Goal: Task Accomplishment & Management: Complete application form

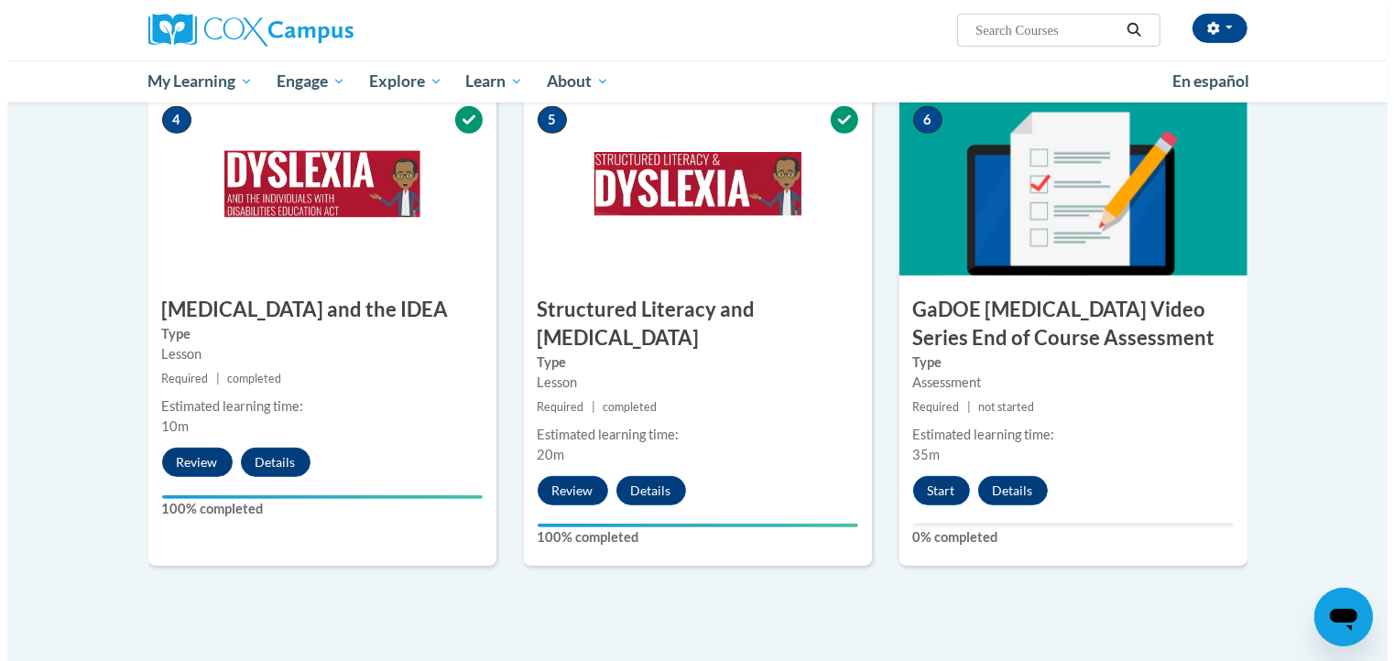
scroll to position [920, 0]
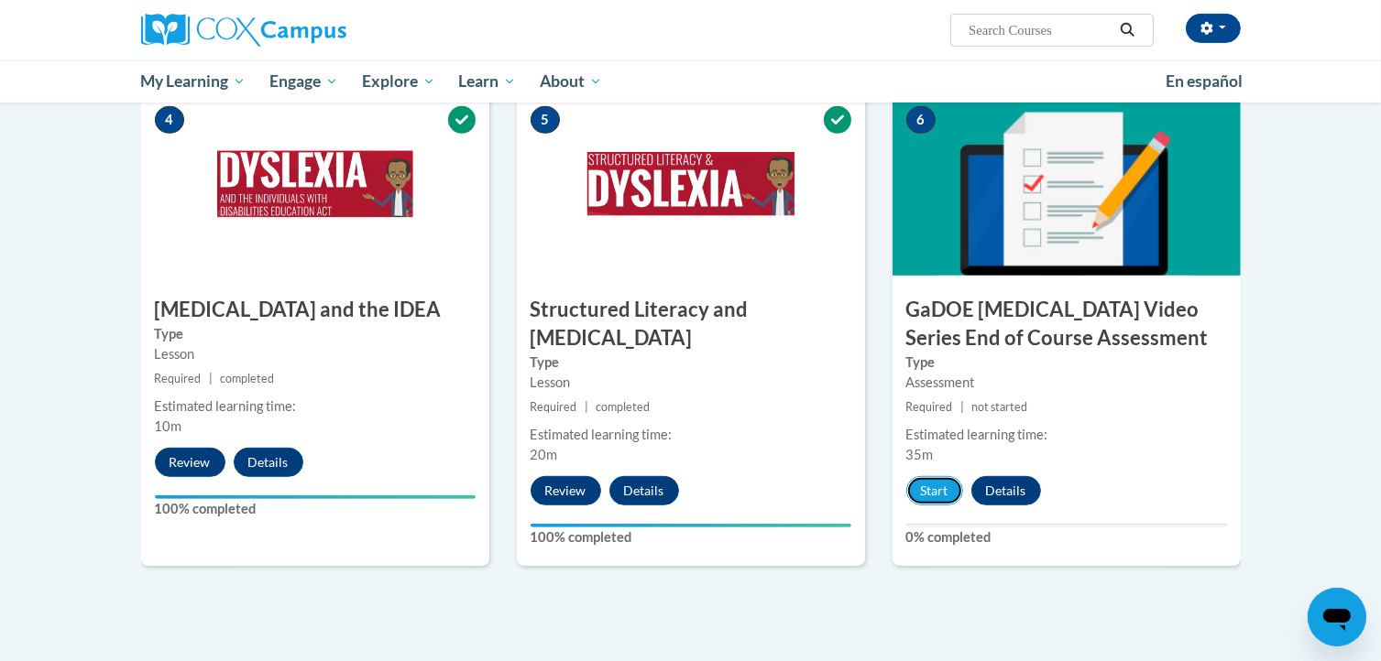
click at [938, 476] on button "Start" at bounding box center [934, 490] width 57 height 29
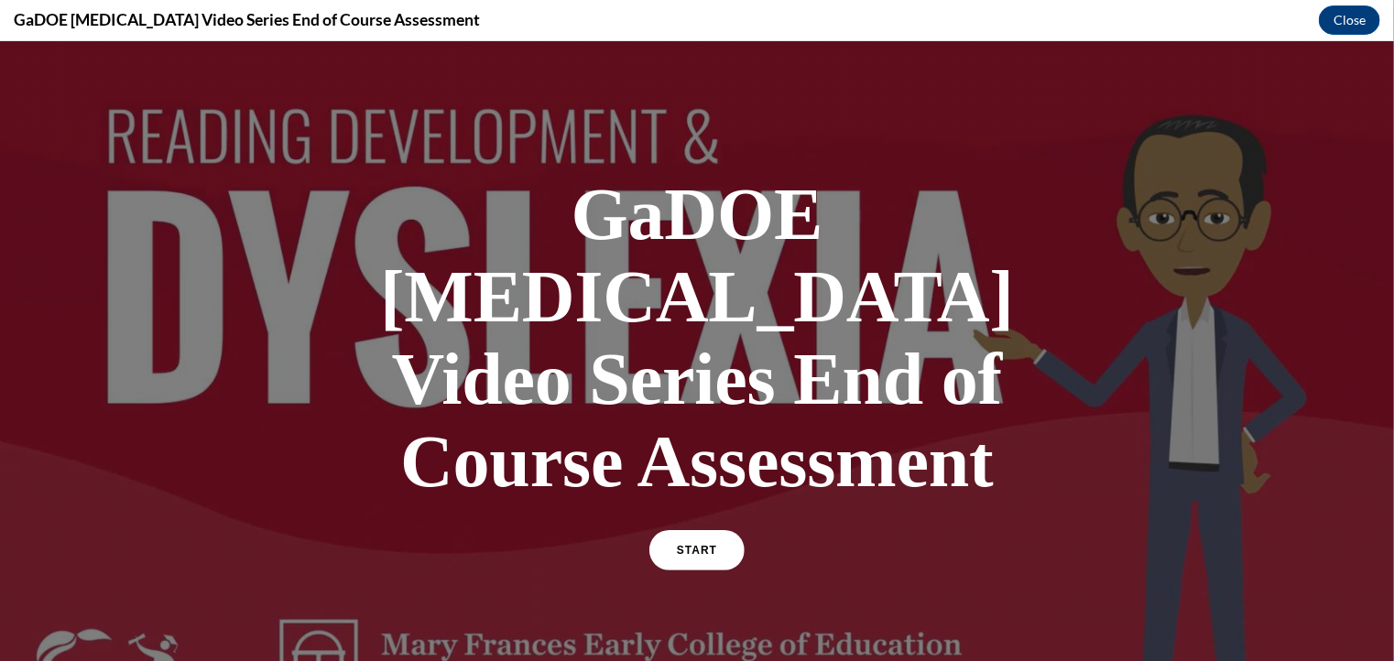
scroll to position [216, 0]
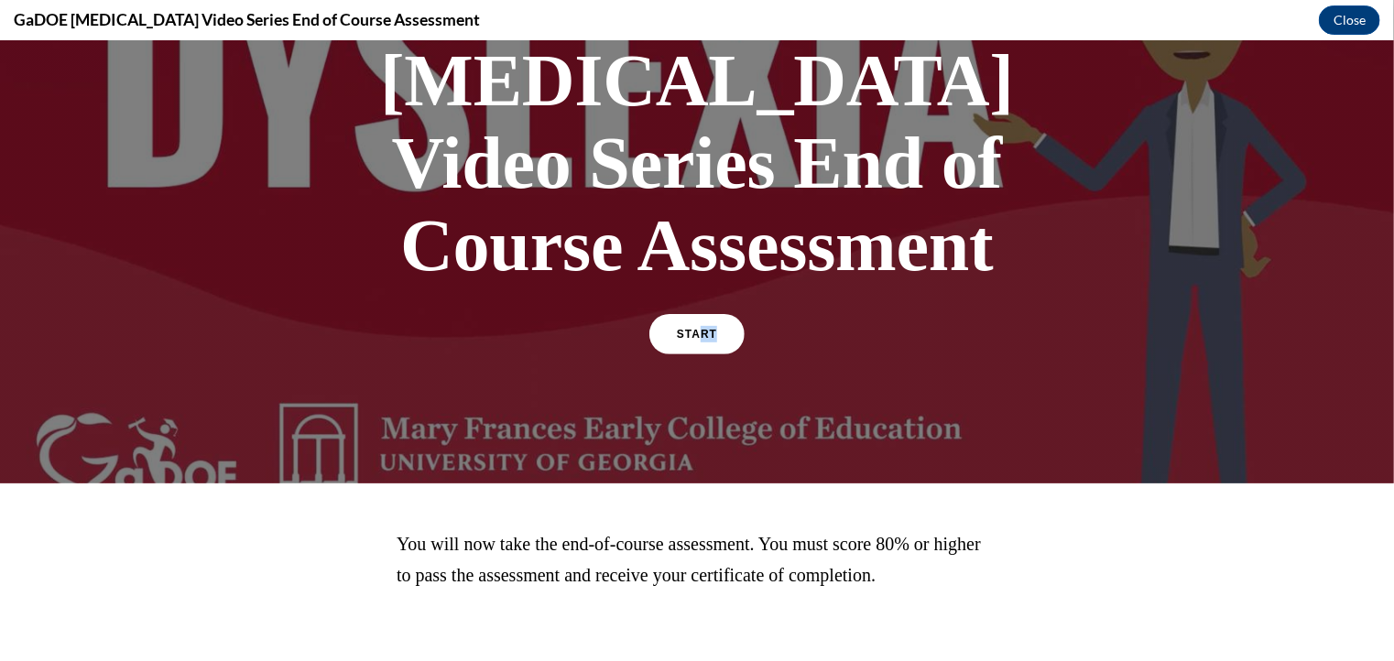
drag, startPoint x: 938, startPoint y: 505, endPoint x: 694, endPoint y: 271, distance: 337.6
click at [694, 271] on div "GaDOE [MEDICAL_DATA] Video Series End of Course Assessment START" at bounding box center [697, 153] width 1394 height 659
click at [694, 313] on div "START" at bounding box center [697, 341] width 95 height 56
click at [693, 313] on link "START" at bounding box center [697, 333] width 95 height 40
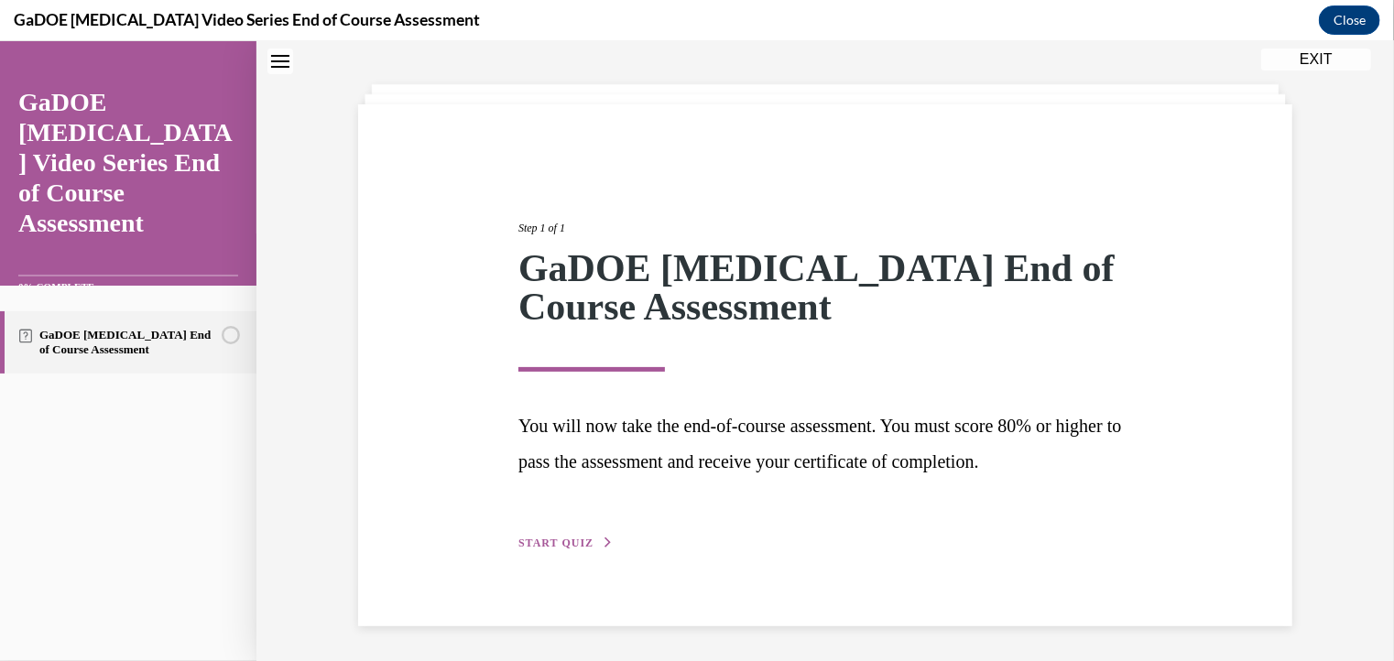
scroll to position [76, 0]
click at [576, 540] on span "START QUIZ" at bounding box center [556, 543] width 75 height 13
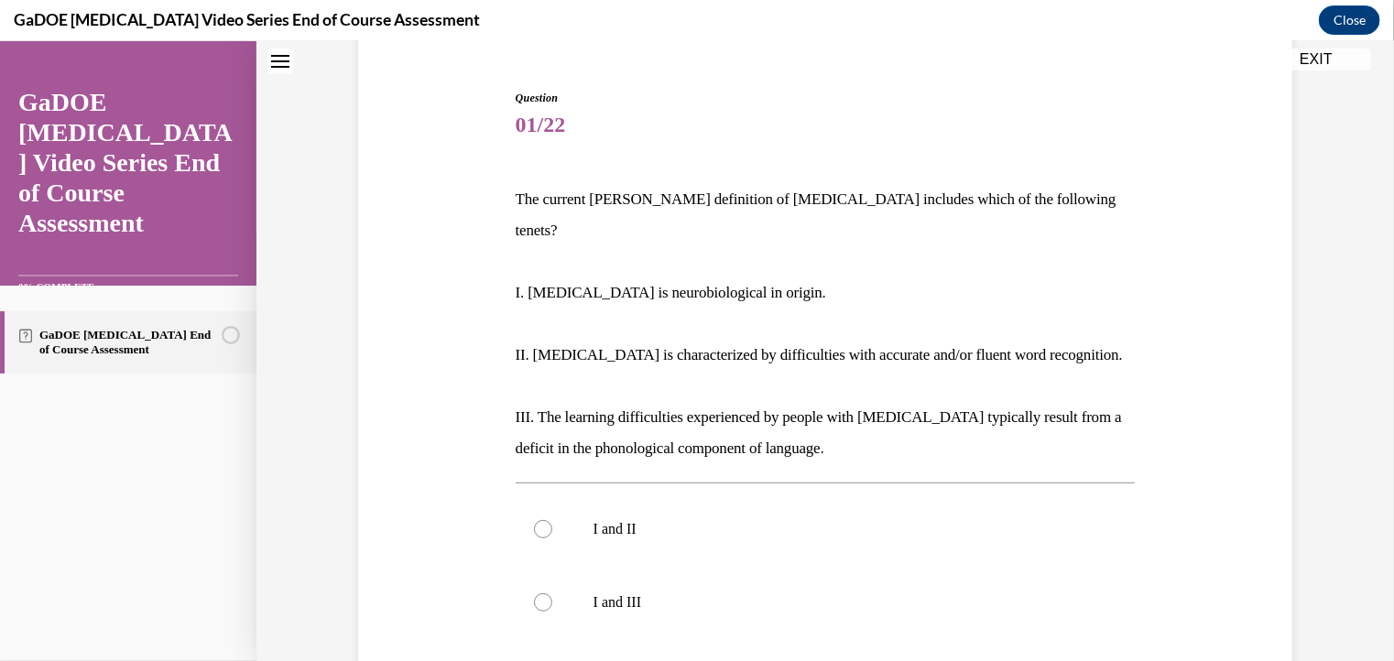
scroll to position [164, 0]
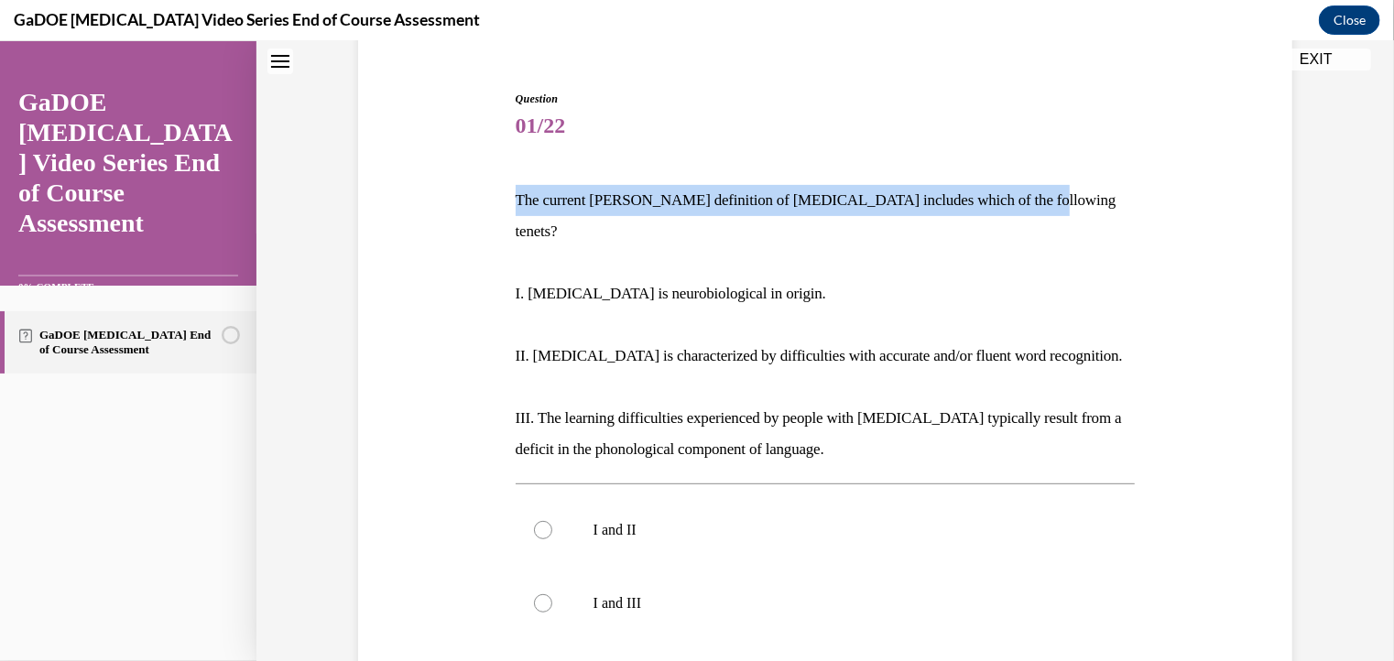
drag, startPoint x: 497, startPoint y: 195, endPoint x: 1037, endPoint y: 187, distance: 539.7
click at [1037, 187] on div "Question 01/22 The current [PERSON_NAME] definition of [MEDICAL_DATA] includes …" at bounding box center [826, 524] width 944 height 978
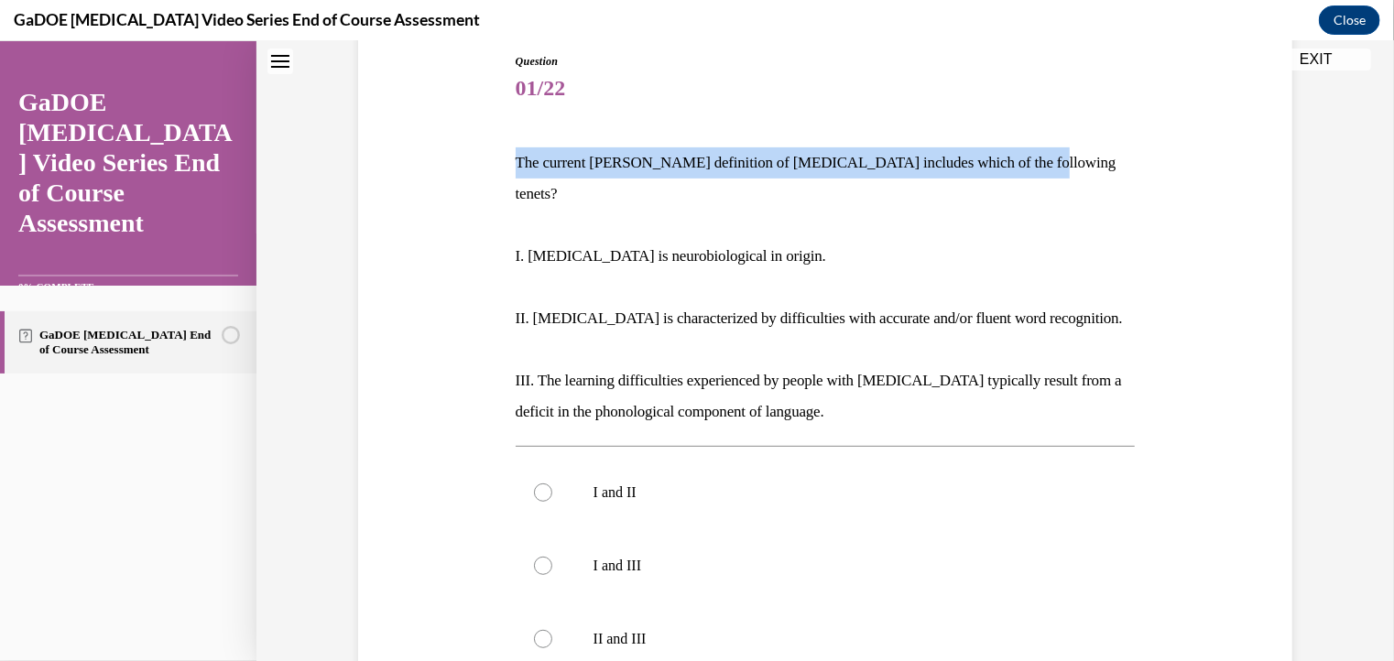
scroll to position [216, 0]
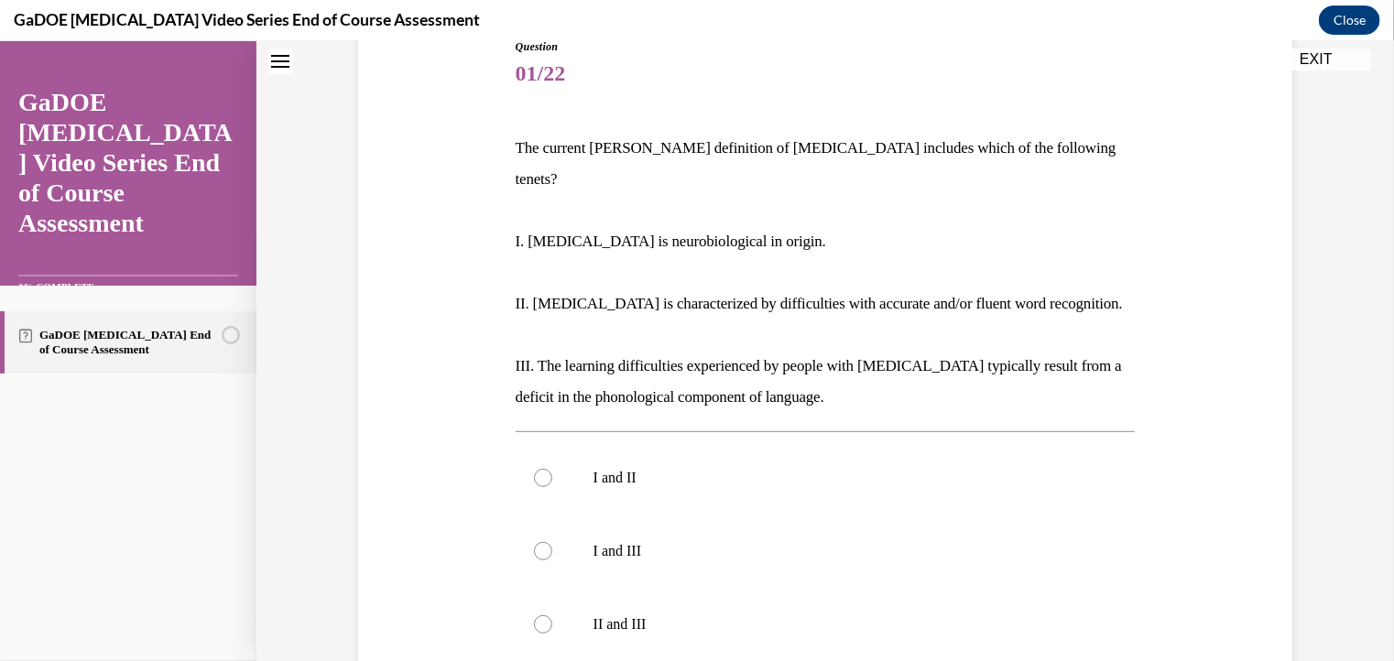
click at [960, 194] on p at bounding box center [826, 209] width 620 height 31
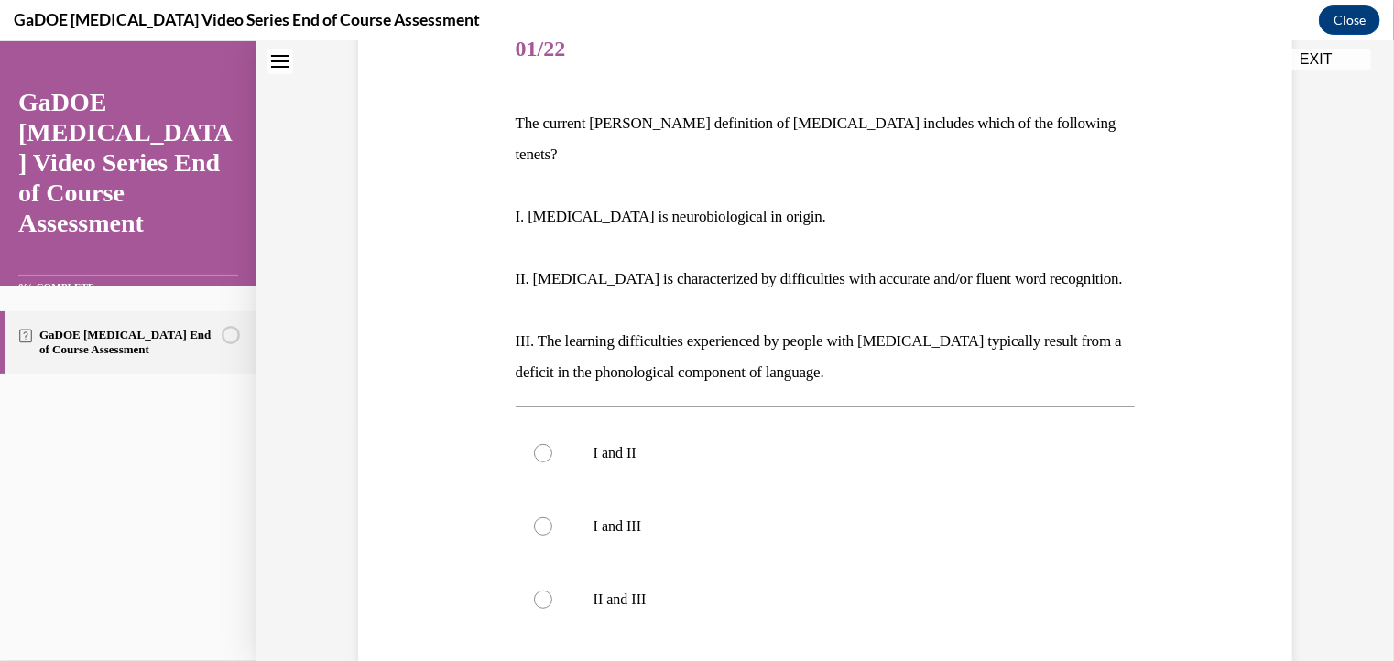
scroll to position [220, 0]
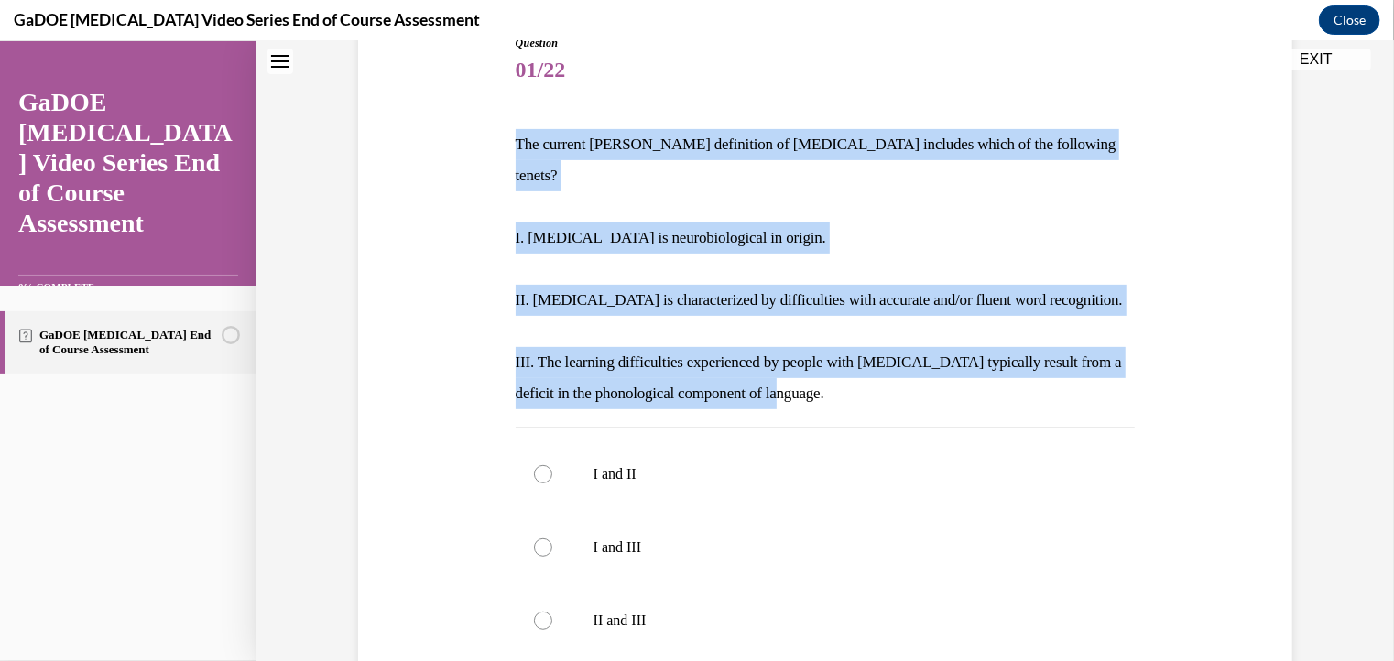
drag, startPoint x: 506, startPoint y: 143, endPoint x: 792, endPoint y: 363, distance: 360.6
click at [792, 363] on div "Question 01/22 The current [PERSON_NAME] definition of [MEDICAL_DATA] includes …" at bounding box center [825, 481] width 629 height 951
copy div "The current [PERSON_NAME] definition of [MEDICAL_DATA] includes which of the fo…"
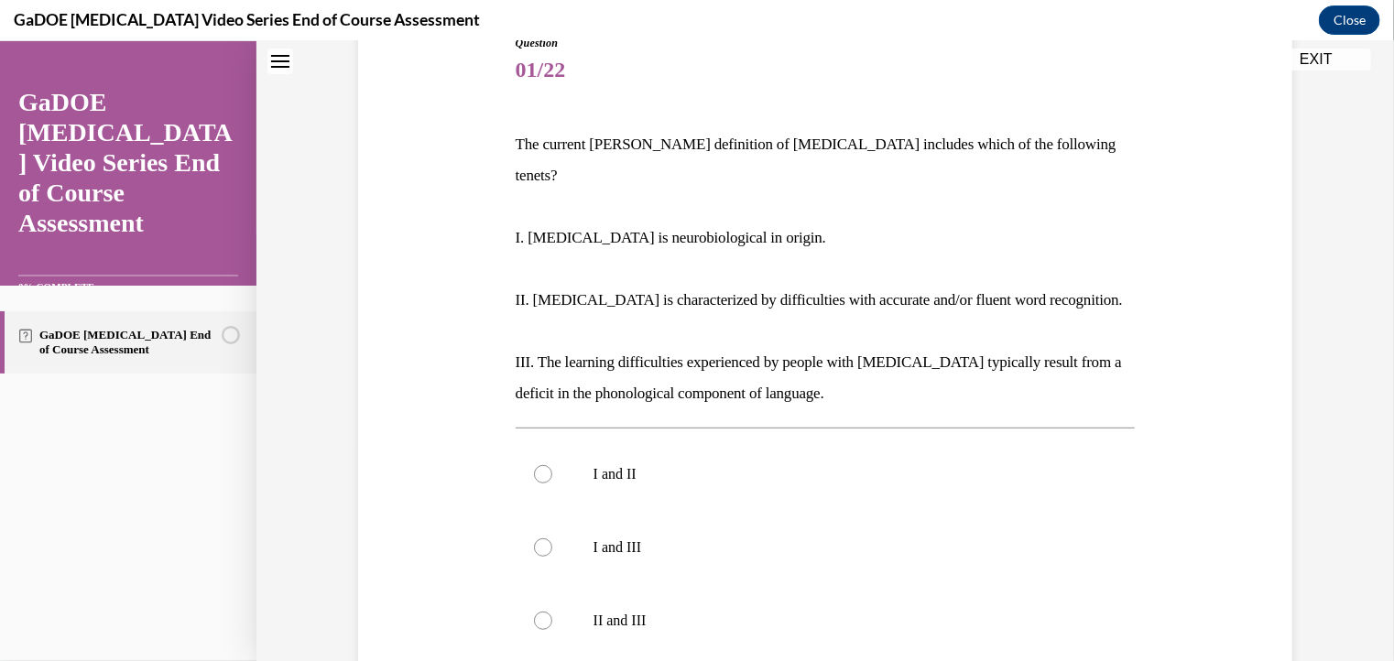
click at [890, 43] on span "Question" at bounding box center [826, 42] width 620 height 16
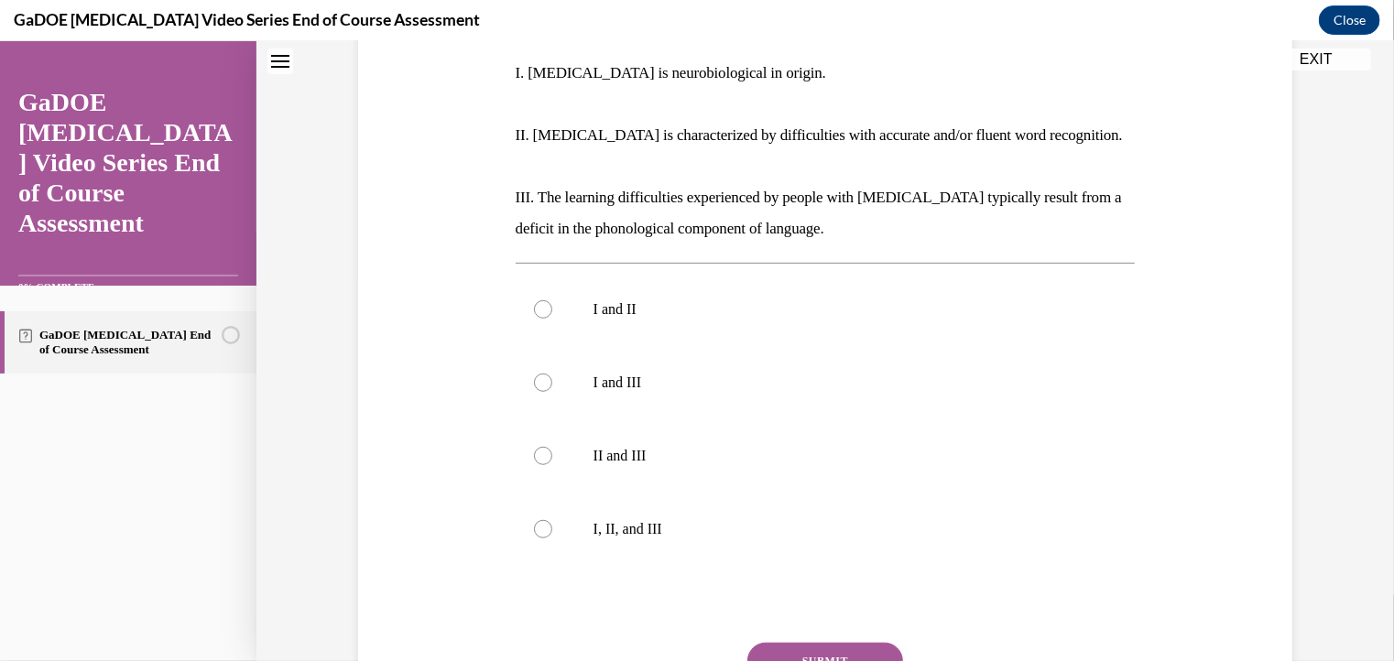
scroll to position [385, 0]
click at [534, 519] on div at bounding box center [543, 528] width 18 height 18
click at [534, 519] on input "I, II, and III" at bounding box center [543, 528] width 18 height 18
radio input "true"
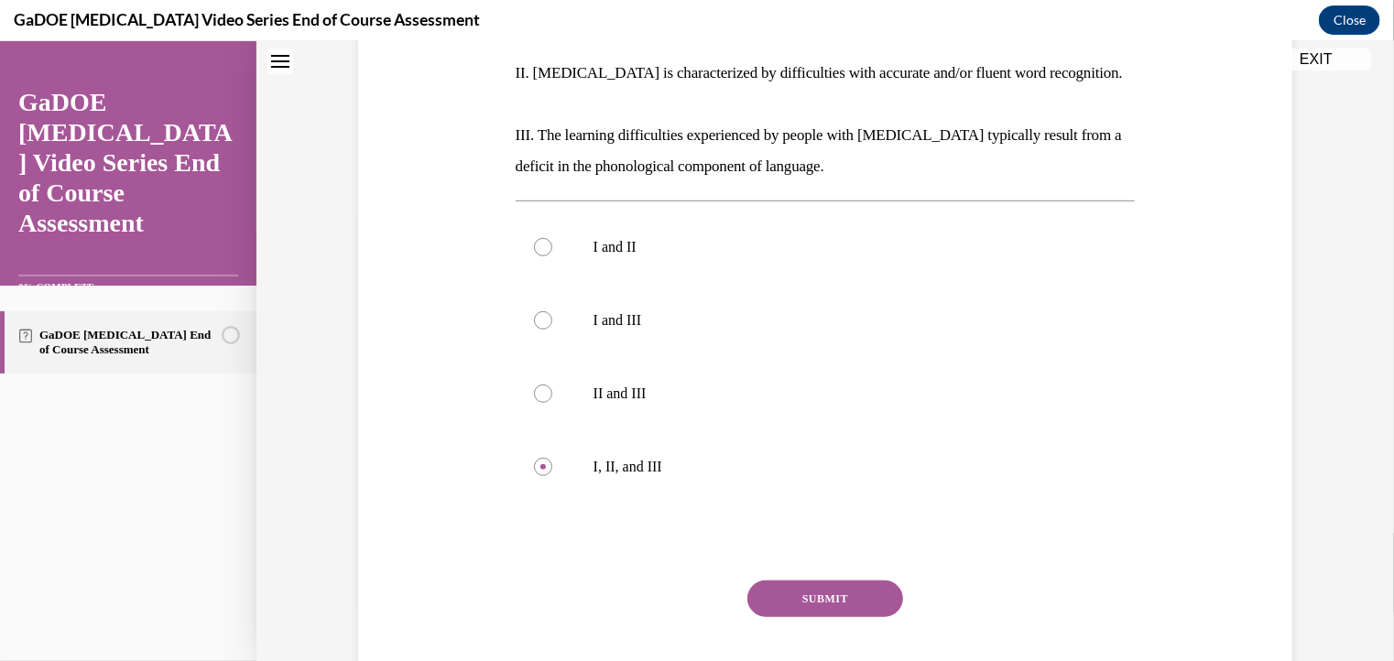
click at [839, 580] on button "SUBMIT" at bounding box center [826, 598] width 156 height 37
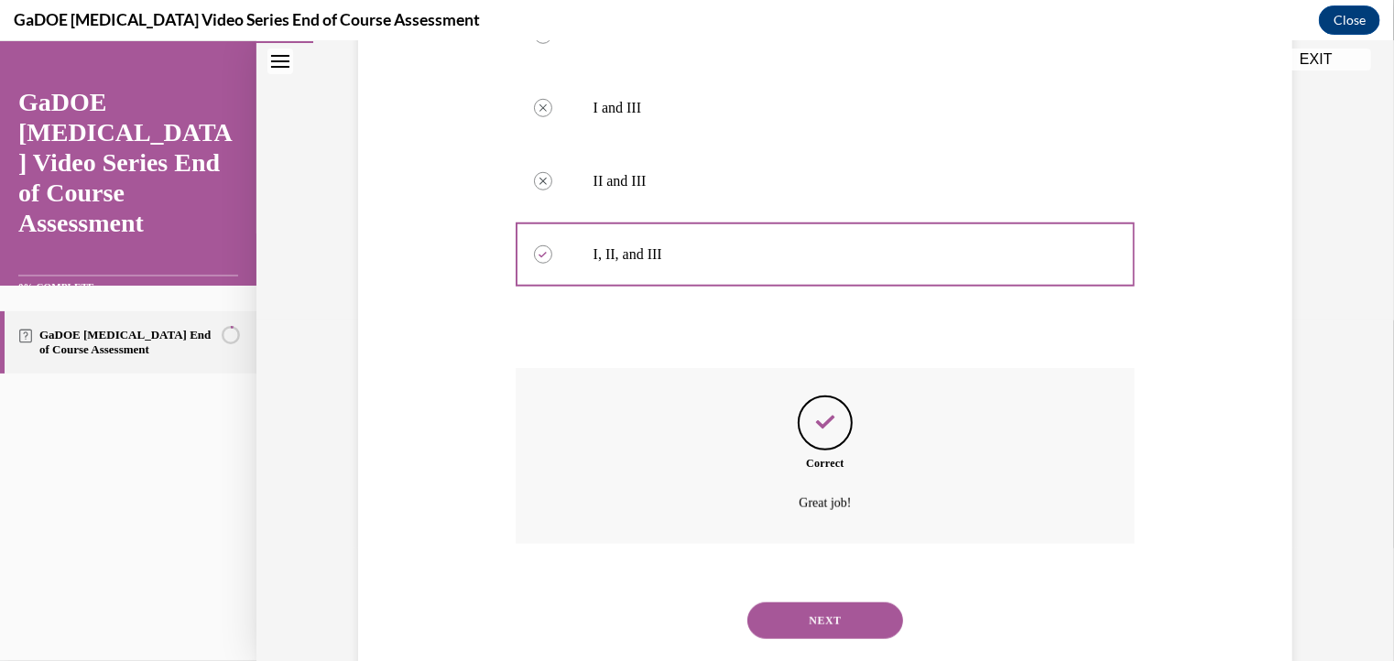
scroll to position [670, 0]
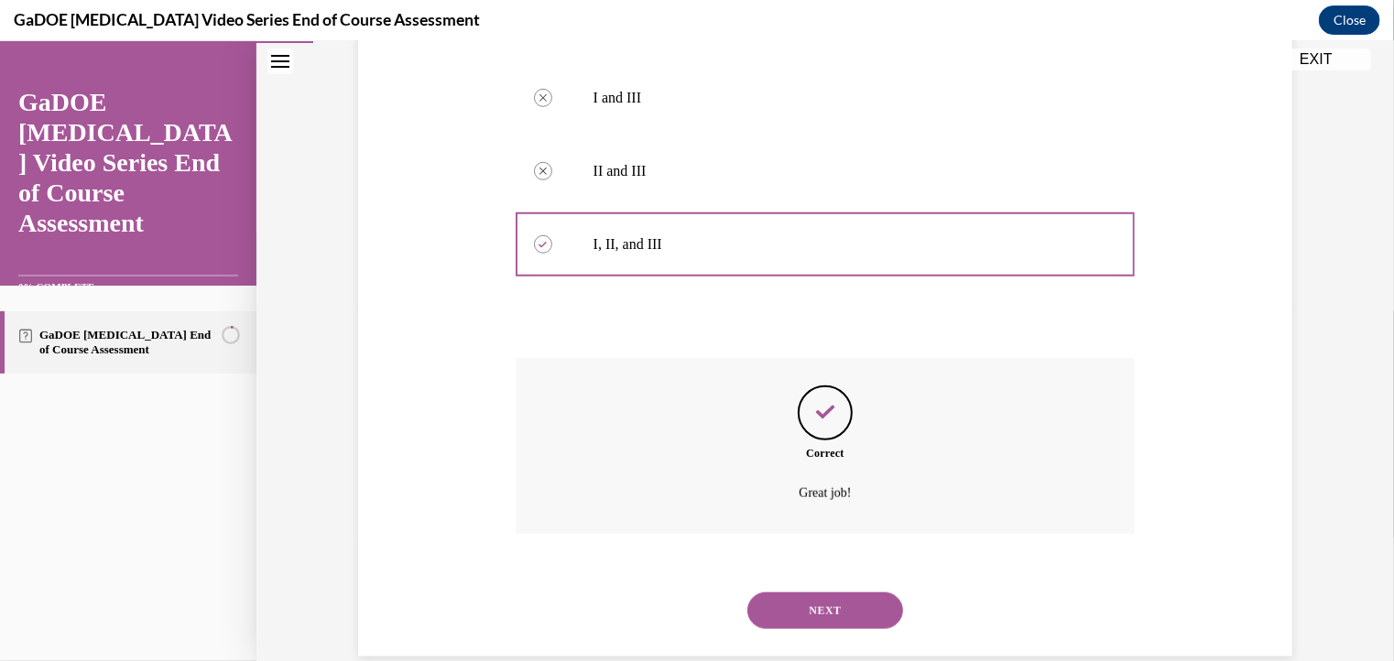
click at [799, 592] on button "NEXT" at bounding box center [826, 610] width 156 height 37
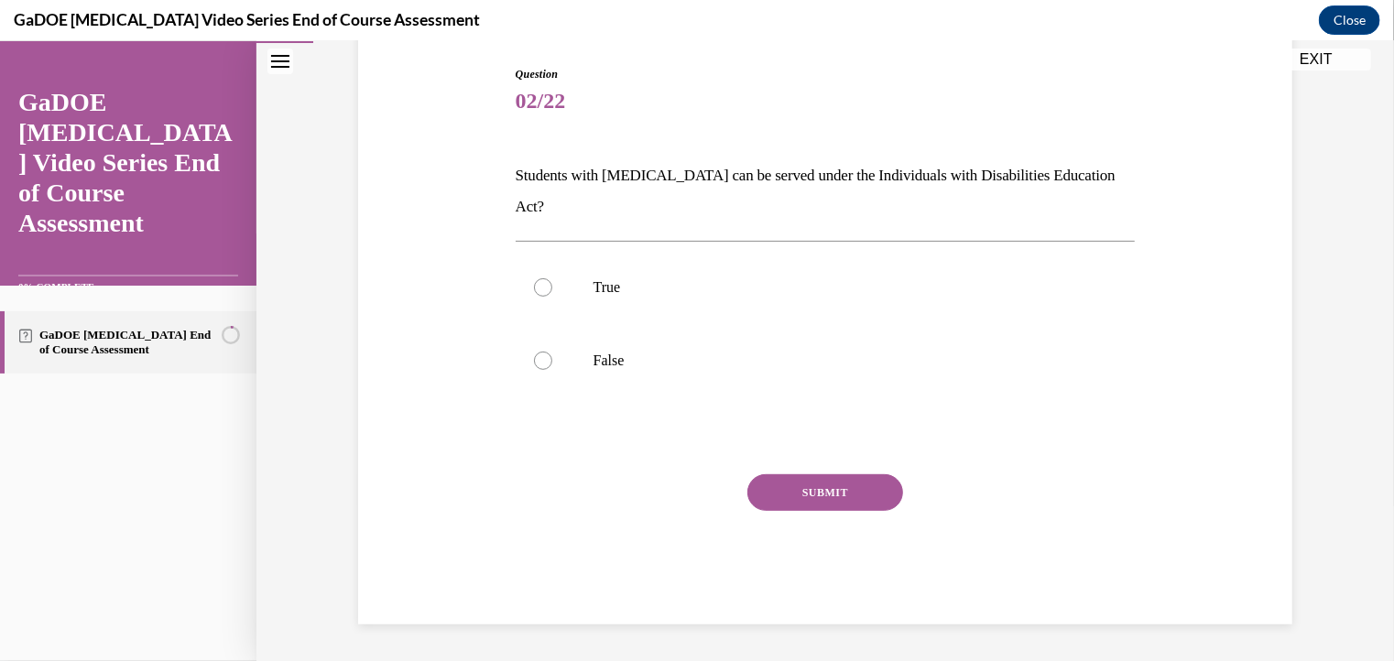
scroll to position [157, 0]
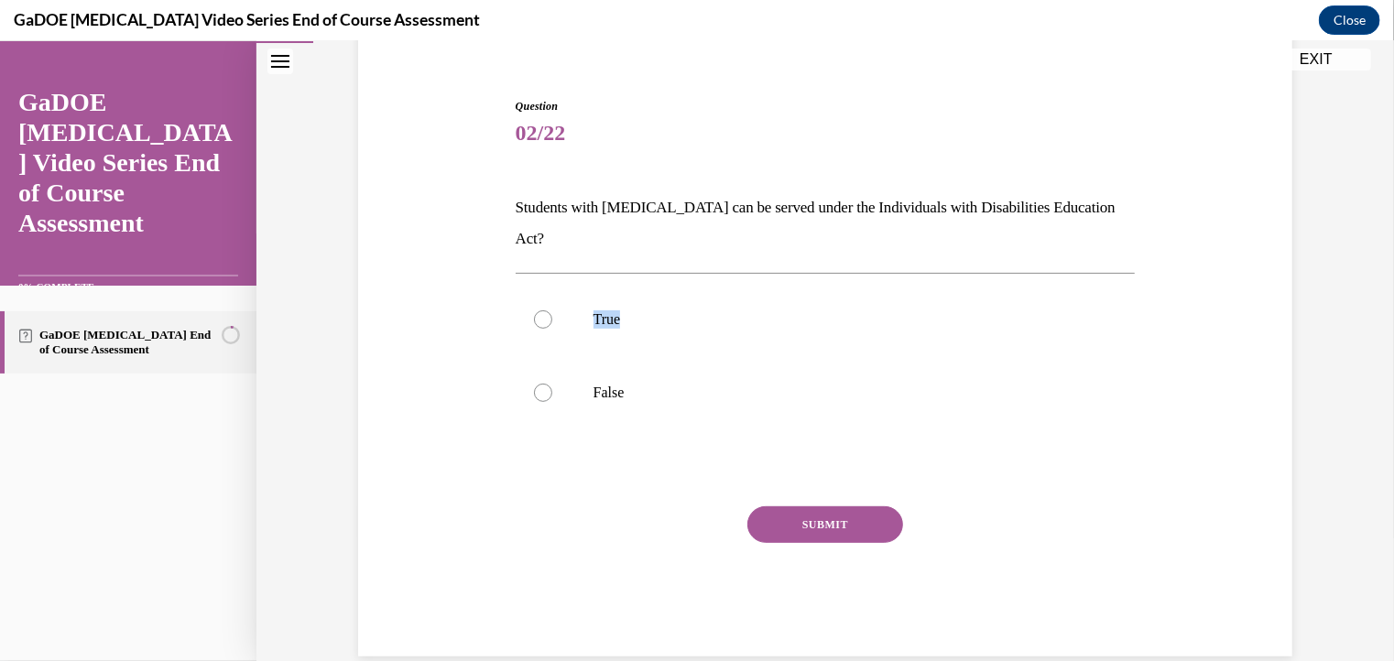
drag, startPoint x: 493, startPoint y: 224, endPoint x: 938, endPoint y: 234, distance: 445.4
click at [938, 234] on div "Question 02/22 Students with [MEDICAL_DATA] can be served under the Individuals…" at bounding box center [826, 349] width 944 height 614
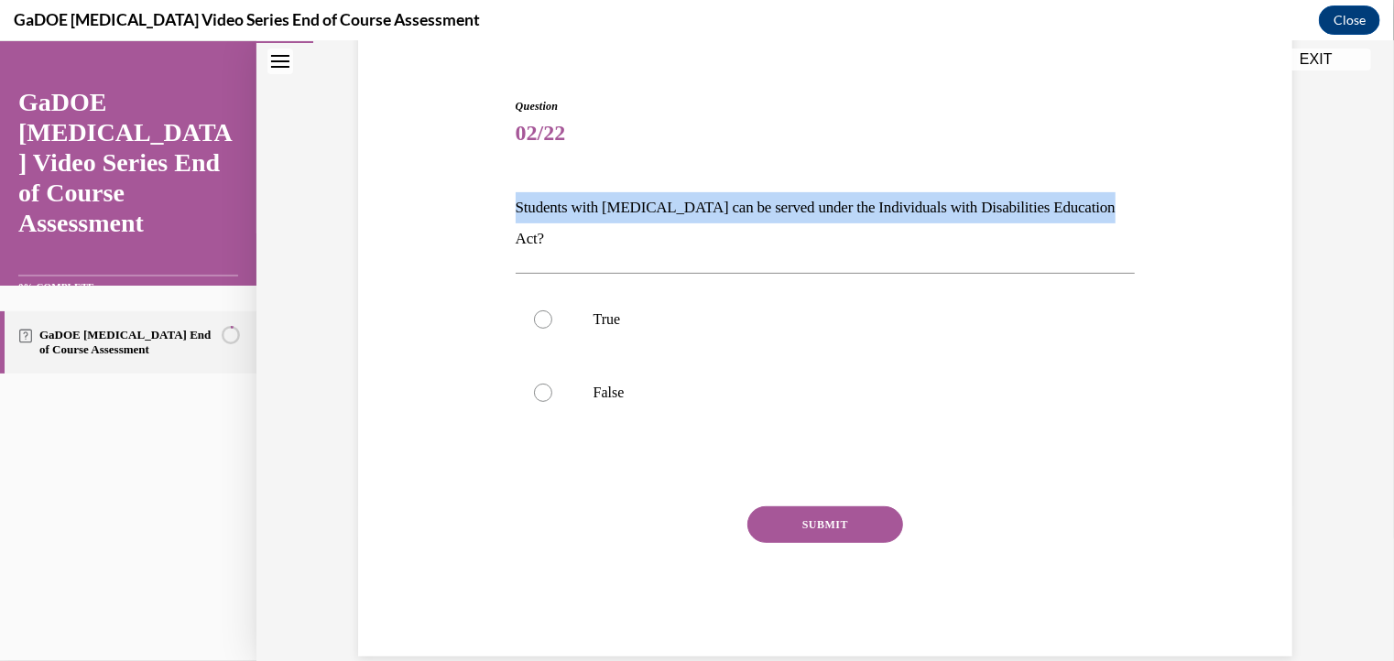
drag, startPoint x: 1128, startPoint y: 206, endPoint x: 502, endPoint y: 194, distance: 625.9
click at [502, 194] on div "Question 02/22 Students with [MEDICAL_DATA] can be served under the Individuals…" at bounding box center [826, 349] width 944 height 614
copy p "Students with [MEDICAL_DATA] can be served under the Individuals with Disabilit…"
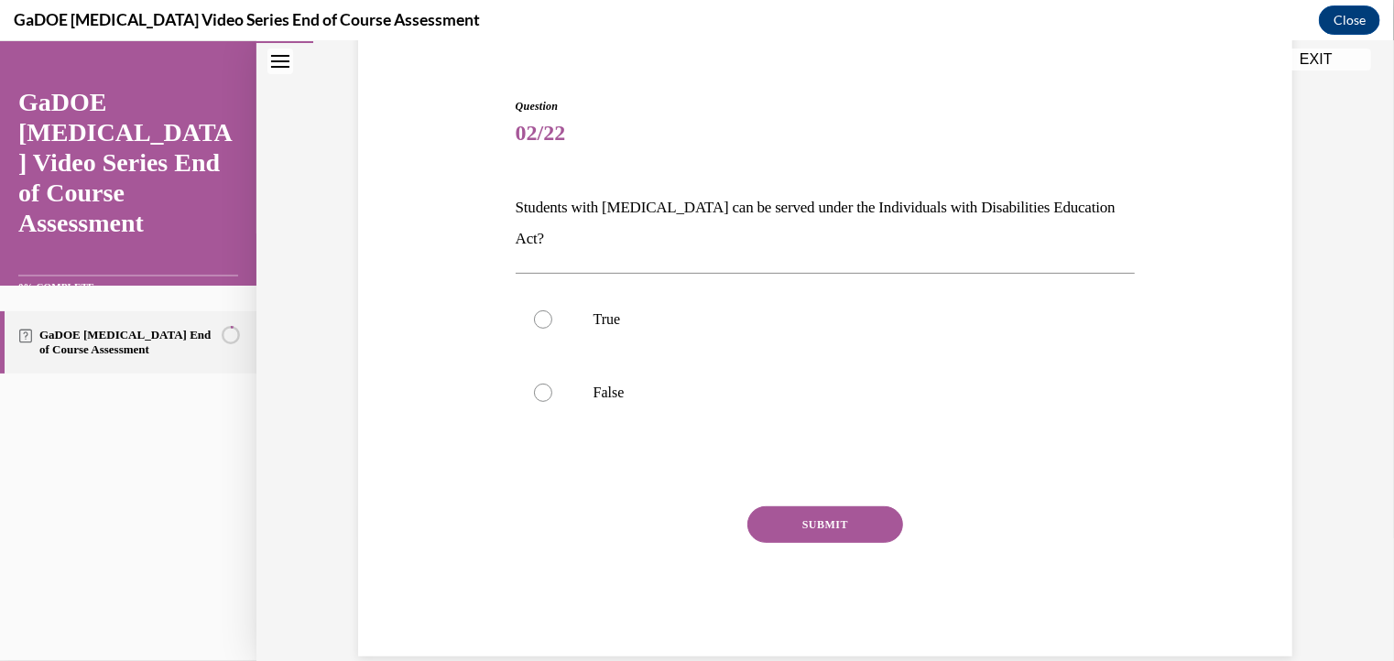
click at [594, 310] on p "True" at bounding box center [842, 319] width 497 height 18
click at [552, 310] on input "True" at bounding box center [543, 319] width 18 height 18
radio input "true"
click at [795, 506] on button "SUBMIT" at bounding box center [826, 524] width 156 height 37
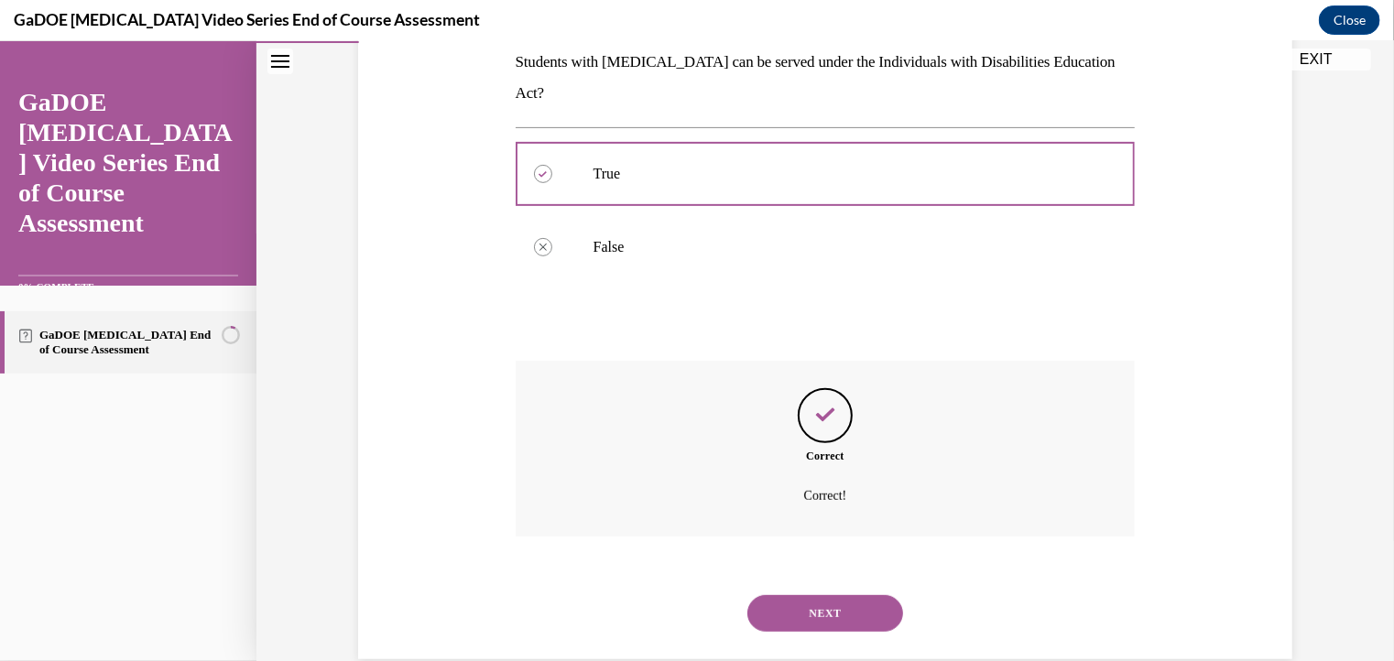
scroll to position [304, 0]
click at [803, 593] on button "NEXT" at bounding box center [826, 611] width 156 height 37
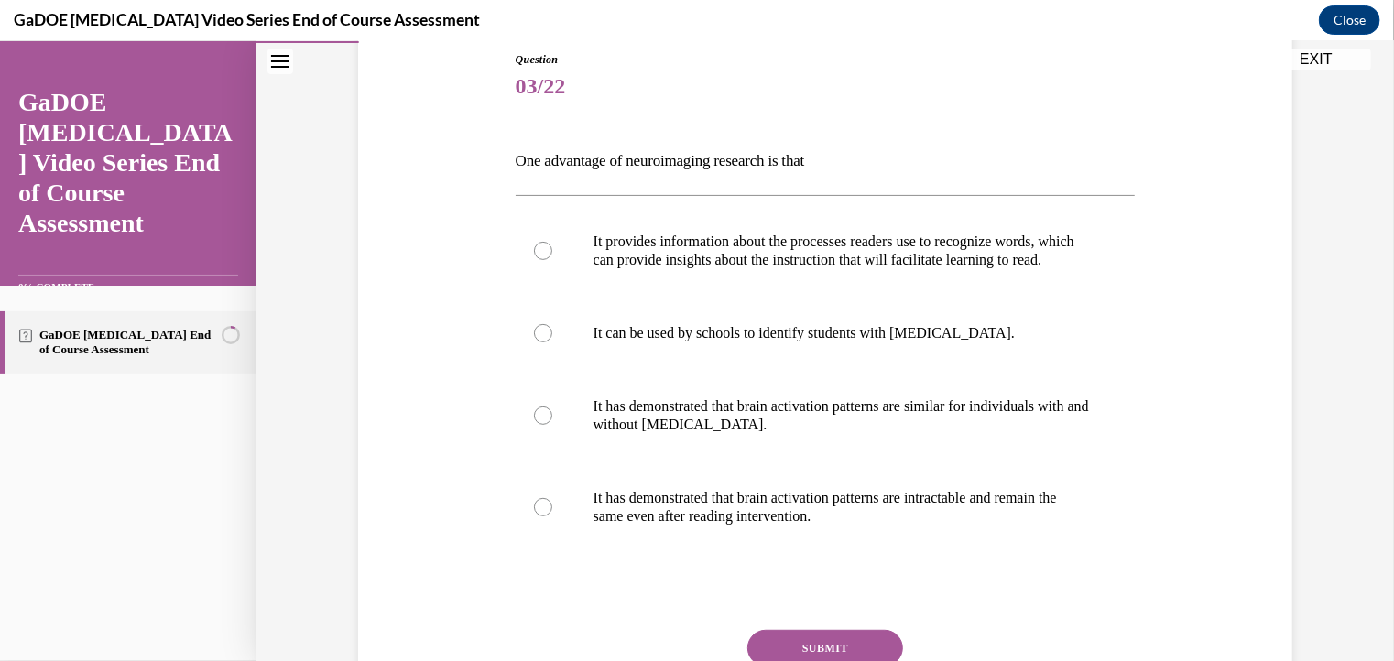
scroll to position [205, 0]
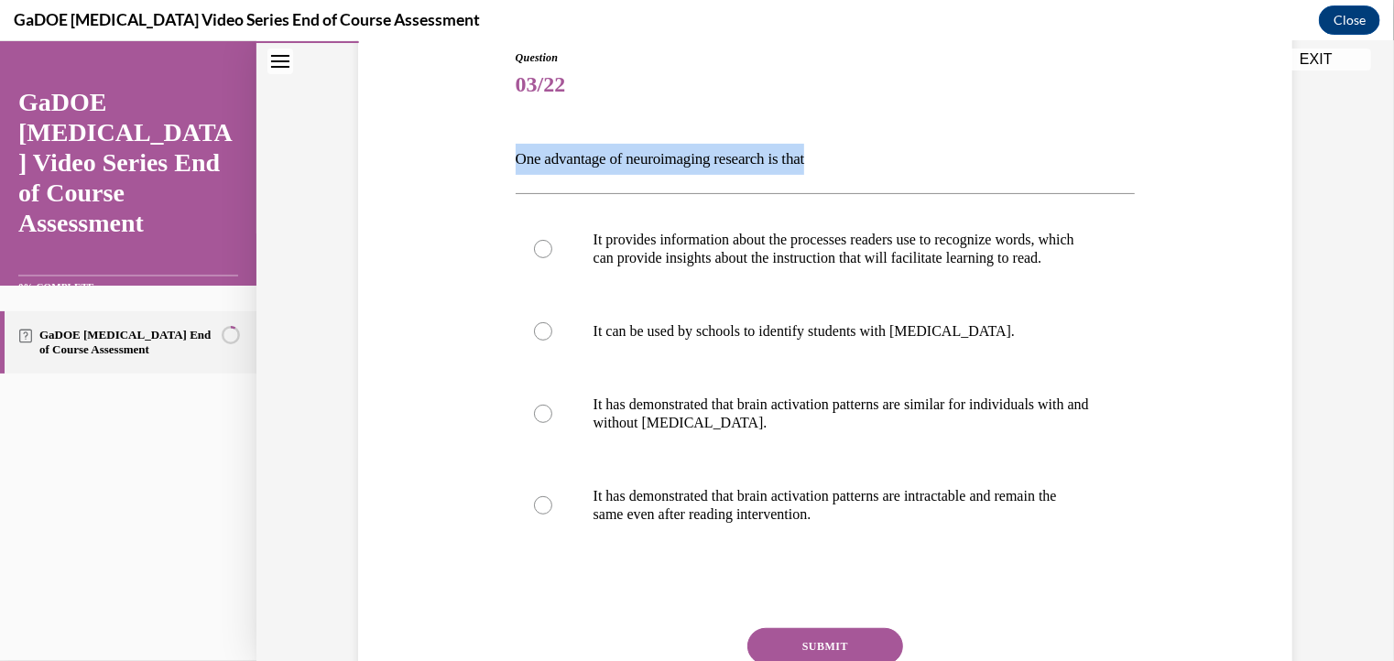
drag, startPoint x: 506, startPoint y: 164, endPoint x: 844, endPoint y: 169, distance: 338.1
click at [844, 169] on div "Question 03/22 One advantage of neuroimaging research is that It provides infor…" at bounding box center [825, 399] width 629 height 757
copy p "One advantage of neuroimaging research is that"
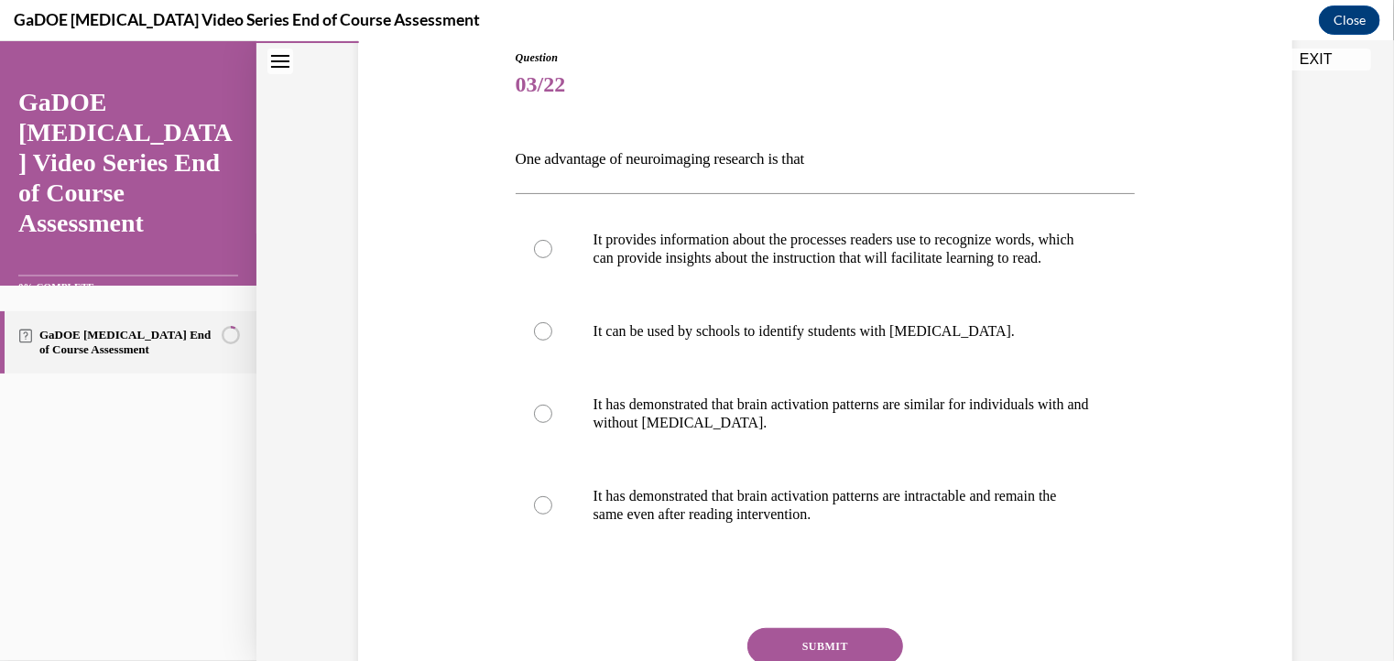
click at [495, 385] on div "Question 03/22 One advantage of neuroimaging research is that It provides infor…" at bounding box center [826, 386] width 944 height 784
click at [650, 340] on p "It can be used by schools to identify students with [MEDICAL_DATA]." at bounding box center [842, 331] width 497 height 18
click at [552, 340] on input "It can be used by schools to identify students with [MEDICAL_DATA]." at bounding box center [543, 331] width 18 height 18
radio input "true"
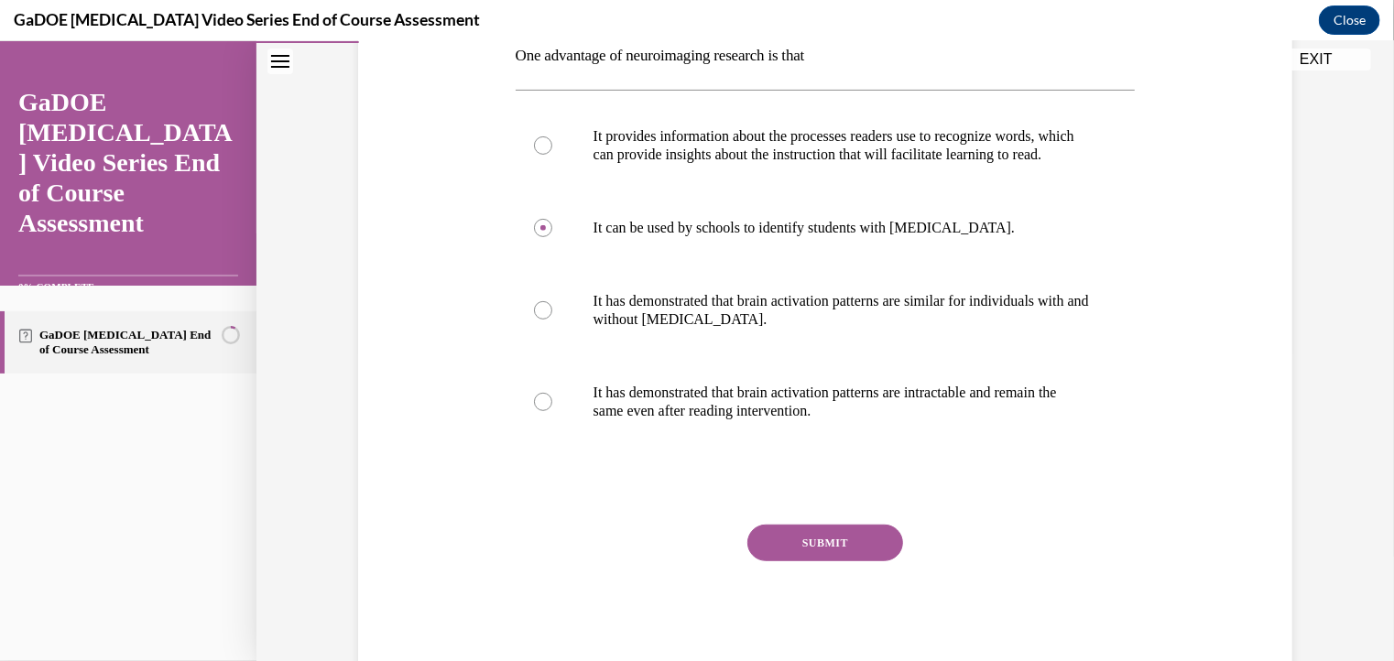
scroll to position [311, 0]
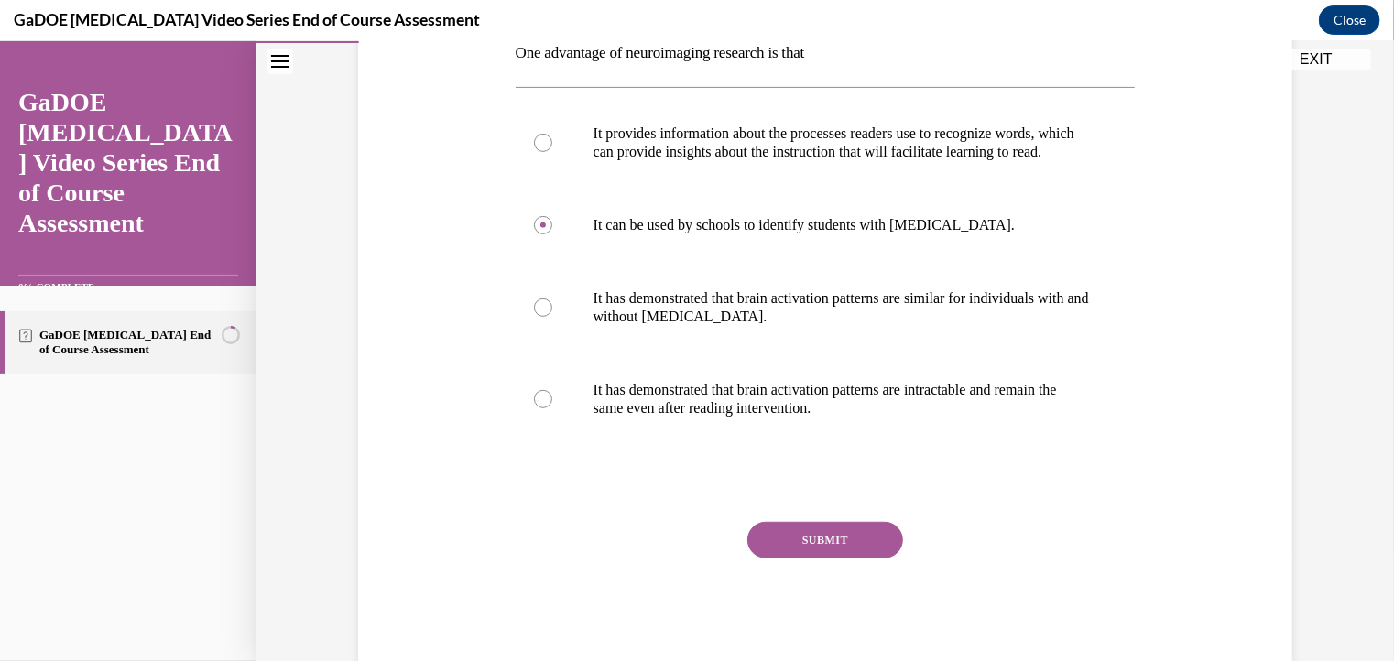
click at [822, 557] on button "SUBMIT" at bounding box center [826, 539] width 156 height 37
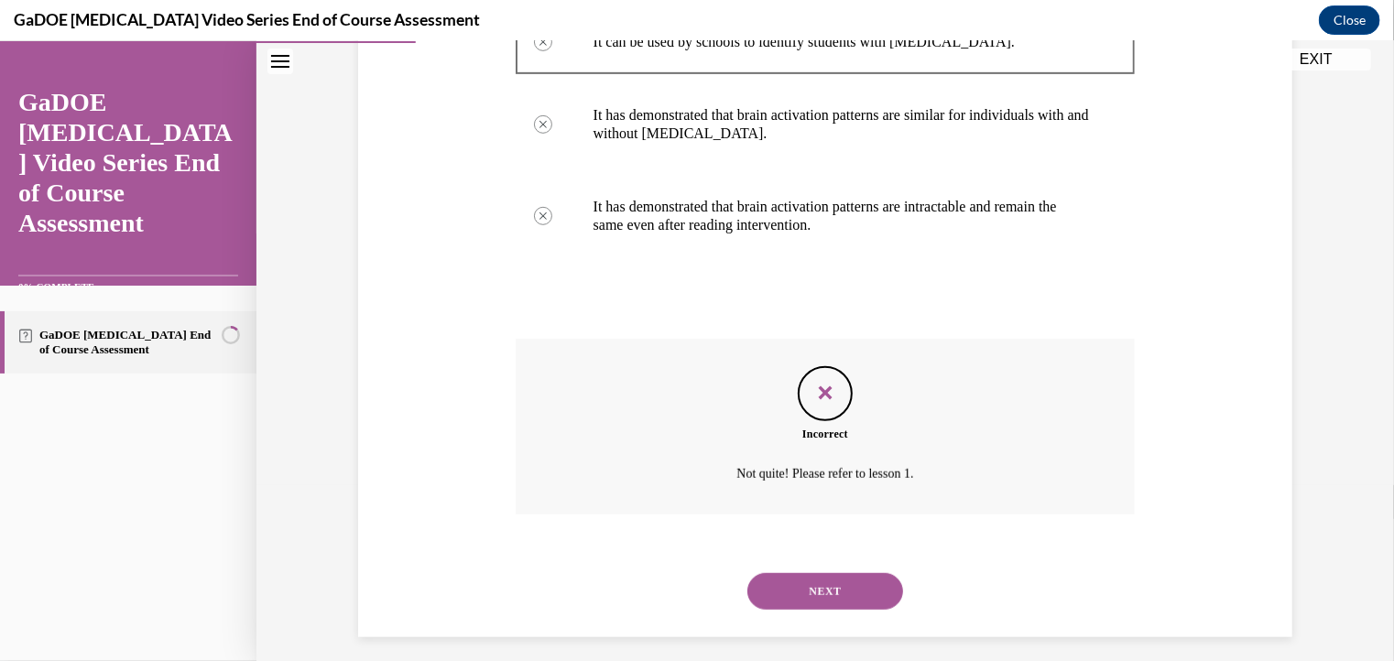
scroll to position [502, 0]
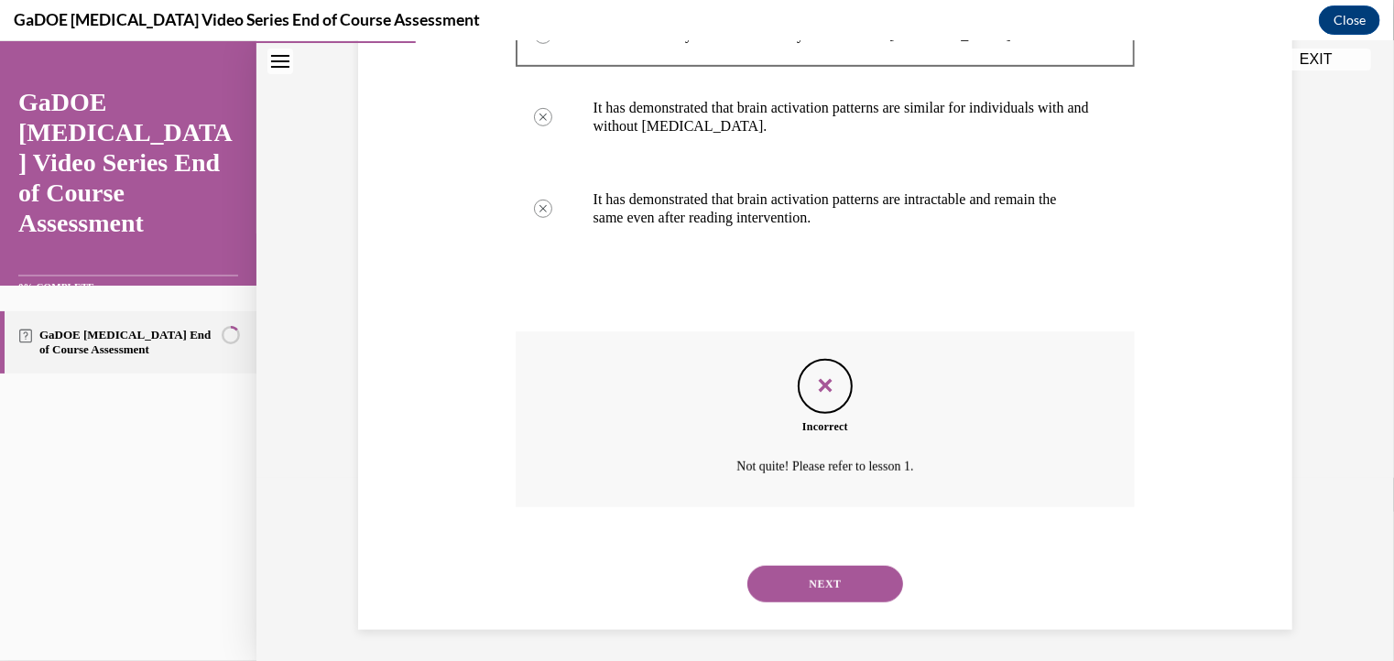
click at [823, 601] on button "NEXT" at bounding box center [826, 583] width 156 height 37
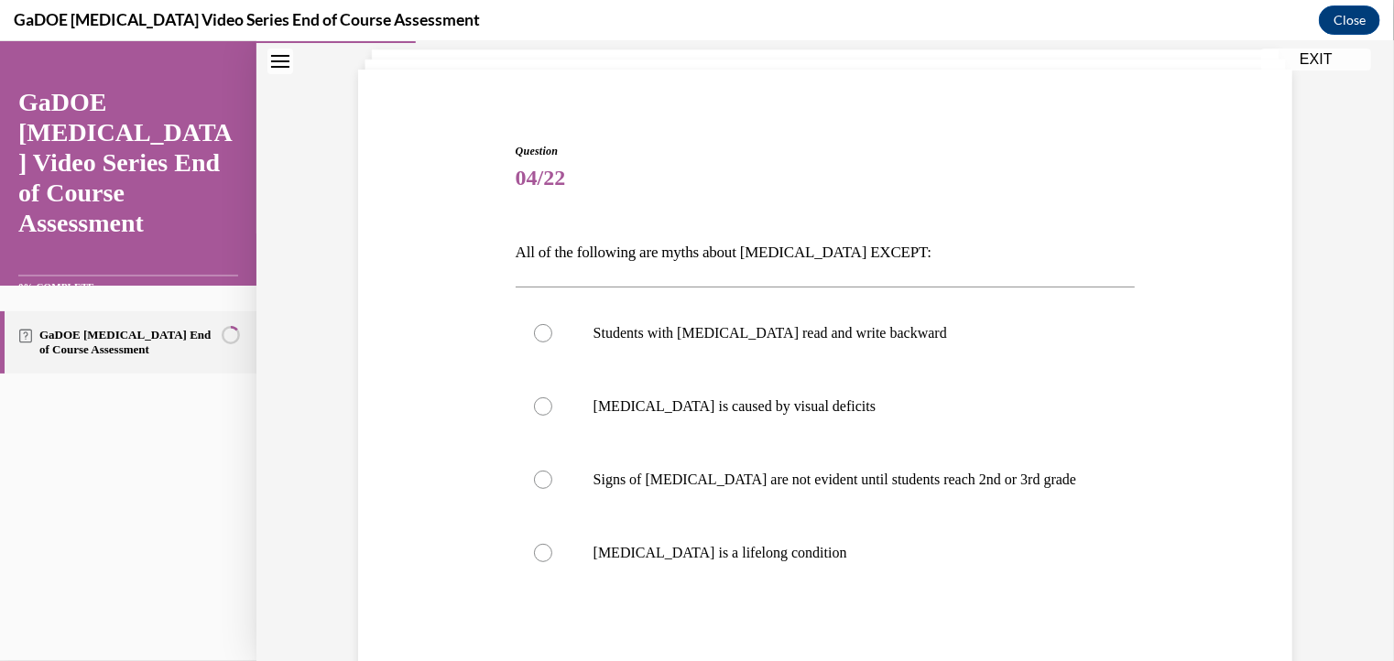
scroll to position [115, 0]
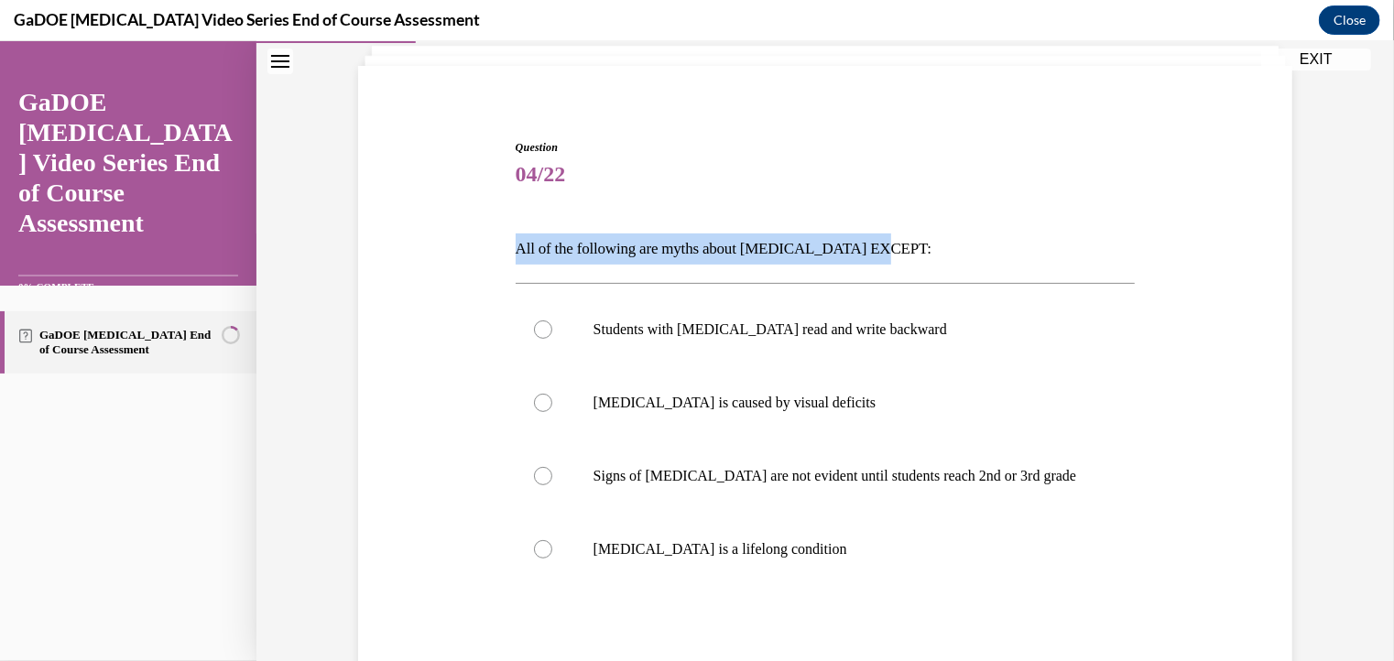
drag, startPoint x: 497, startPoint y: 249, endPoint x: 873, endPoint y: 247, distance: 375.6
click at [873, 247] on div "Question 04/22 All of the following are myths about [MEDICAL_DATA] EXCEPT: Stud…" at bounding box center [826, 447] width 944 height 729
copy p "All of the following are myths about [MEDICAL_DATA] EXCEPT:"
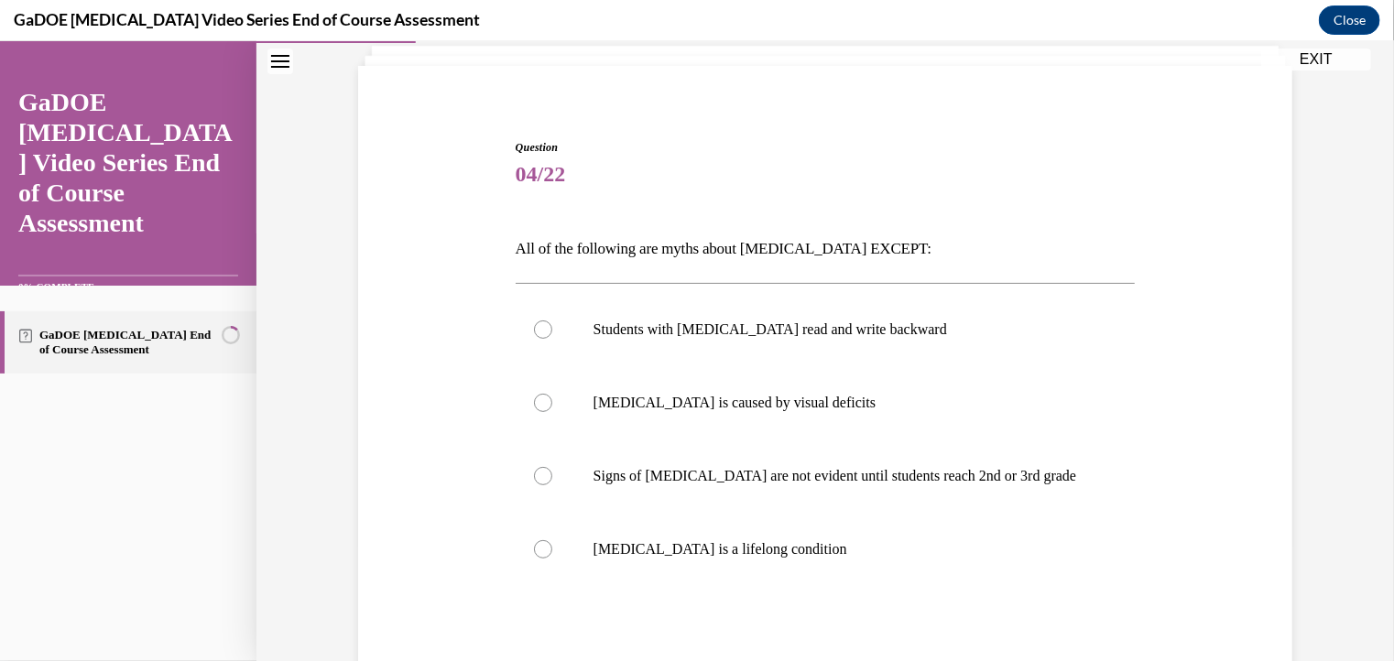
click at [814, 434] on label "[MEDICAL_DATA] is caused by visual deficits" at bounding box center [826, 402] width 620 height 73
click at [552, 411] on input "[MEDICAL_DATA] is caused by visual deficits" at bounding box center [543, 402] width 18 height 18
radio input "true"
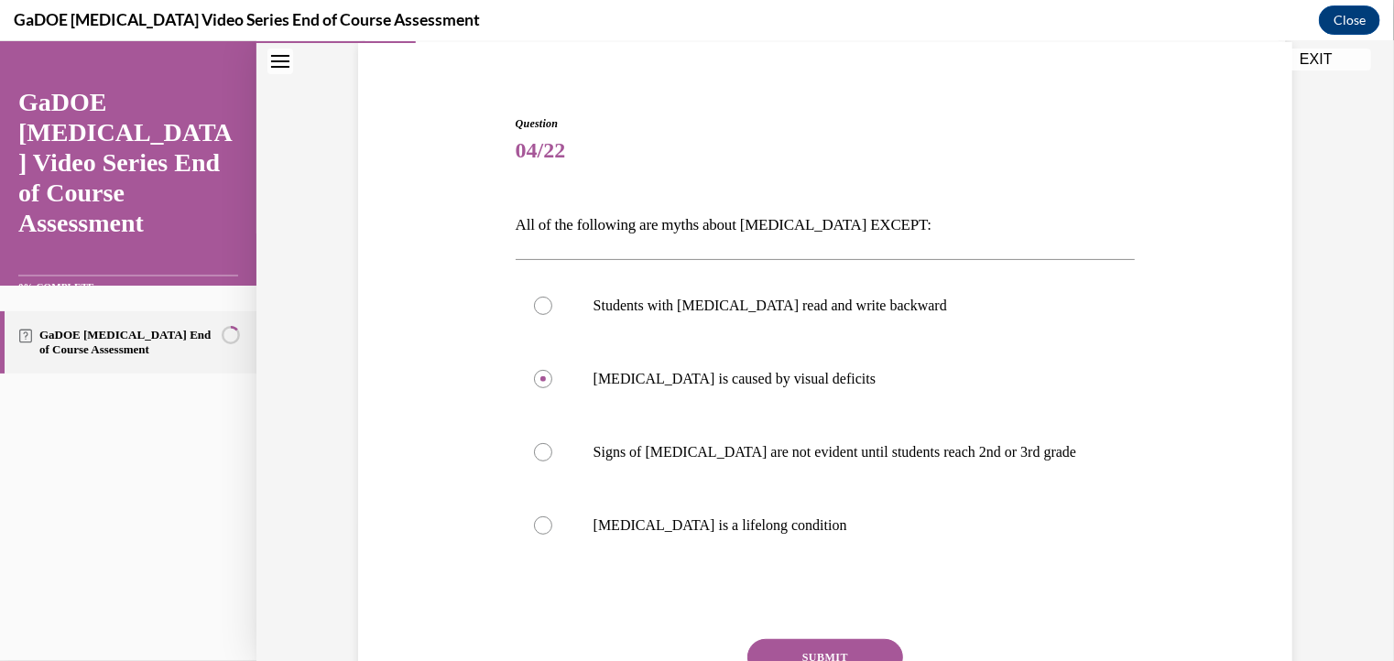
click at [815, 301] on p "Students with [MEDICAL_DATA] read and write backward" at bounding box center [842, 305] width 497 height 18
click at [552, 301] on input "Students with [MEDICAL_DATA] read and write backward" at bounding box center [543, 305] width 18 height 18
radio input "true"
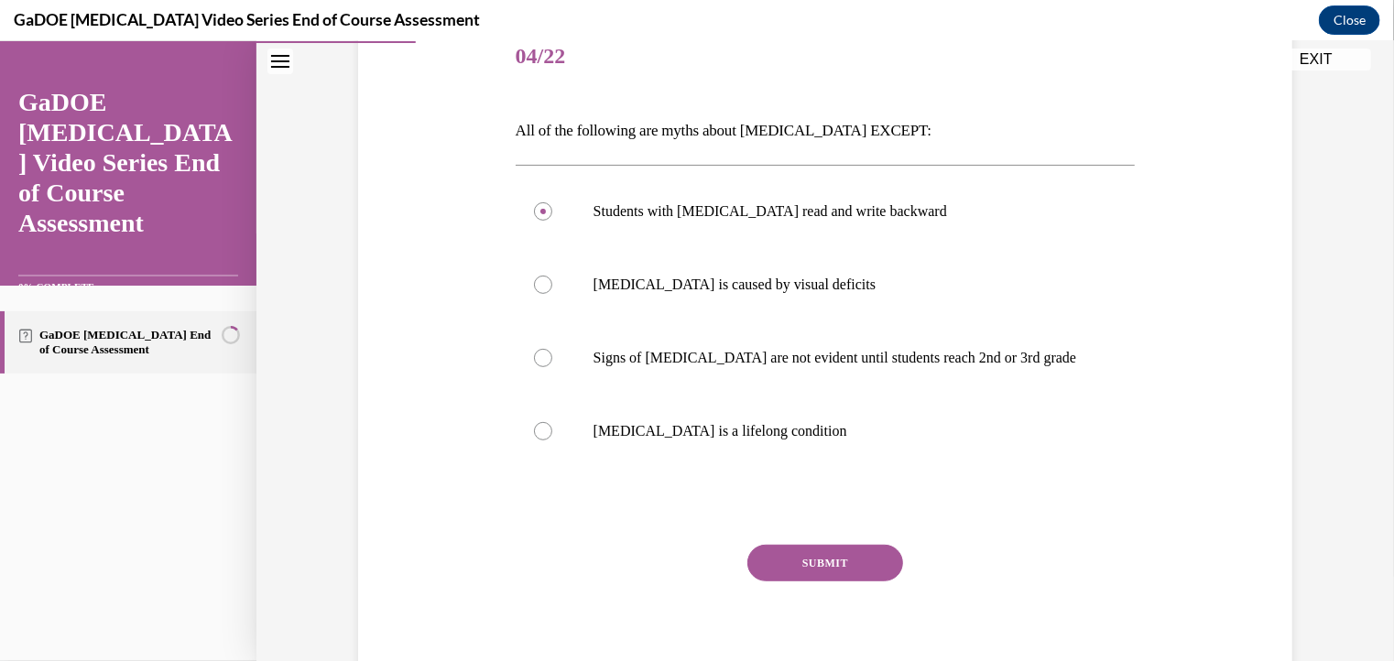
scroll to position [235, 0]
click at [821, 311] on label "[MEDICAL_DATA] is caused by visual deficits" at bounding box center [826, 282] width 620 height 73
click at [552, 292] on input "[MEDICAL_DATA] is caused by visual deficits" at bounding box center [543, 283] width 18 height 18
radio input "true"
click at [676, 414] on label "[MEDICAL_DATA] is a lifelong condition" at bounding box center [826, 429] width 620 height 73
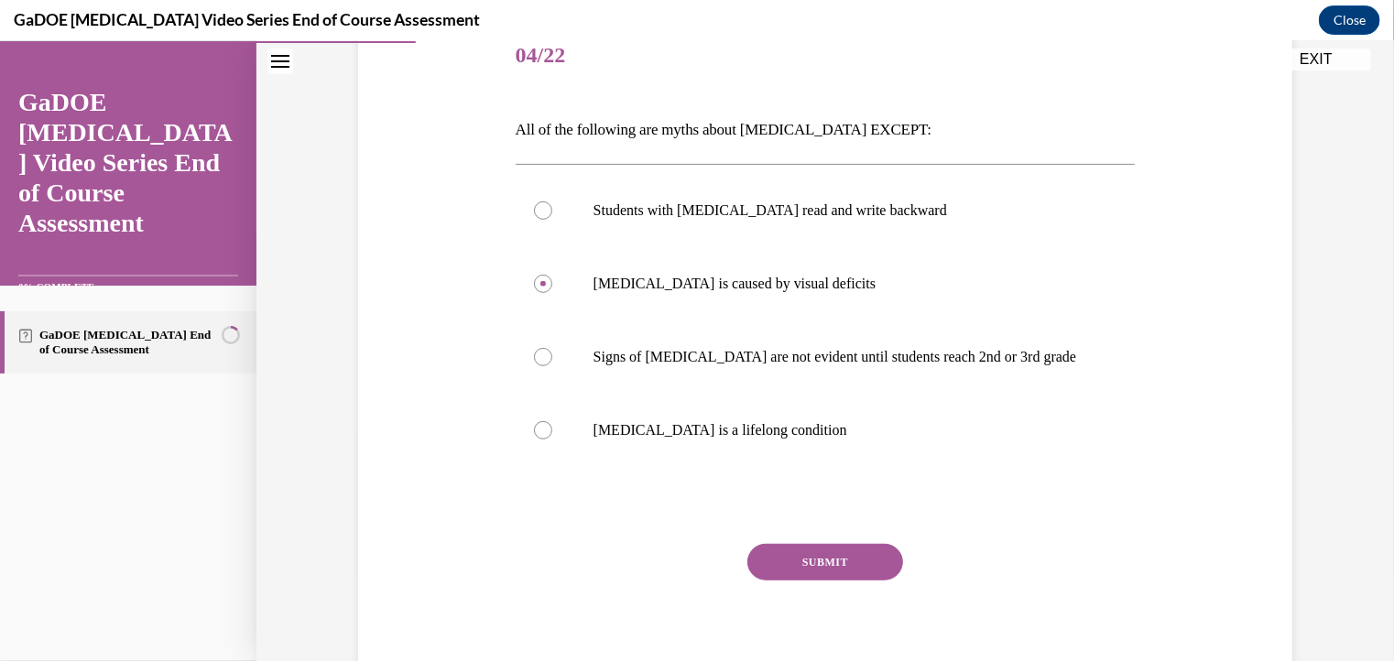
click at [552, 421] on input "[MEDICAL_DATA] is a lifelong condition" at bounding box center [543, 430] width 18 height 18
radio input "true"
click at [793, 558] on button "SUBMIT" at bounding box center [826, 561] width 156 height 37
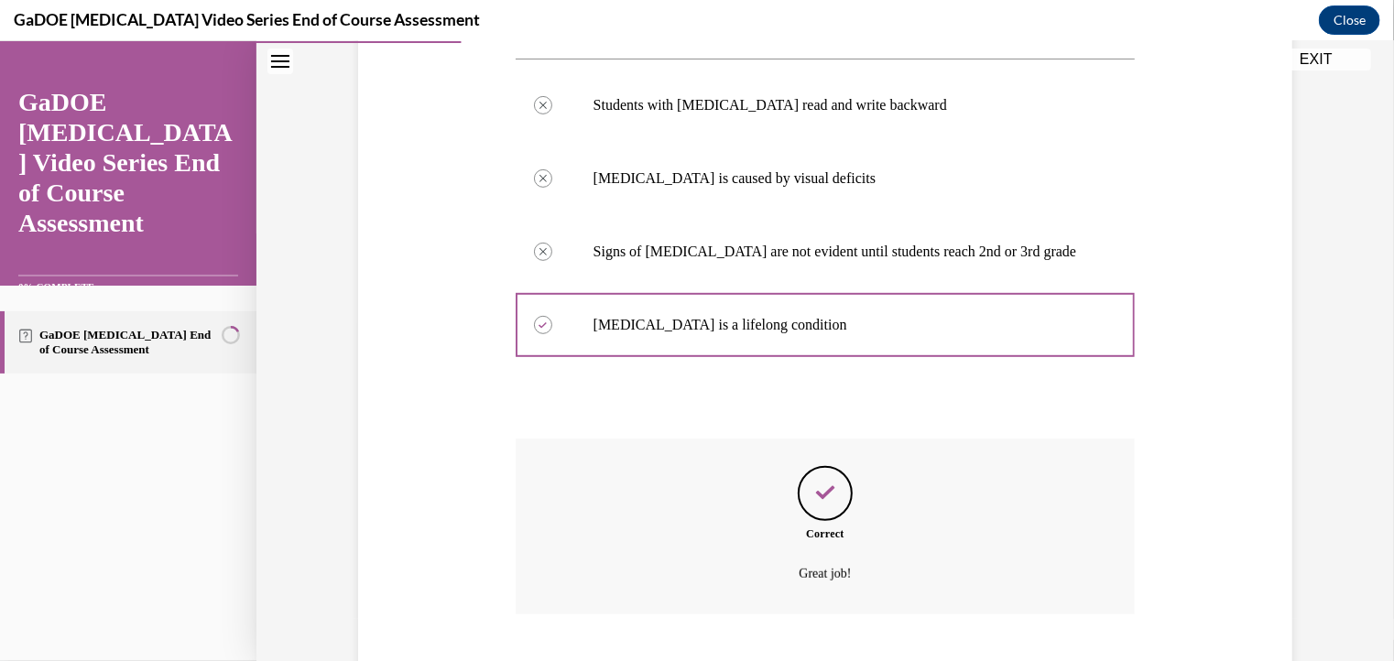
scroll to position [451, 0]
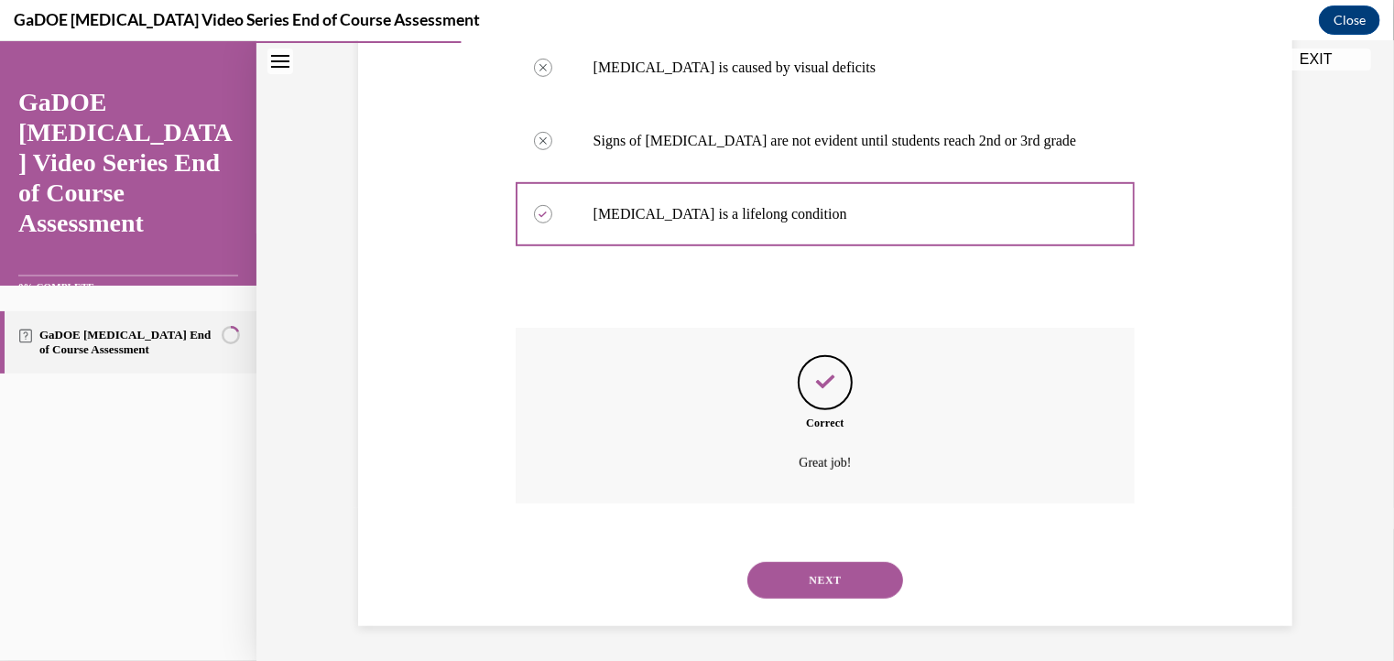
click at [802, 585] on button "NEXT" at bounding box center [826, 580] width 156 height 37
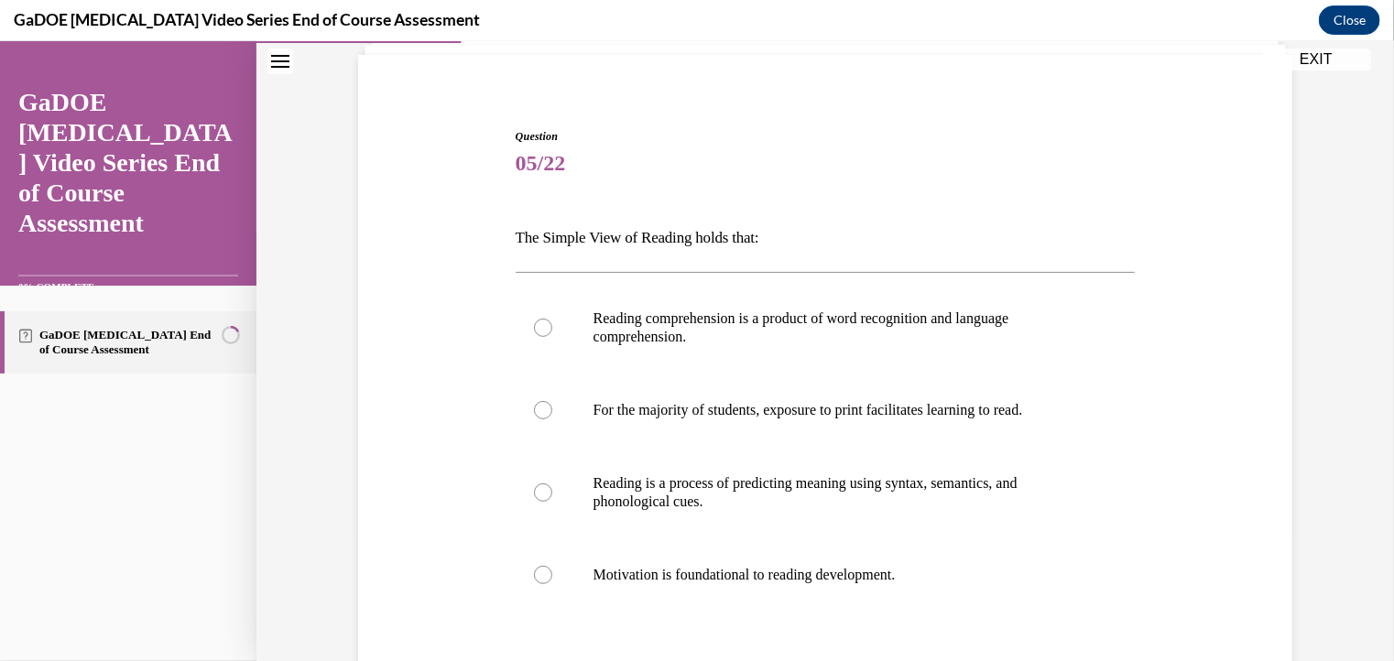
scroll to position [125, 0]
drag, startPoint x: 513, startPoint y: 238, endPoint x: 787, endPoint y: 244, distance: 274.0
click at [787, 244] on p "The Simple View of Reading holds that:" at bounding box center [826, 239] width 620 height 31
drag, startPoint x: 497, startPoint y: 231, endPoint x: 803, endPoint y: 227, distance: 306.0
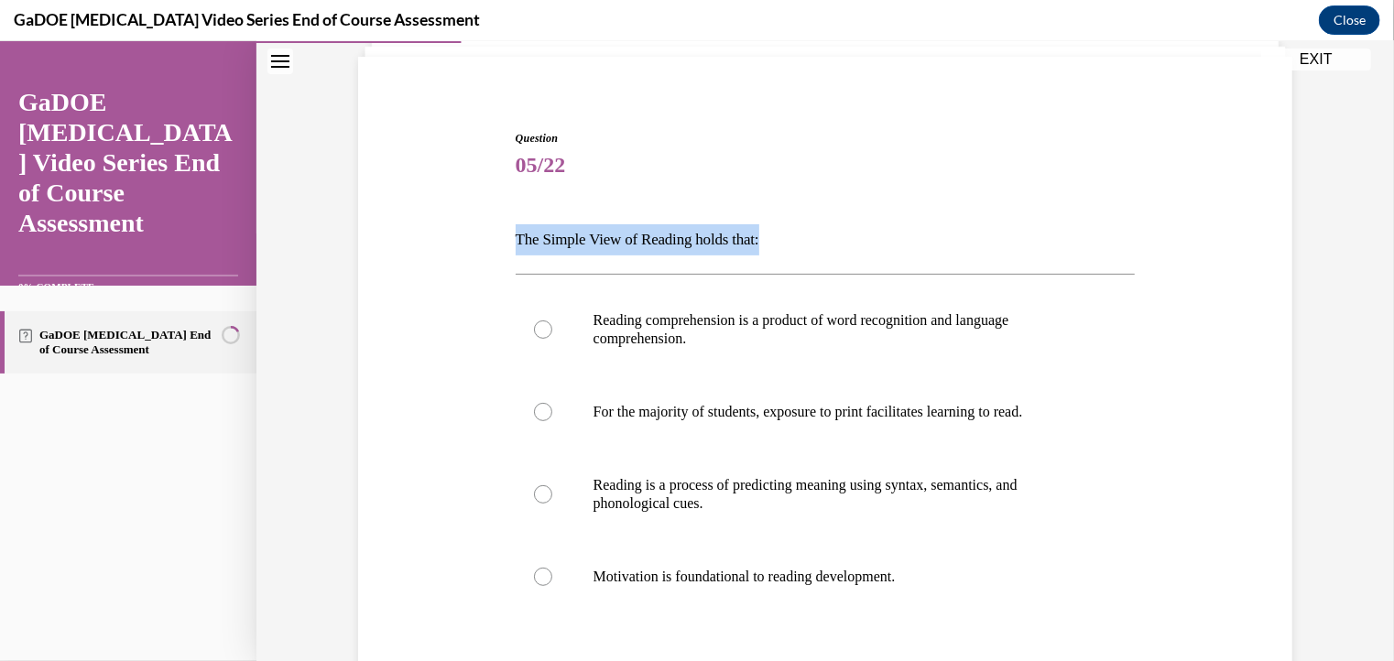
click at [803, 227] on div "Question 05/22 The Simple View of Reading holds that: Reading comprehension is …" at bounding box center [826, 457] width 944 height 766
copy p "The Simple View of Reading holds that:"
click at [786, 343] on p "Reading comprehension is a product of word recognition and language comprehensi…" at bounding box center [842, 329] width 497 height 37
click at [552, 338] on input "Reading comprehension is a product of word recognition and language comprehensi…" at bounding box center [543, 329] width 18 height 18
radio input "true"
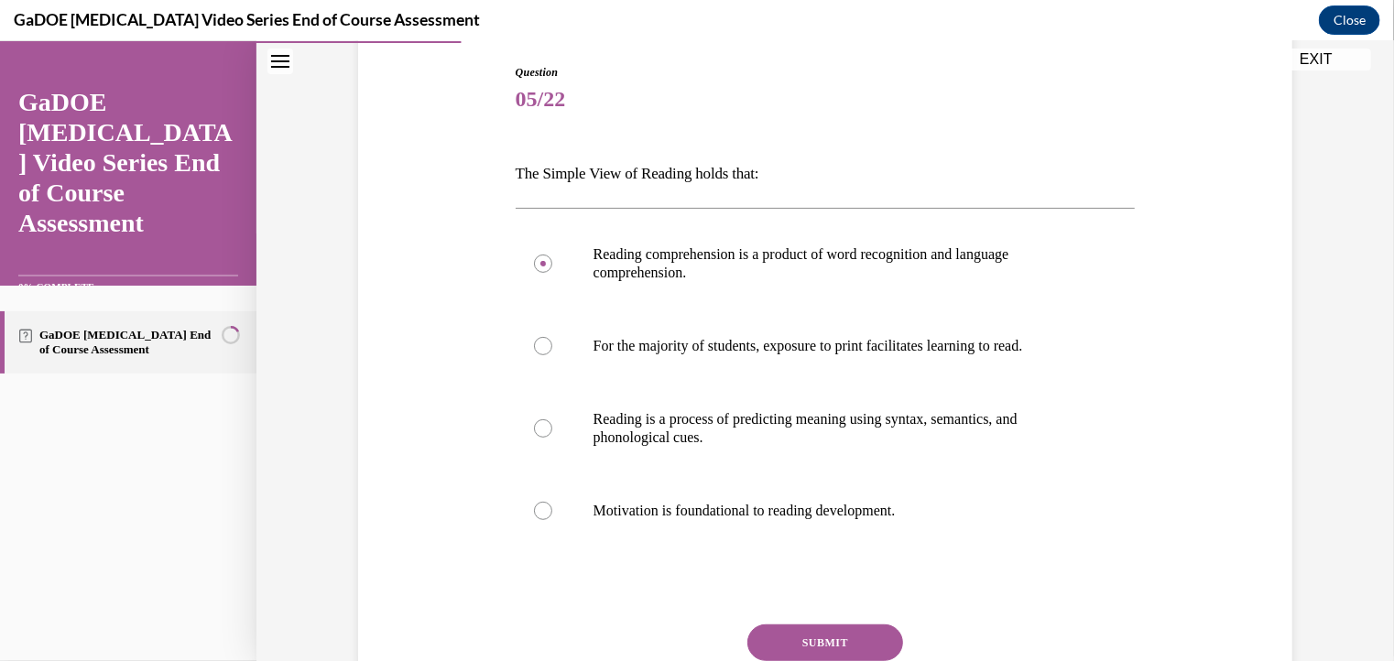
scroll to position [191, 0]
click at [786, 344] on p "For the majority of students, exposure to print facilitates learning to read." at bounding box center [842, 345] width 497 height 18
click at [552, 344] on input "For the majority of students, exposure to print facilitates learning to read." at bounding box center [543, 345] width 18 height 18
radio input "true"
click at [762, 249] on p "Reading comprehension is a product of word recognition and language comprehensi…" at bounding box center [842, 263] width 497 height 37
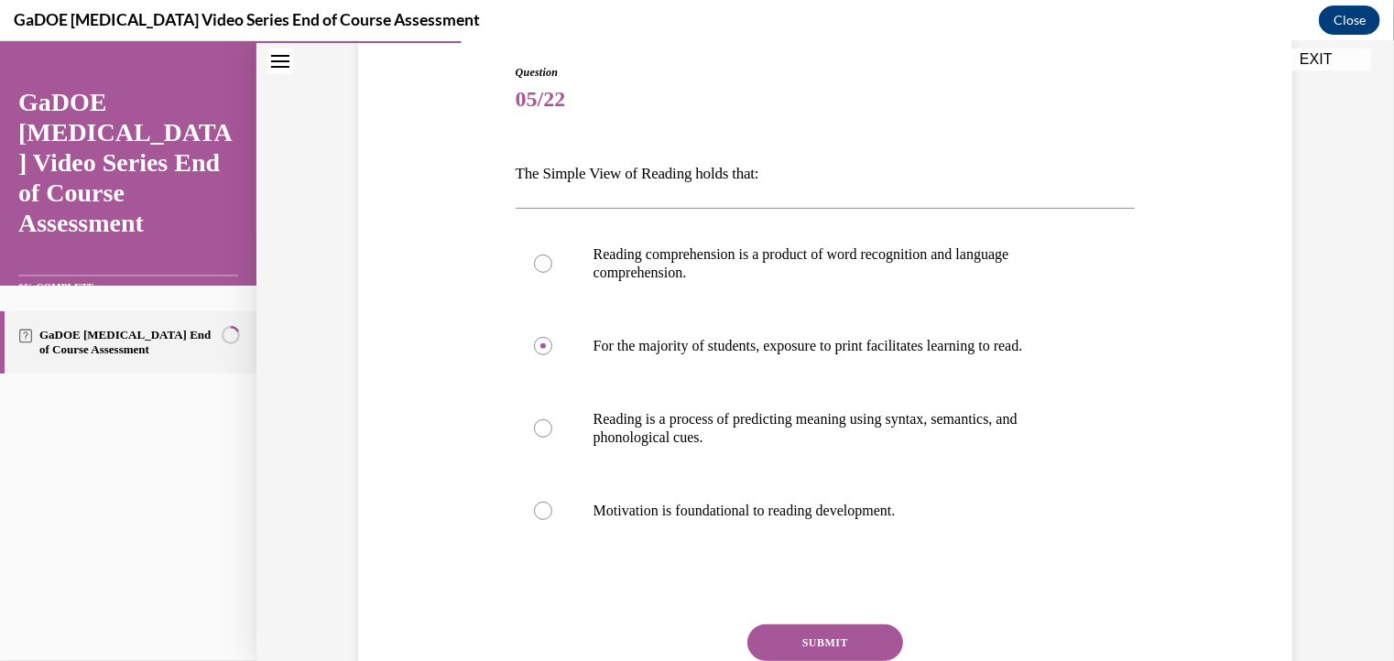
click at [552, 254] on input "Reading comprehension is a product of word recognition and language comprehensi…" at bounding box center [543, 263] width 18 height 18
radio input "true"
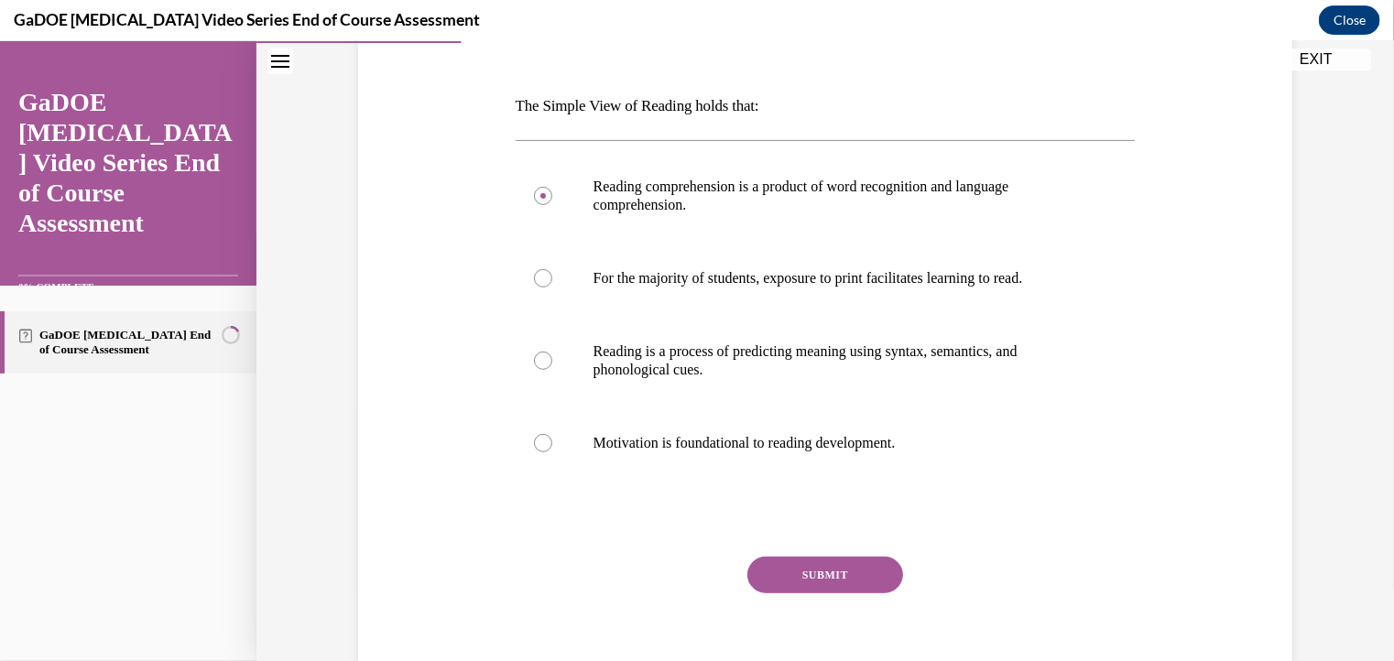
scroll to position [259, 0]
click at [806, 575] on button "SUBMIT" at bounding box center [826, 573] width 156 height 37
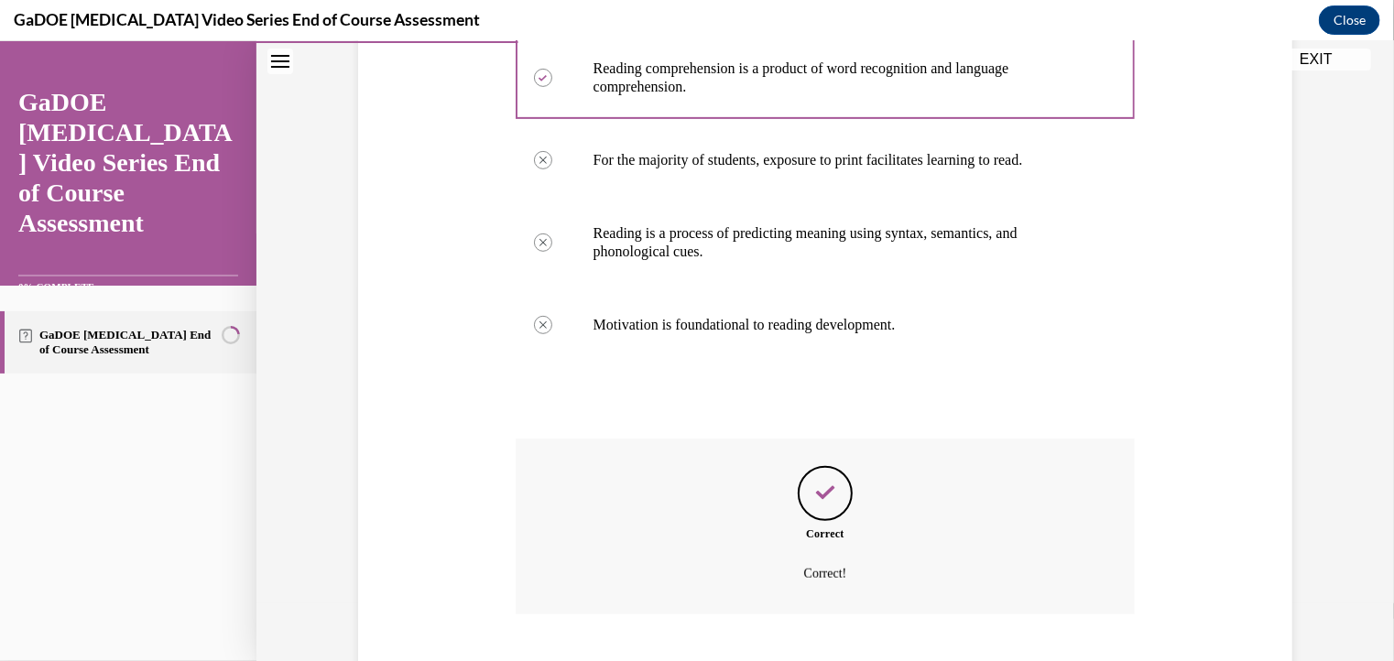
scroll to position [487, 0]
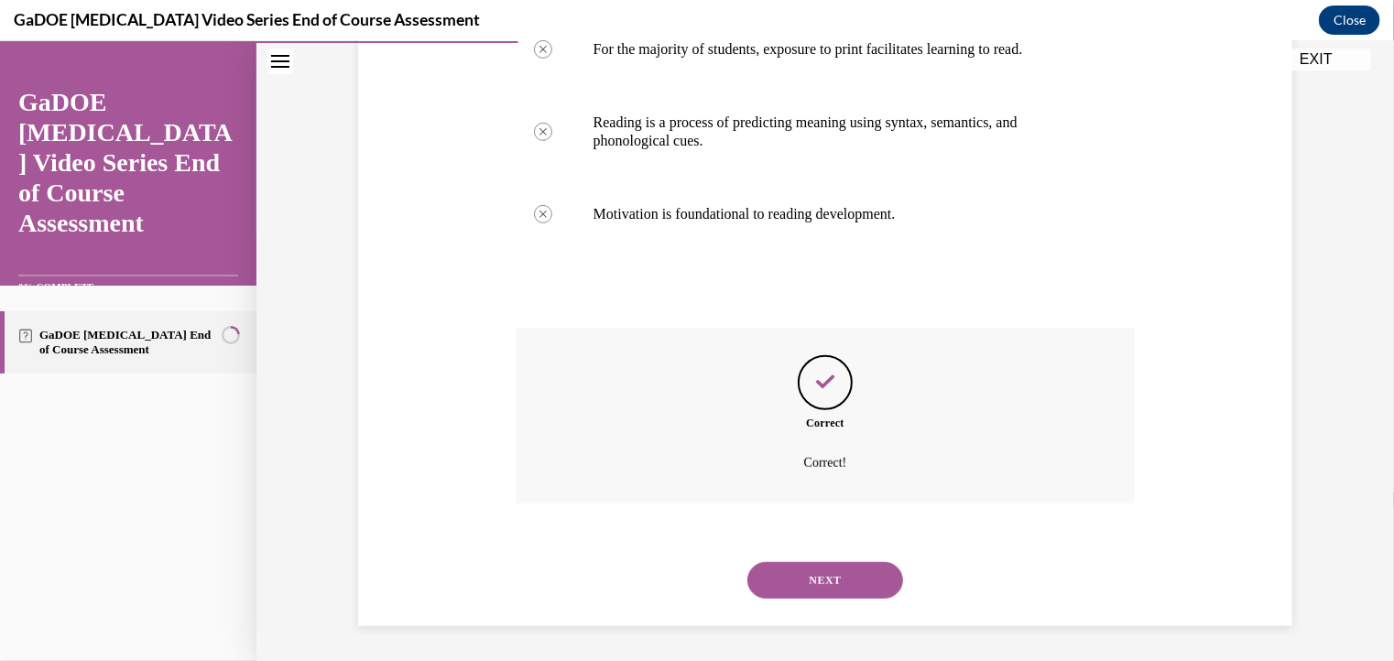
click at [819, 571] on button "NEXT" at bounding box center [826, 580] width 156 height 37
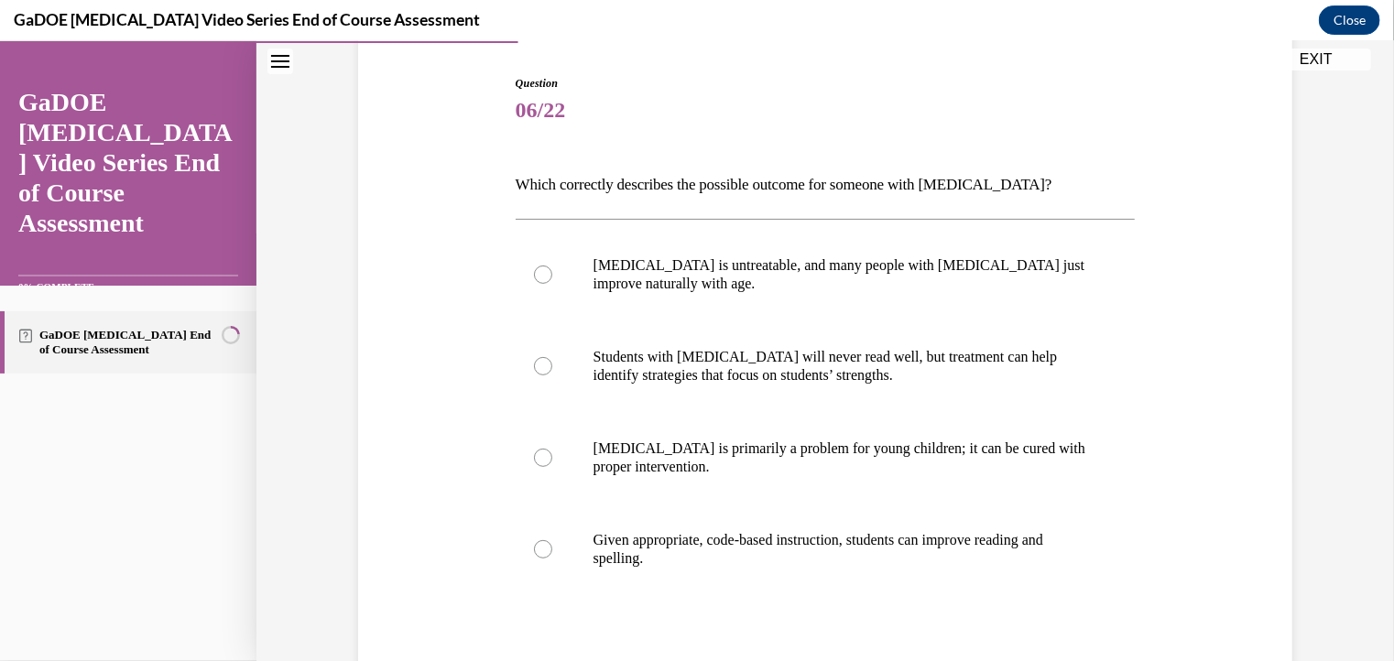
scroll to position [181, 0]
click at [528, 536] on label "Given appropriate, code-based instruction, students can improve reading and spe…" at bounding box center [826, 547] width 620 height 92
click at [534, 538] on input "Given appropriate, code-based instruction, students can improve reading and spe…" at bounding box center [543, 547] width 18 height 18
radio input "true"
click at [599, 286] on p "[MEDICAL_DATA] is untreatable, and many people with [MEDICAL_DATA] just improve…" at bounding box center [842, 272] width 497 height 37
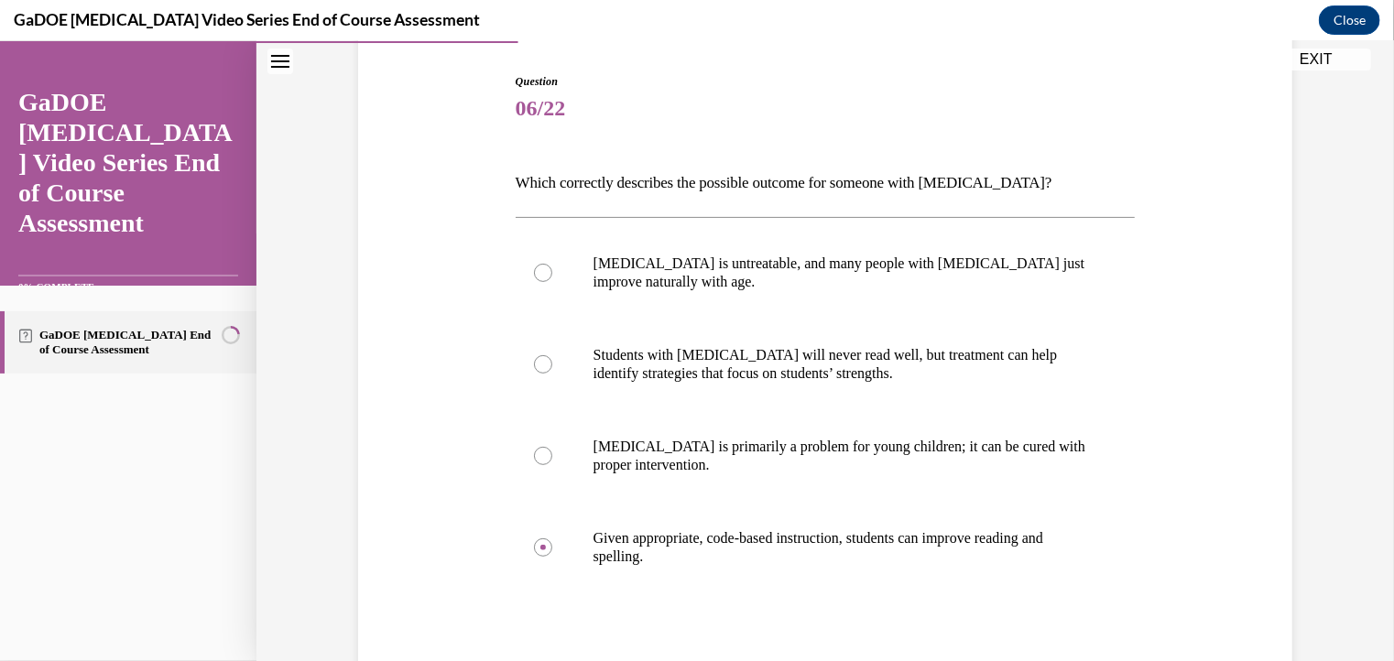
click at [552, 281] on input "[MEDICAL_DATA] is untreatable, and many people with [MEDICAL_DATA] just improve…" at bounding box center [543, 272] width 18 height 18
radio input "true"
click at [657, 564] on label "Given appropriate, code-based instruction, students can improve reading and spe…" at bounding box center [826, 547] width 620 height 92
click at [552, 556] on input "Given appropriate, code-based instruction, students can improve reading and spe…" at bounding box center [543, 547] width 18 height 18
radio input "true"
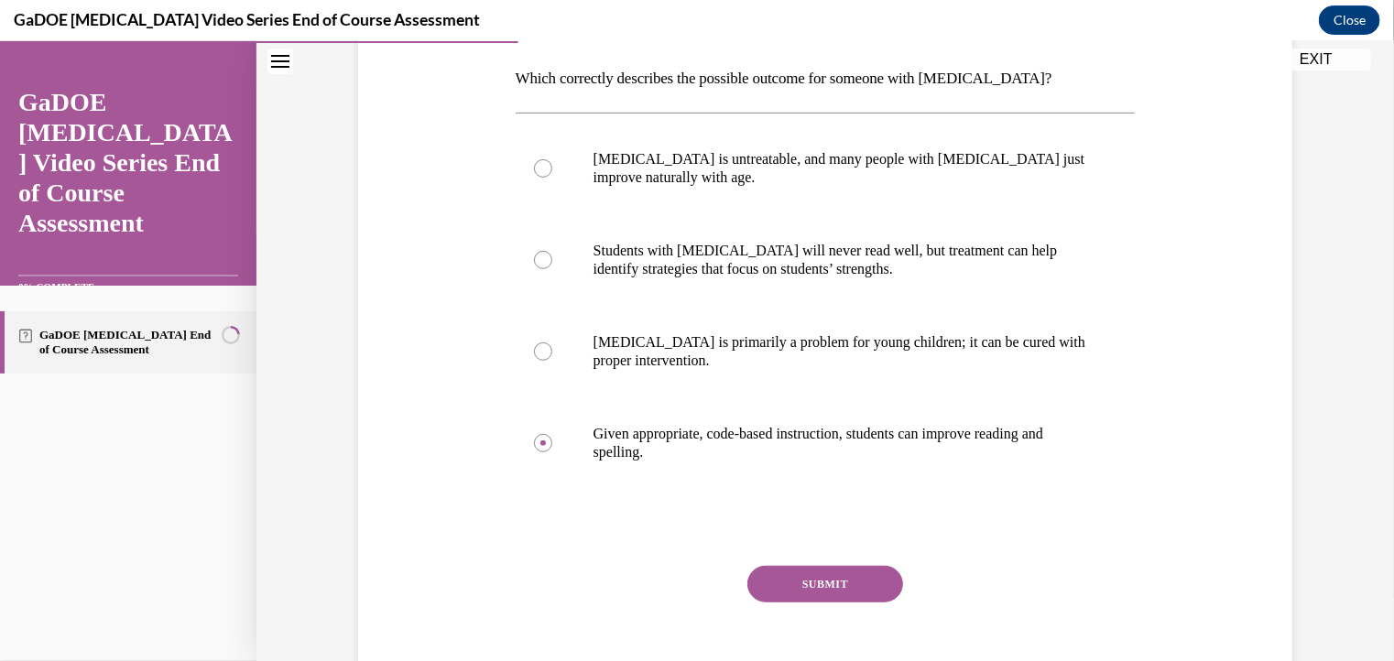
click at [770, 567] on button "SUBMIT" at bounding box center [826, 583] width 156 height 37
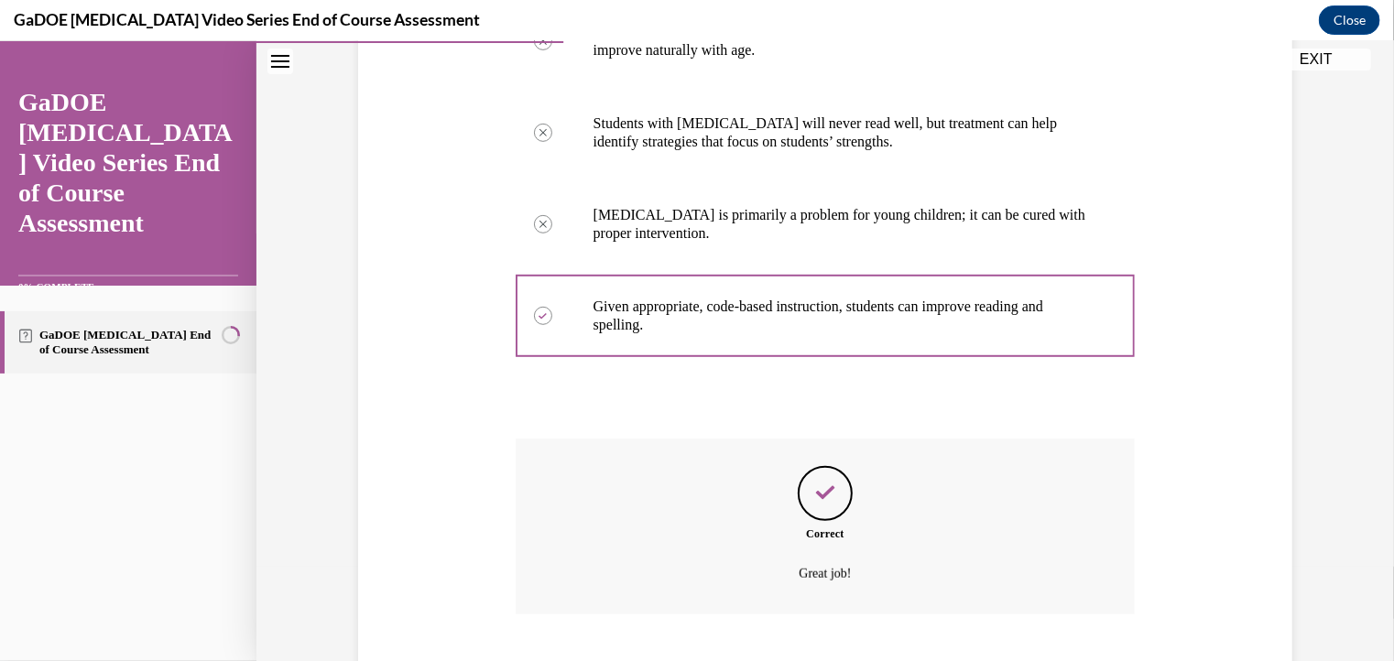
scroll to position [524, 0]
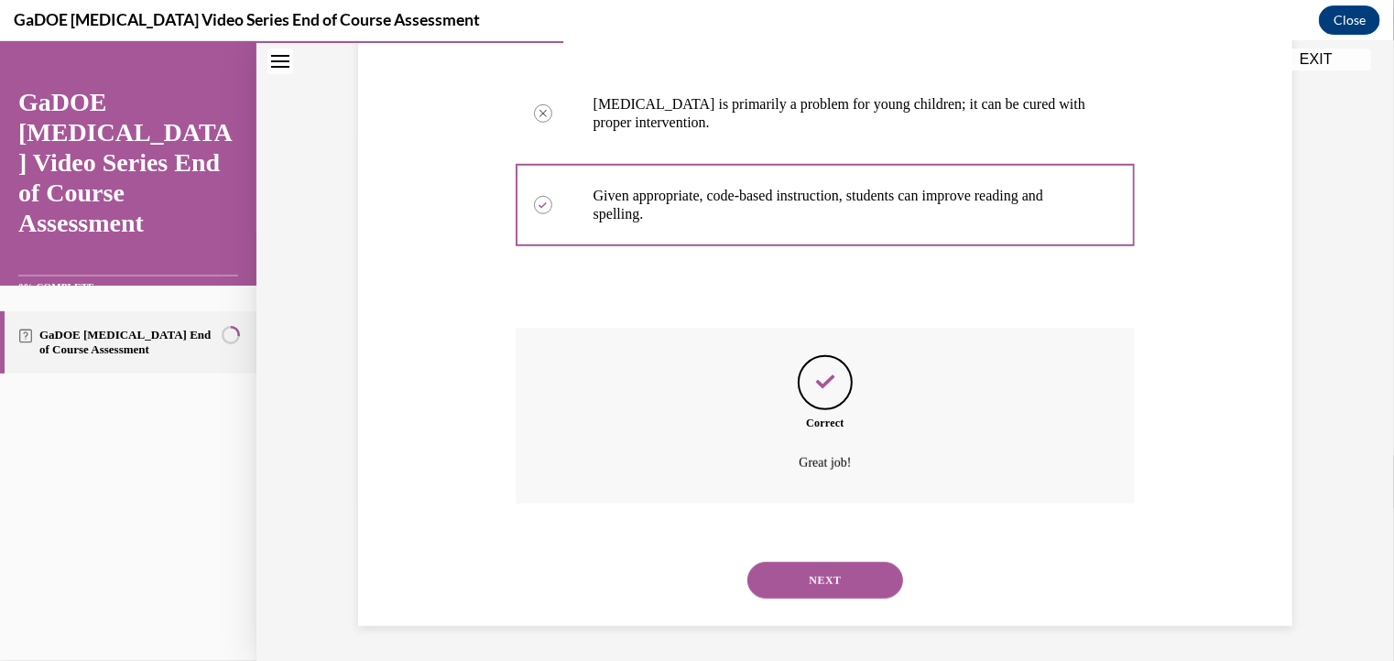
click at [815, 597] on div "NEXT" at bounding box center [826, 579] width 620 height 73
click at [806, 588] on button "NEXT" at bounding box center [826, 580] width 156 height 37
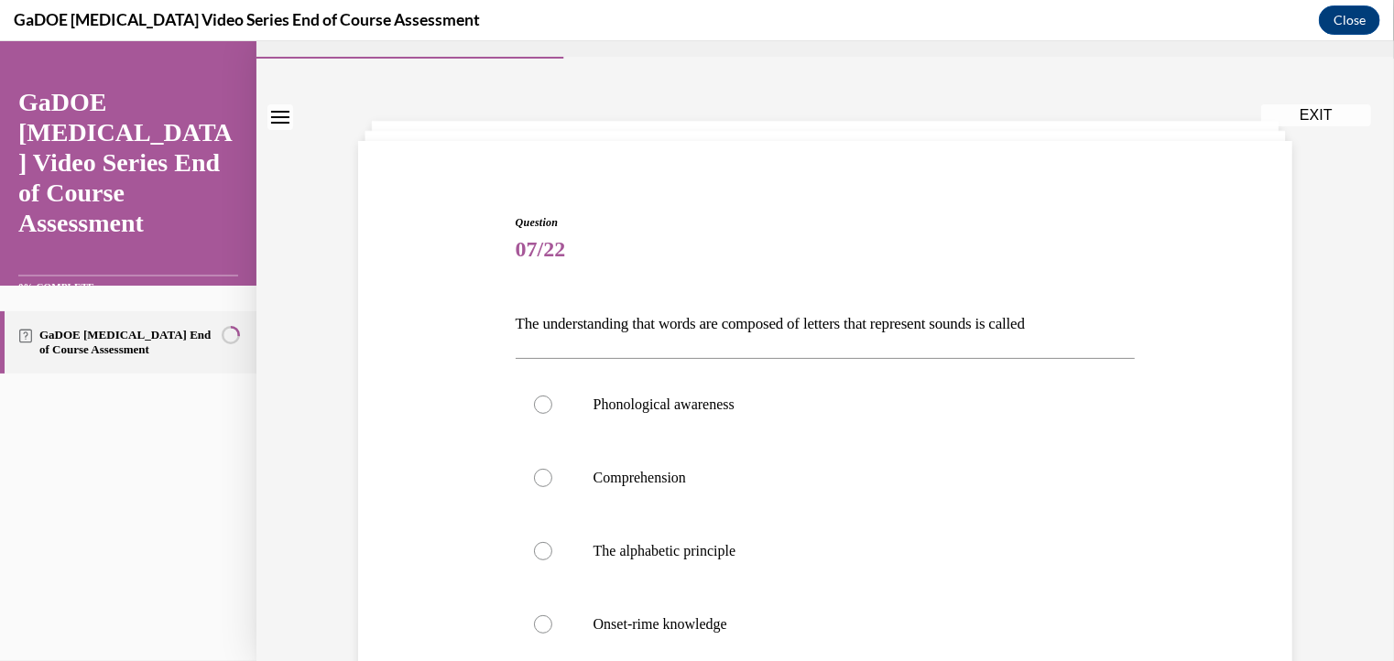
scroll to position [66, 0]
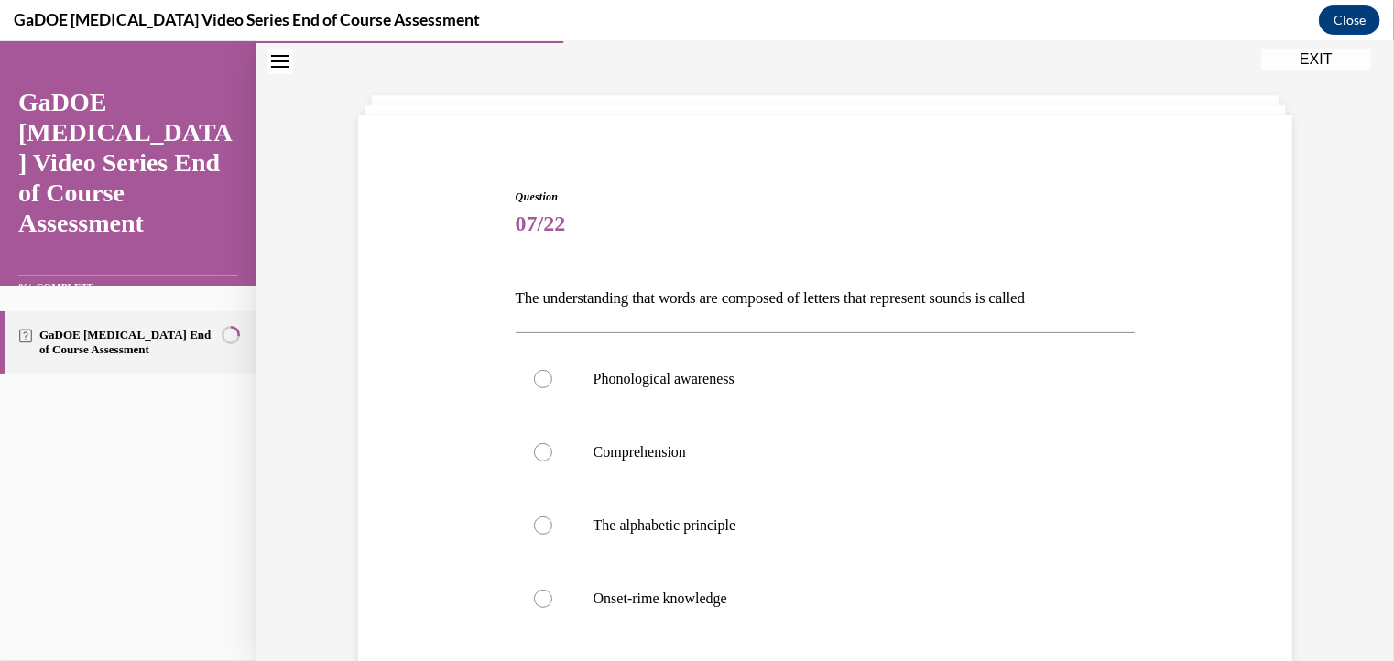
drag, startPoint x: 483, startPoint y: 290, endPoint x: 1088, endPoint y: 308, distance: 605.9
click at [1088, 308] on div "Question 07/22 The understanding that words are composed of letters that repres…" at bounding box center [826, 497] width 944 height 729
copy p "The understanding that words are composed of letters that represent sounds is c…"
click at [705, 484] on label "Comprehension" at bounding box center [826, 451] width 620 height 73
click at [552, 461] on input "Comprehension" at bounding box center [543, 452] width 18 height 18
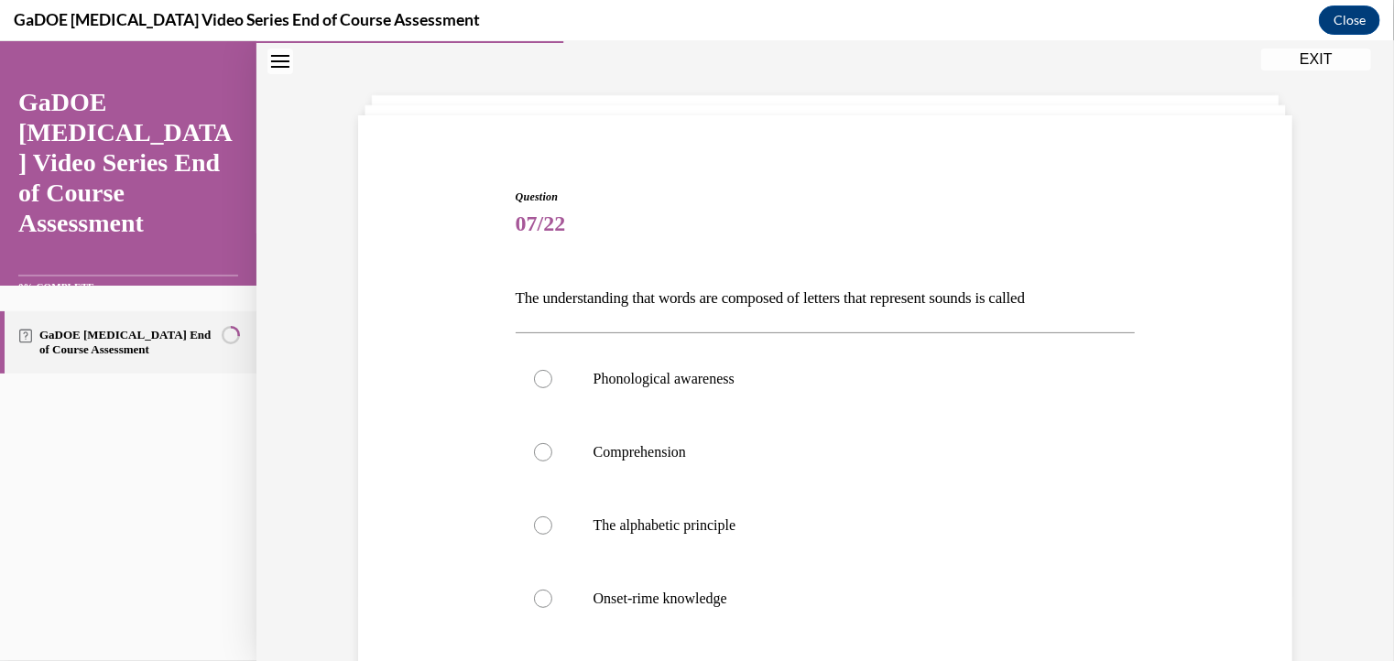
radio input "true"
click at [707, 527] on p "The alphabetic principle" at bounding box center [842, 525] width 497 height 18
click at [552, 527] on input "The alphabetic principle" at bounding box center [543, 525] width 18 height 18
radio input "true"
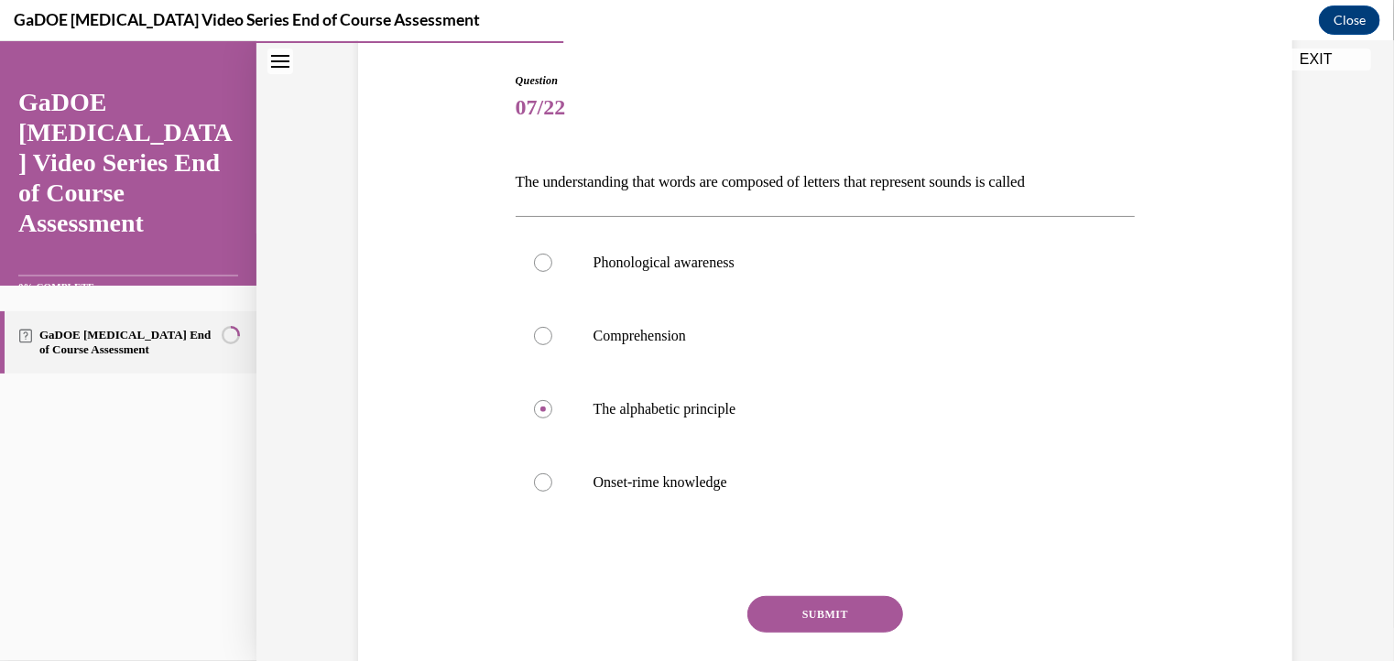
click at [771, 596] on button "SUBMIT" at bounding box center [826, 614] width 156 height 37
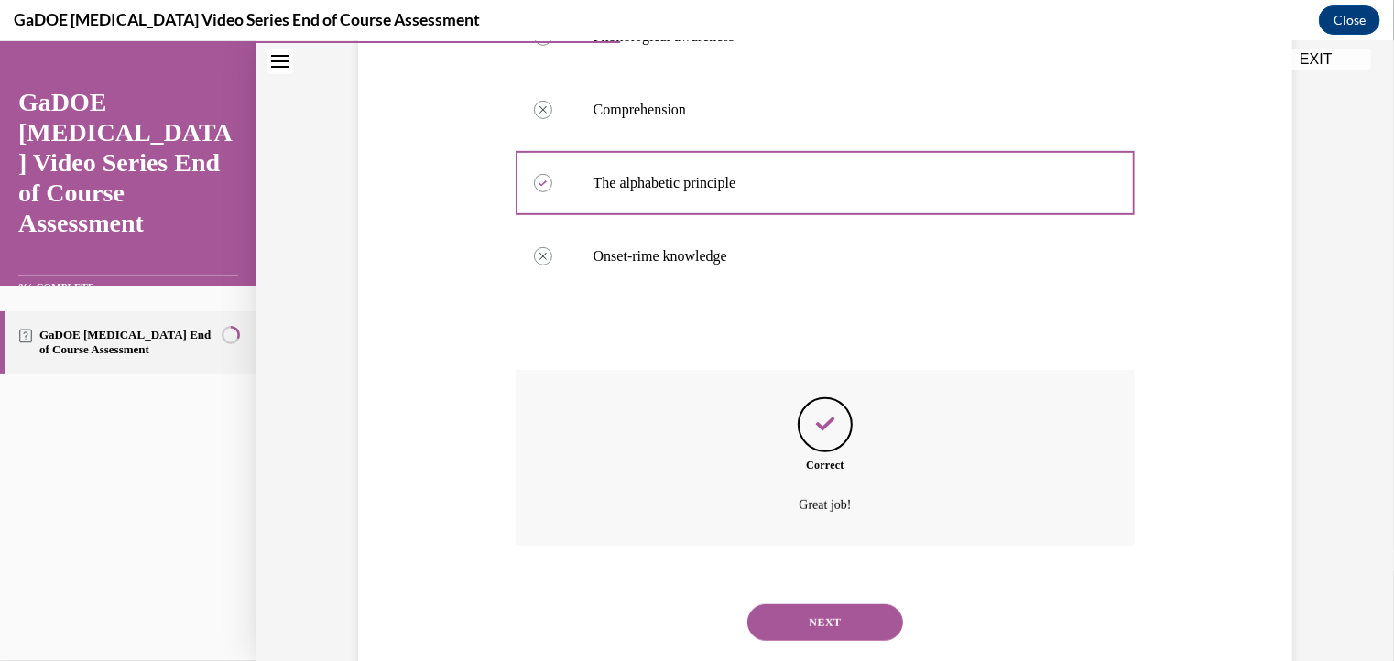
scroll to position [451, 0]
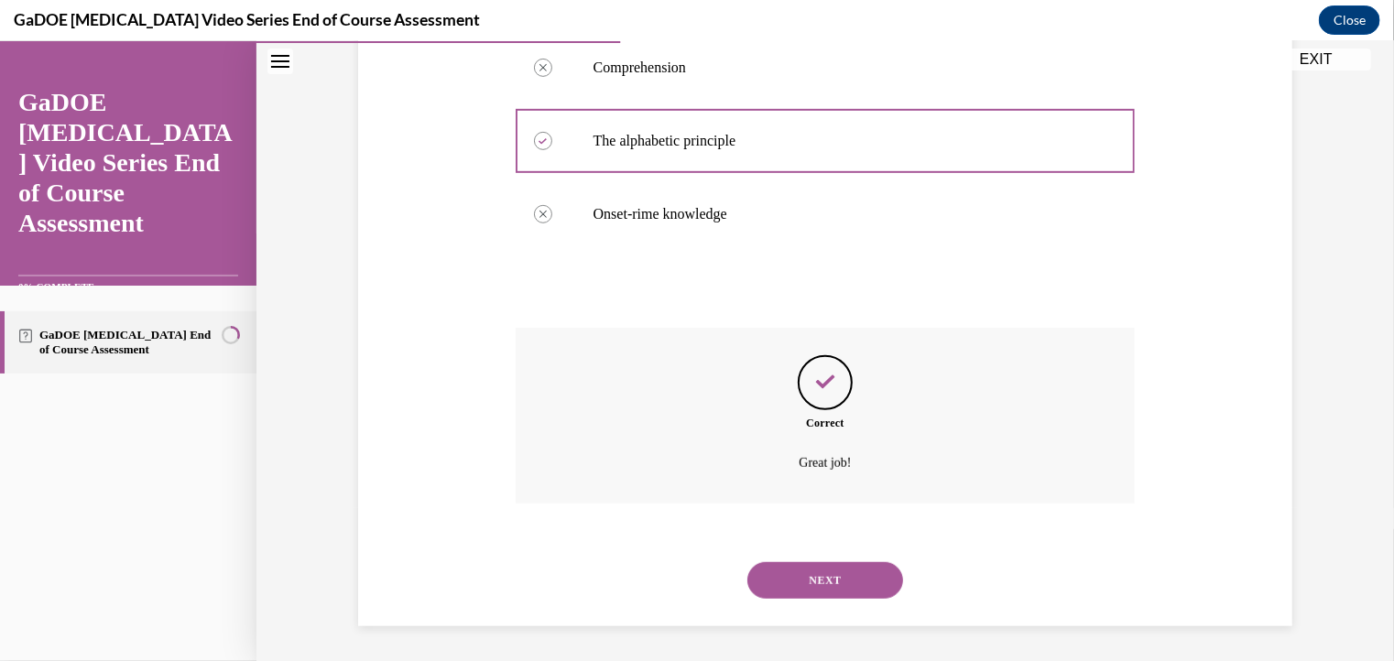
click at [808, 605] on div "NEXT" at bounding box center [826, 579] width 620 height 73
click at [804, 594] on button "NEXT" at bounding box center [826, 580] width 156 height 37
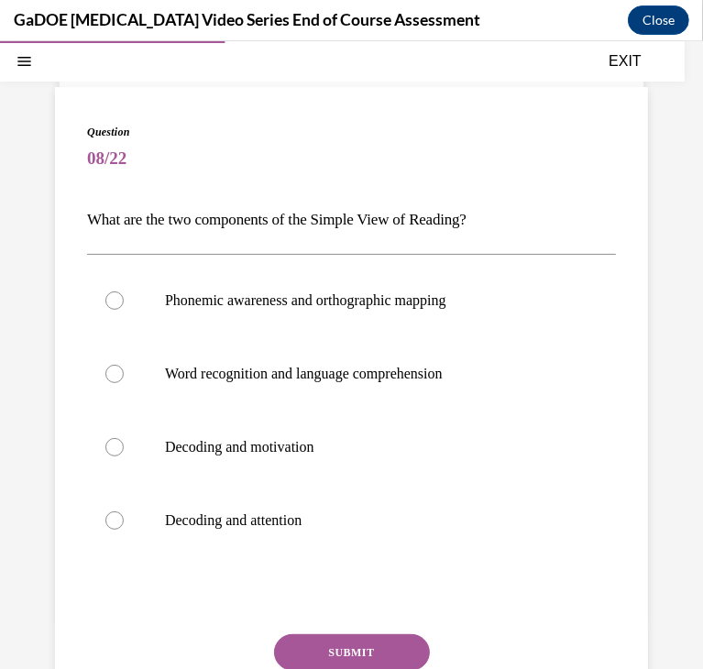
scroll to position [95, 0]
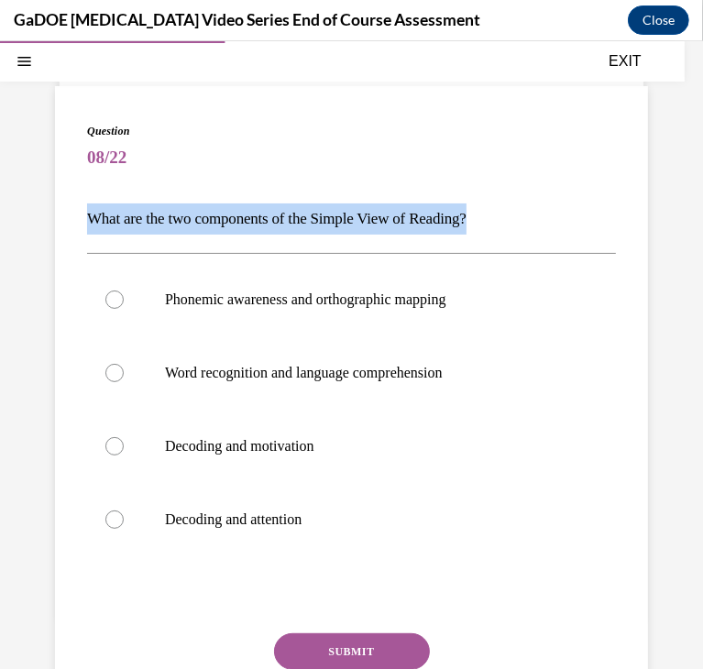
drag, startPoint x: 510, startPoint y: 224, endPoint x: 73, endPoint y: 224, distance: 437.0
click at [73, 224] on div "Question 08/22 What are the two components of the Simple View of Reading? Phone…" at bounding box center [351, 438] width 593 height 706
copy p "What are the two components of the Simple View of Reading?"
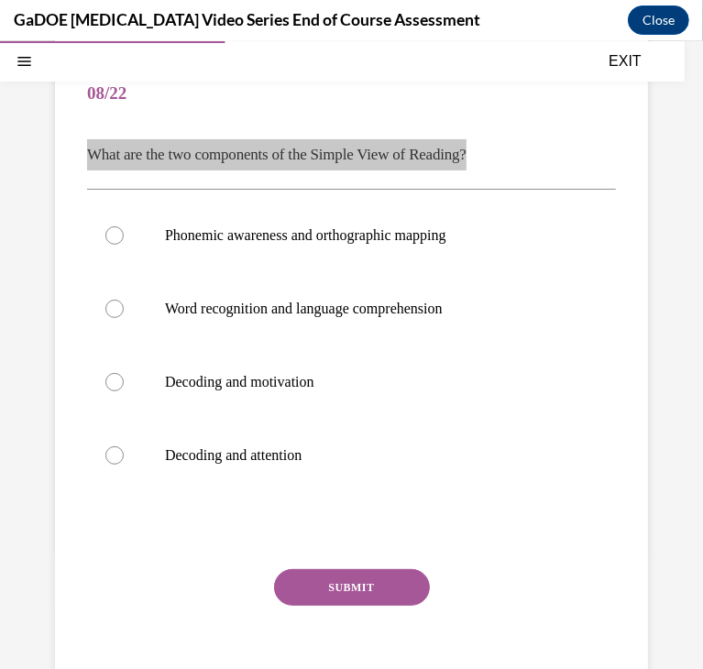
scroll to position [157, 0]
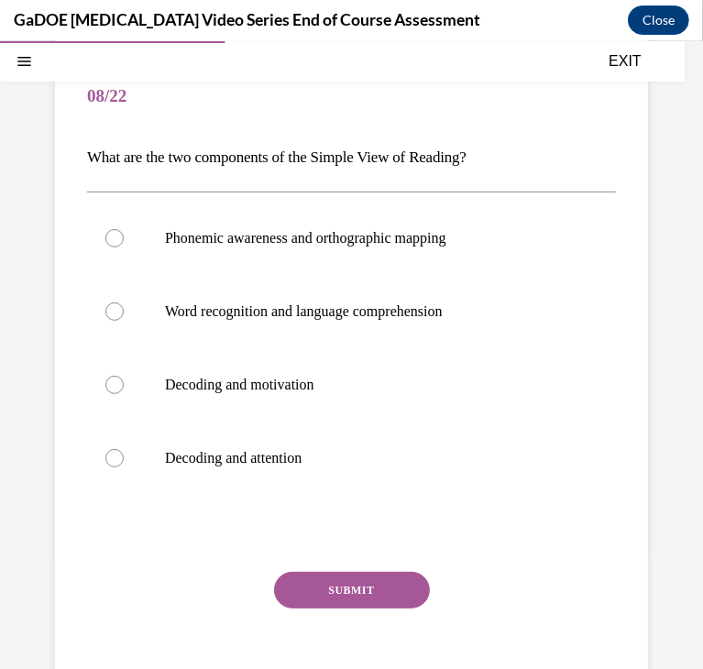
click at [273, 313] on p "Word recognition and language comprehension" at bounding box center [367, 310] width 405 height 18
click at [124, 313] on input "Word recognition and language comprehension" at bounding box center [114, 310] width 18 height 18
radio input "true"
click at [337, 583] on button "SUBMIT" at bounding box center [352, 589] width 156 height 37
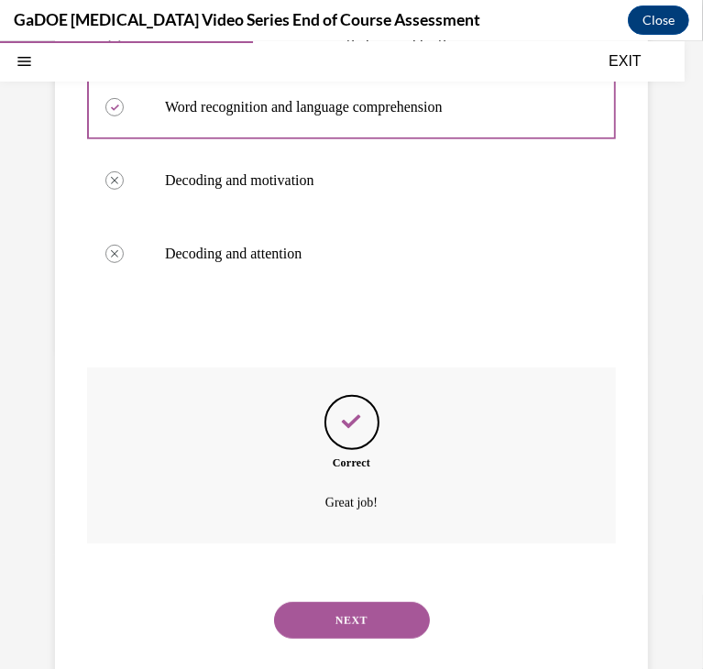
scroll to position [403, 0]
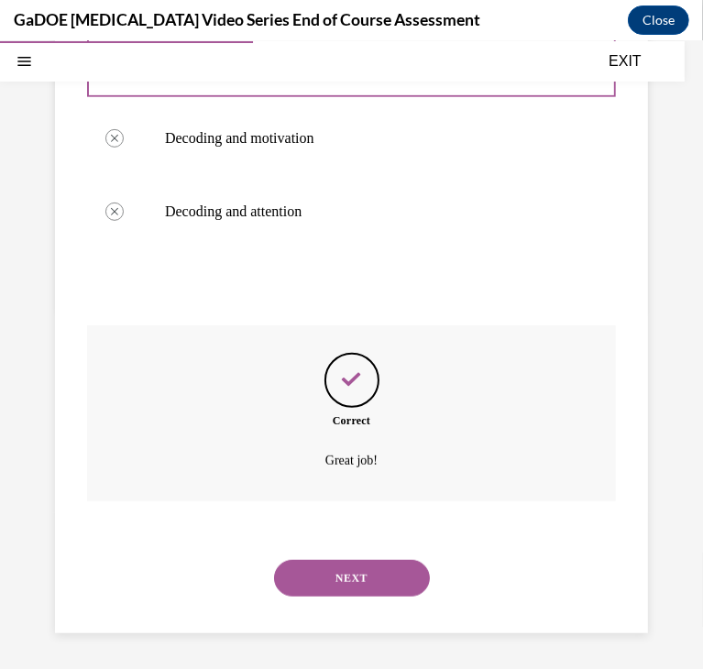
click at [365, 571] on button "NEXT" at bounding box center [352, 577] width 156 height 37
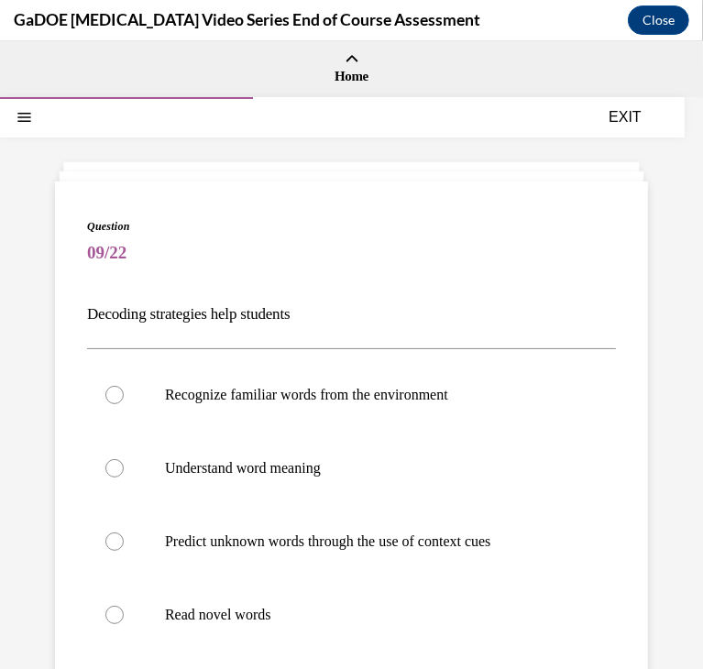
scroll to position [61, 0]
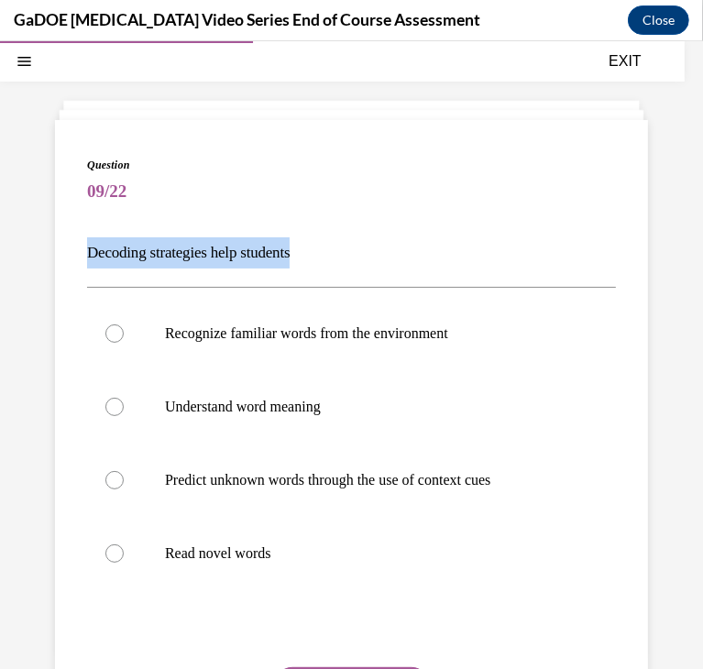
drag, startPoint x: 324, startPoint y: 254, endPoint x: 82, endPoint y: 254, distance: 242.8
click at [82, 254] on div "Question 09/22 Decoding strategies help students Recognize familiar words from …" at bounding box center [351, 472] width 593 height 706
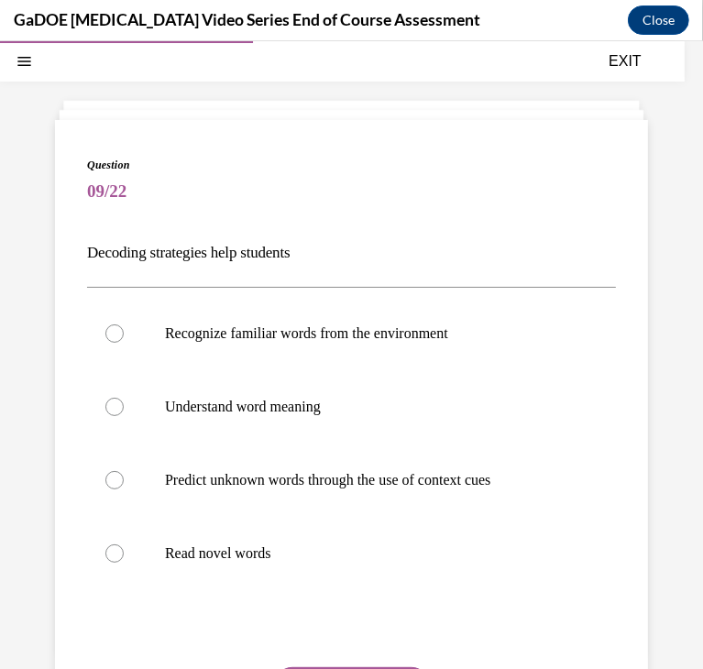
click at [522, 190] on span "09/22" at bounding box center [351, 190] width 529 height 37
click at [223, 253] on p "Decoding strategies help students" at bounding box center [351, 251] width 529 height 31
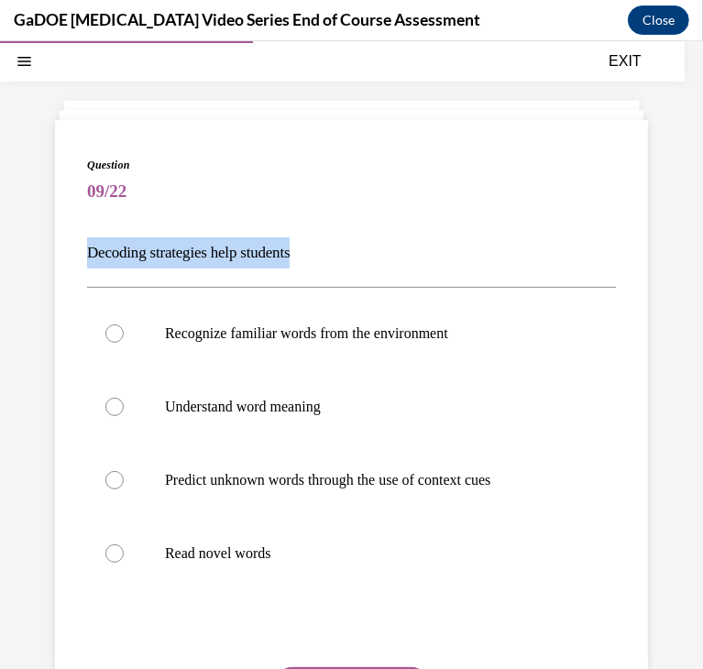
click at [223, 253] on p "Decoding strategies help students" at bounding box center [351, 251] width 529 height 31
copy p "Decoding strategies help students"
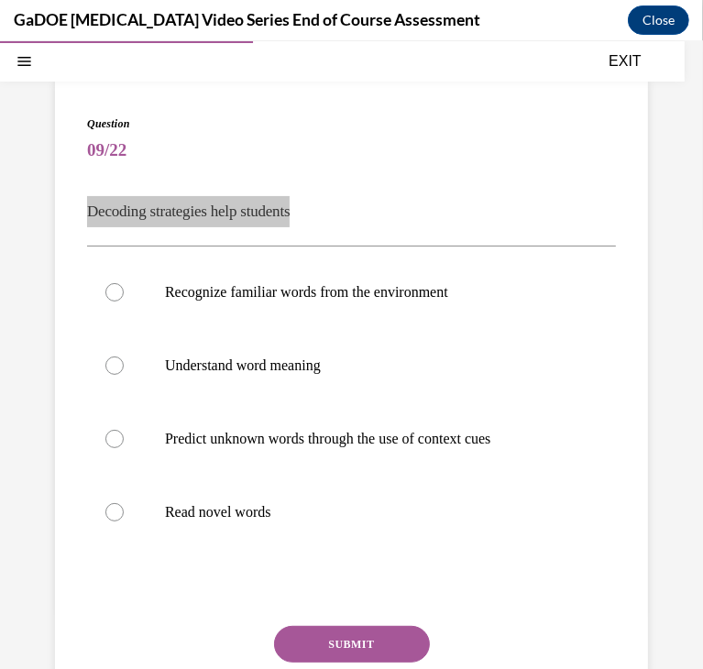
scroll to position [116, 0]
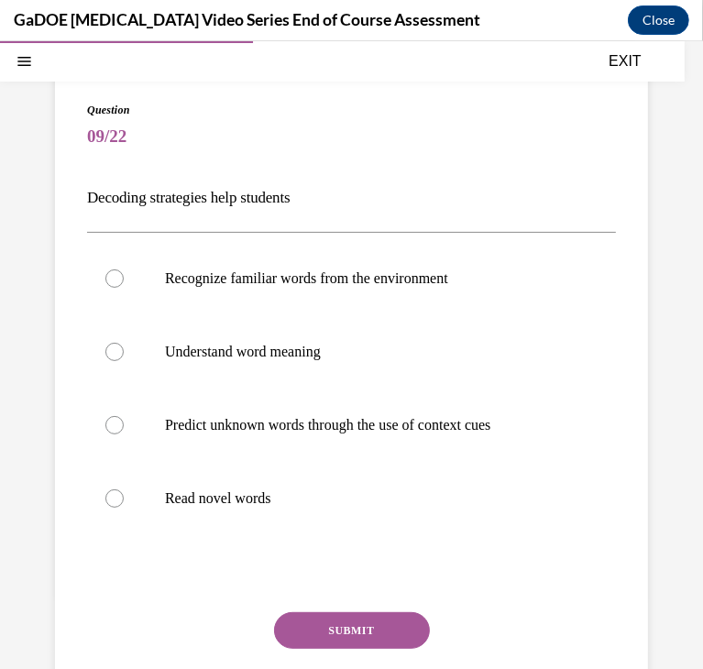
click at [256, 279] on p "Recognize familiar words from the environment" at bounding box center [367, 277] width 405 height 18
click at [124, 279] on input "Recognize familiar words from the environment" at bounding box center [114, 277] width 18 height 18
radio input "true"
click at [181, 364] on label "Understand word meaning" at bounding box center [351, 350] width 529 height 73
click at [124, 360] on input "Understand word meaning" at bounding box center [114, 351] width 18 height 18
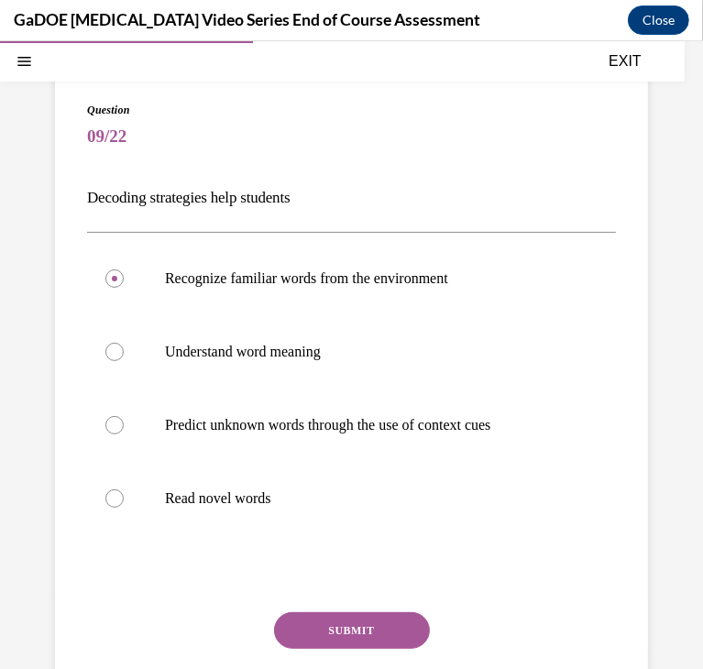
radio input "true"
click at [346, 635] on button "SUBMIT" at bounding box center [352, 629] width 156 height 37
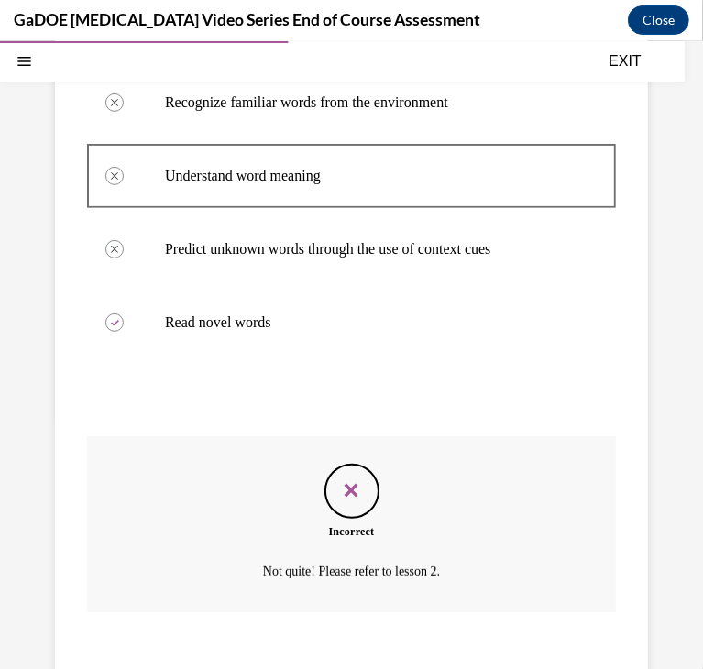
scroll to position [403, 0]
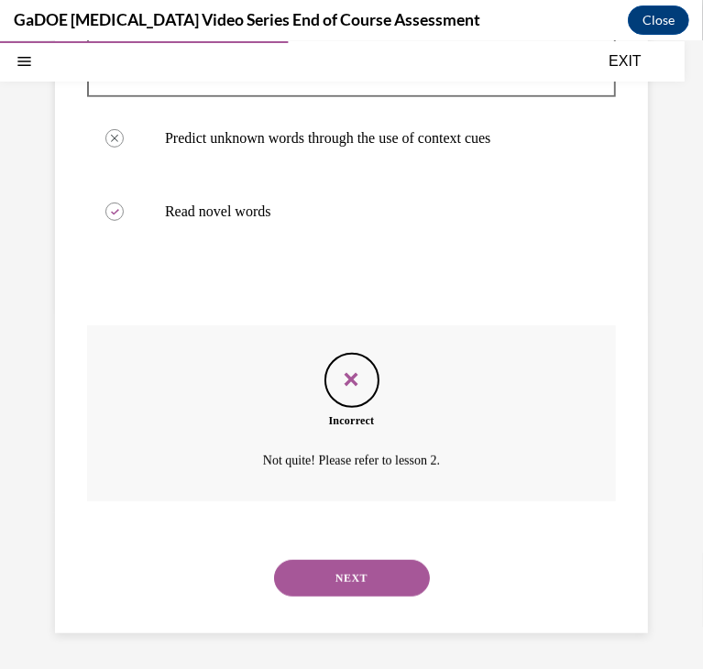
click at [344, 572] on button "NEXT" at bounding box center [352, 577] width 156 height 37
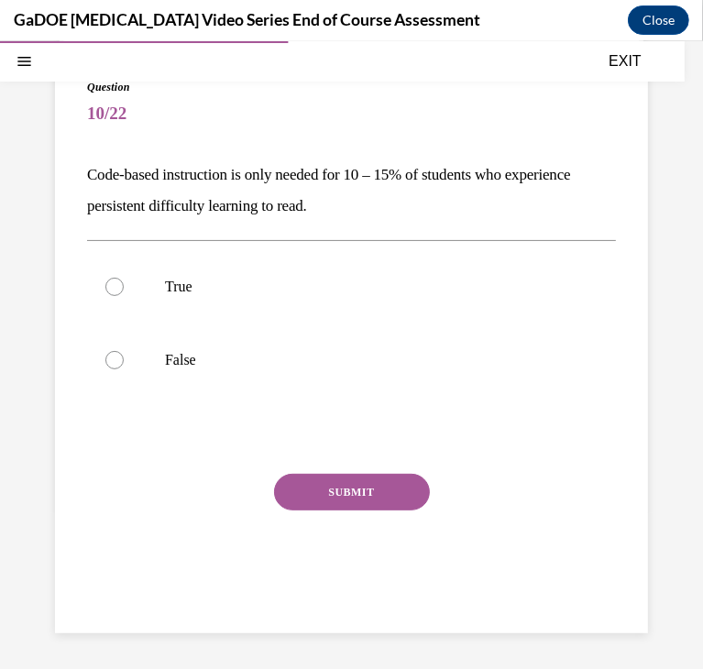
drag, startPoint x: 77, startPoint y: 183, endPoint x: 452, endPoint y: 216, distance: 376.2
click at [452, 216] on div "Question 10/22 Code-based instruction is only needed for 10 – 15% of students w…" at bounding box center [351, 336] width 593 height 591
copy p "Code-based instruction is only needed for 10 – 15% of students who experience p…"
click at [166, 376] on label "False" at bounding box center [351, 358] width 529 height 73
click at [124, 368] on input "False" at bounding box center [114, 359] width 18 height 18
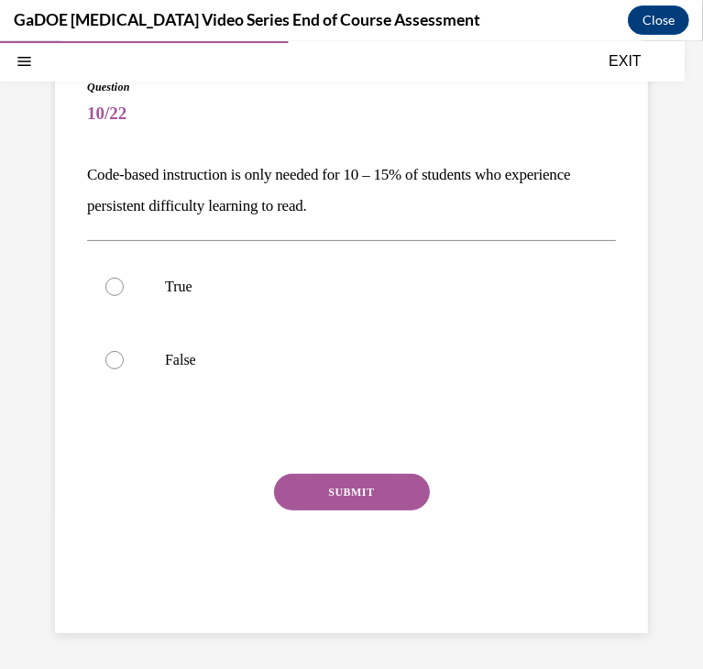
radio input "true"
click at [325, 469] on div "Question 10/22 Code-based instruction is only needed for 10 – 15% of students w…" at bounding box center [351, 350] width 529 height 545
click at [327, 480] on button "SUBMIT" at bounding box center [352, 491] width 156 height 37
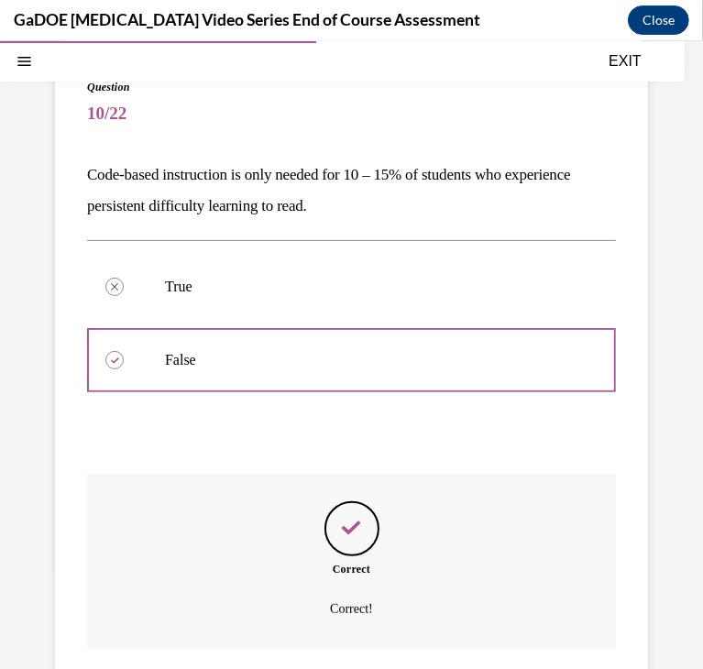
scroll to position [289, 0]
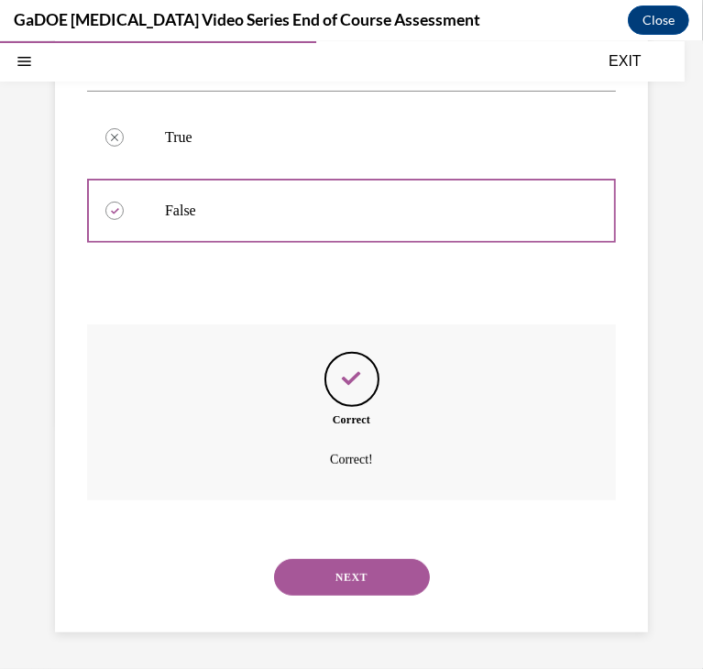
click at [333, 583] on button "NEXT" at bounding box center [352, 576] width 156 height 37
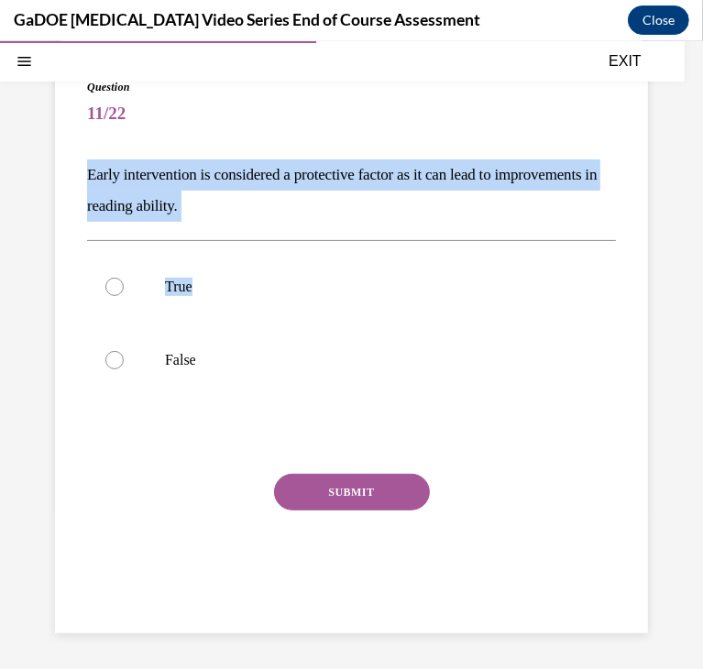
drag, startPoint x: 71, startPoint y: 157, endPoint x: 360, endPoint y: 225, distance: 296.7
click at [360, 225] on div "Question 11/22 Early intervention is considered a protective factor as it can l…" at bounding box center [351, 336] width 593 height 591
click at [352, 212] on p "Early intervention is considered a protective factor as it can lead to improvem…" at bounding box center [351, 189] width 529 height 62
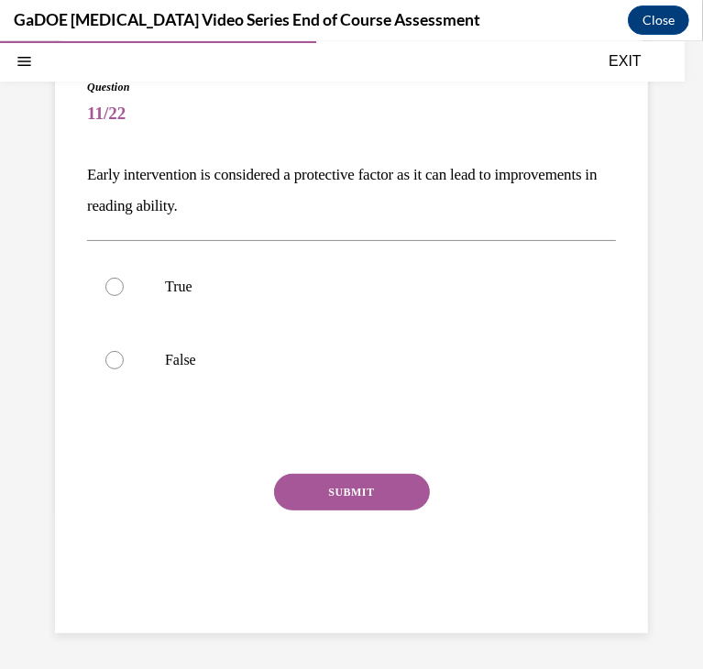
drag, startPoint x: 306, startPoint y: 202, endPoint x: 85, endPoint y: 155, distance: 225.7
click at [85, 155] on div "Question 11/22 Early intervention is considered a protective factor as it can l…" at bounding box center [351, 336] width 593 height 591
copy p "Early intervention is considered a protective factor as it can lead to improvem…"
click at [145, 293] on label "True" at bounding box center [351, 285] width 529 height 73
click at [124, 293] on input "True" at bounding box center [114, 286] width 18 height 18
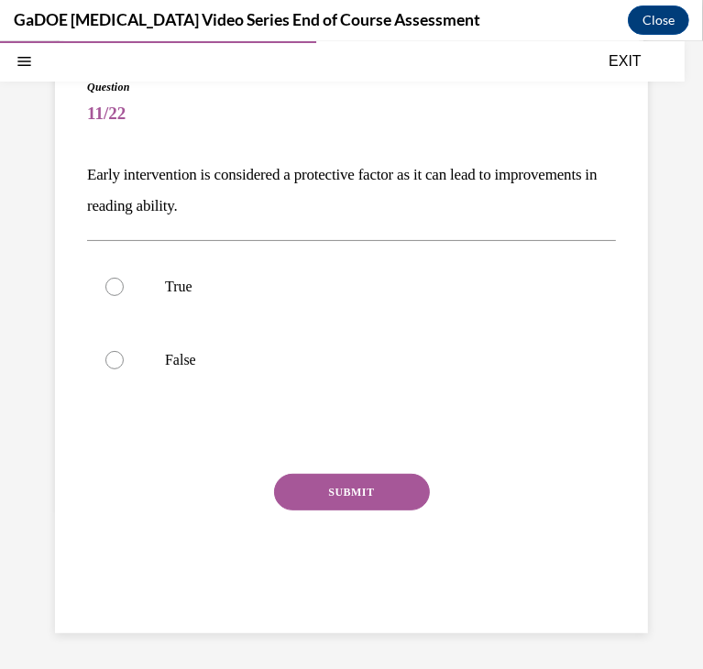
radio input "true"
click at [321, 491] on button "SUBMIT" at bounding box center [352, 491] width 156 height 37
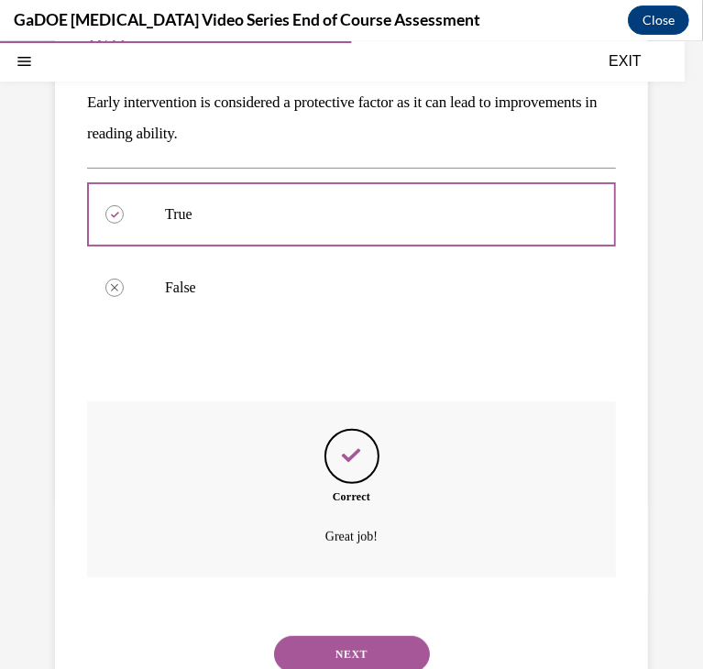
scroll to position [289, 0]
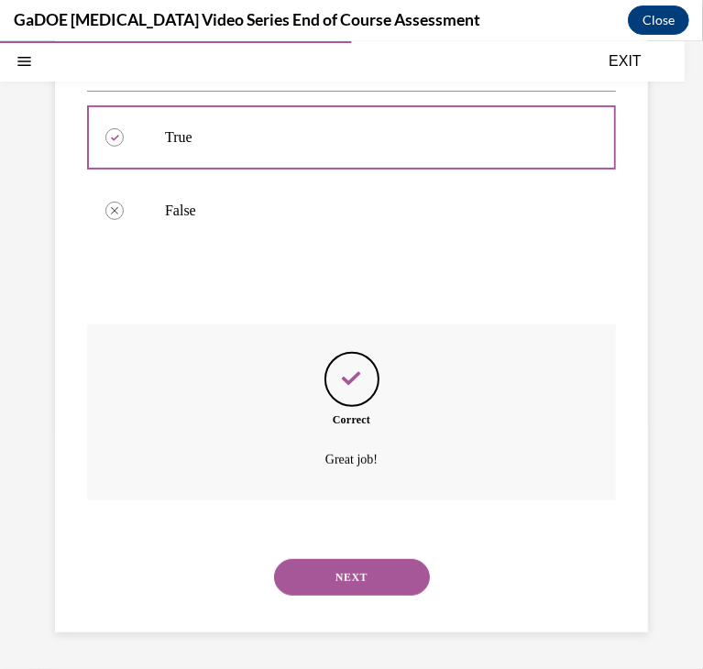
click at [344, 568] on button "NEXT" at bounding box center [352, 576] width 156 height 37
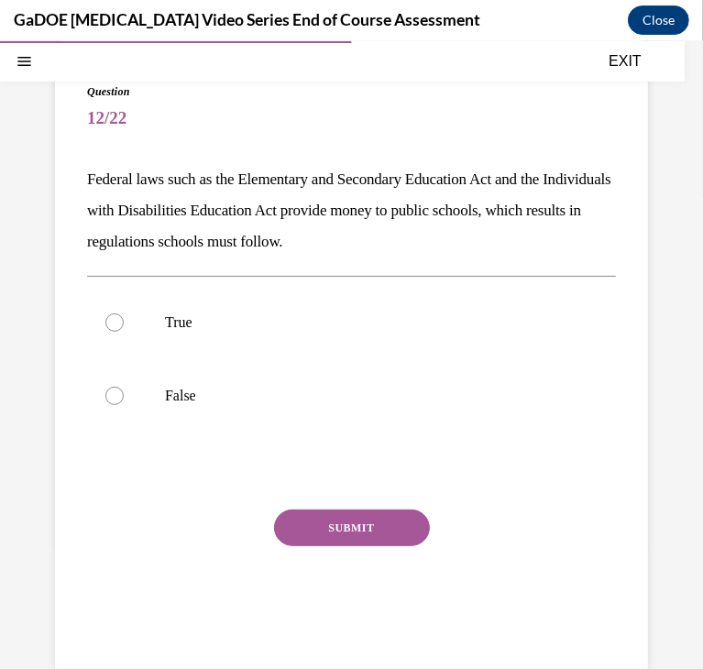
scroll to position [134, 0]
drag, startPoint x: 429, startPoint y: 243, endPoint x: 55, endPoint y: 144, distance: 386.7
click at [55, 144] on div "Question 12/22 Federal laws such as the Elementary and Secondary Education Act …" at bounding box center [351, 358] width 593 height 622
click at [195, 341] on label "True" at bounding box center [351, 322] width 529 height 73
click at [124, 332] on input "True" at bounding box center [114, 322] width 18 height 18
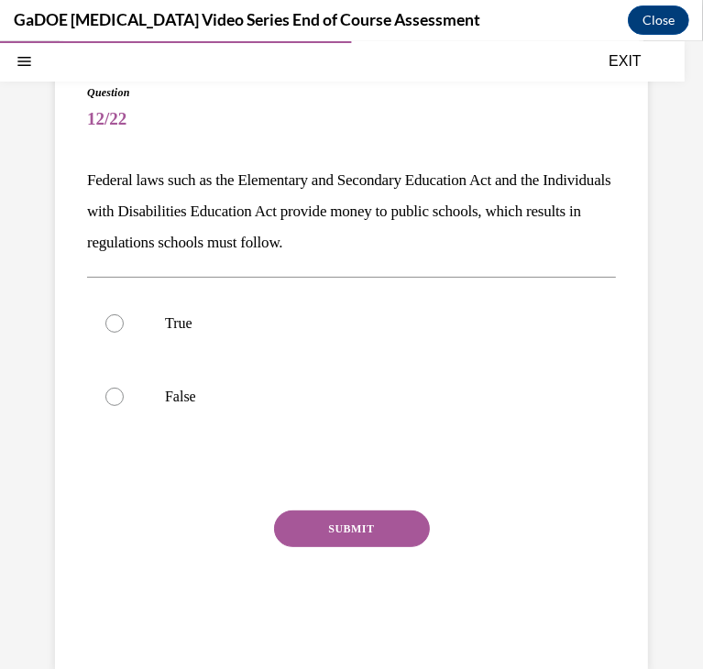
radio input "true"
click at [302, 550] on div "SUBMIT" at bounding box center [351, 555] width 529 height 92
click at [296, 538] on button "SUBMIT" at bounding box center [352, 527] width 156 height 37
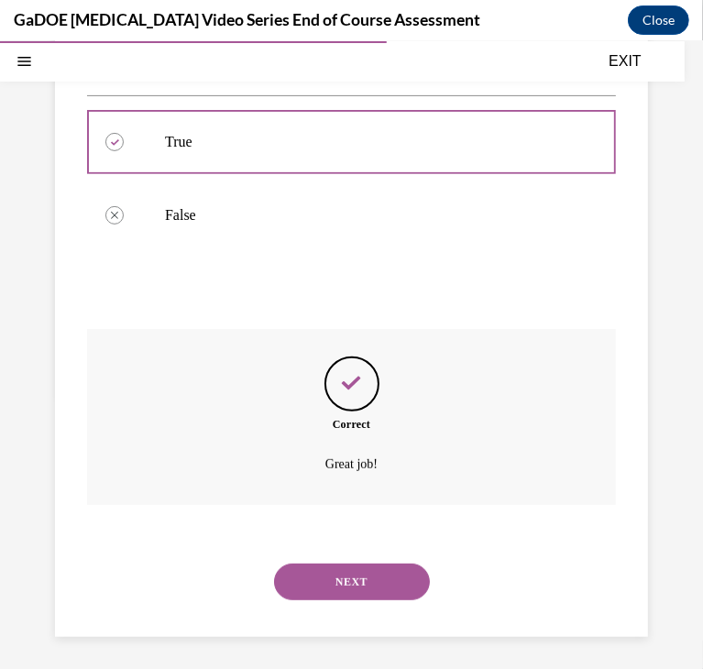
scroll to position [319, 0]
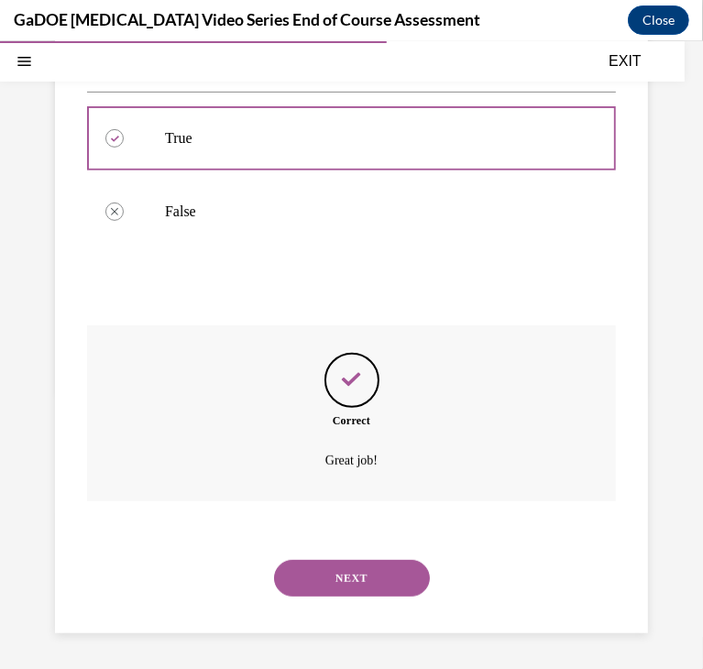
click at [338, 564] on button "NEXT" at bounding box center [352, 577] width 156 height 37
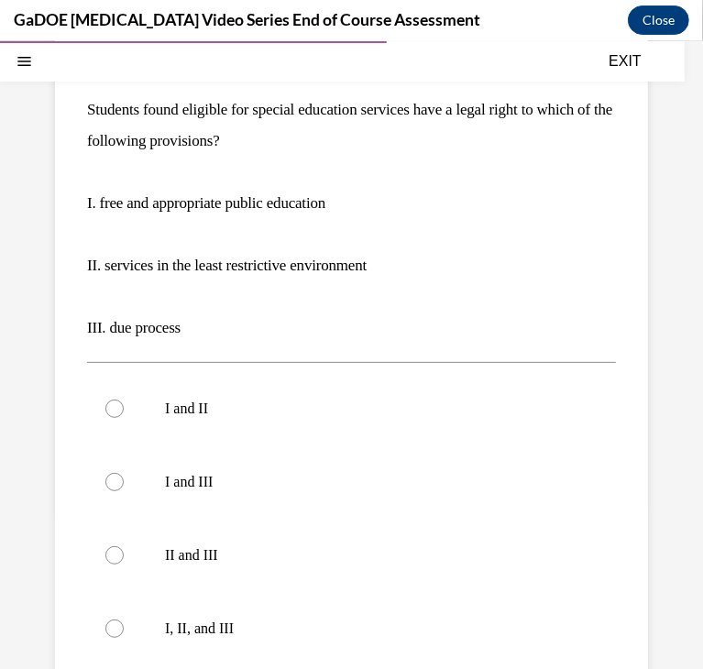
scroll to position [202, 0]
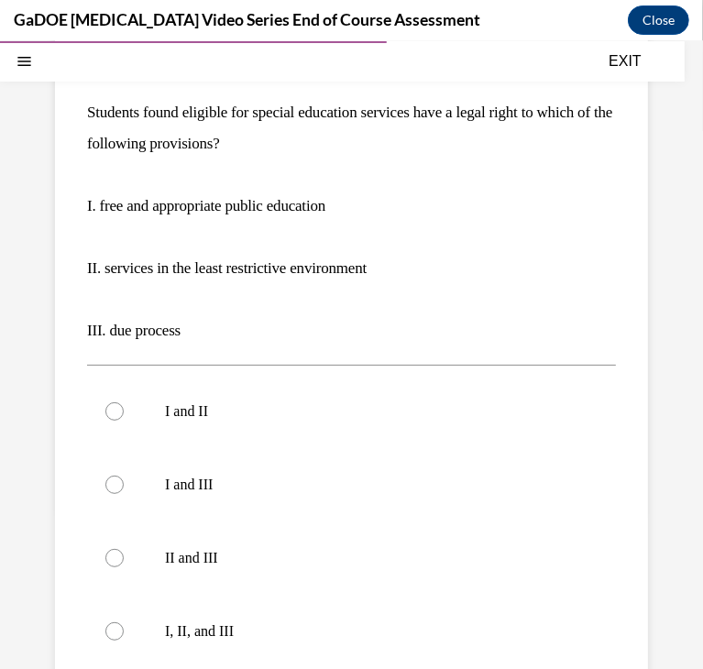
drag, startPoint x: 82, startPoint y: 104, endPoint x: 375, endPoint y: 136, distance: 294.8
click at [375, 136] on div "Question 13/22 Students found eligible for special education services have a le…" at bounding box center [351, 441] width 593 height 924
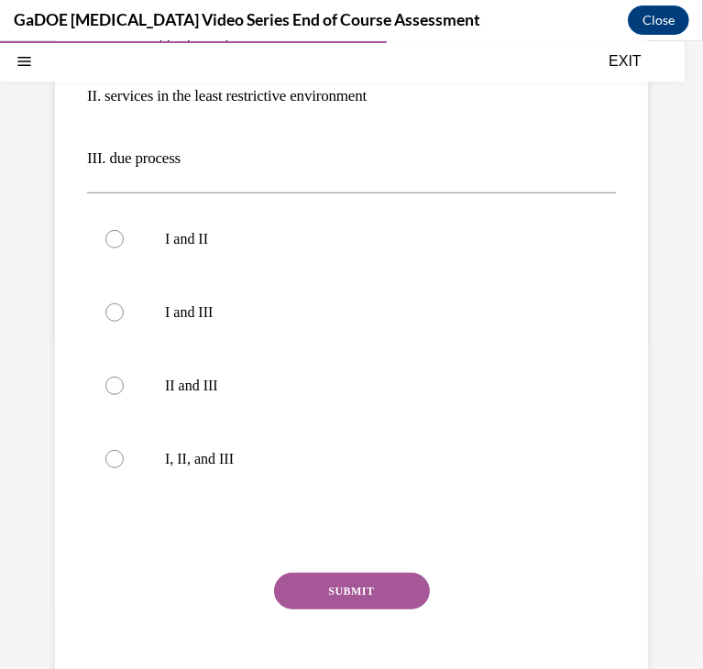
scroll to position [380, 0]
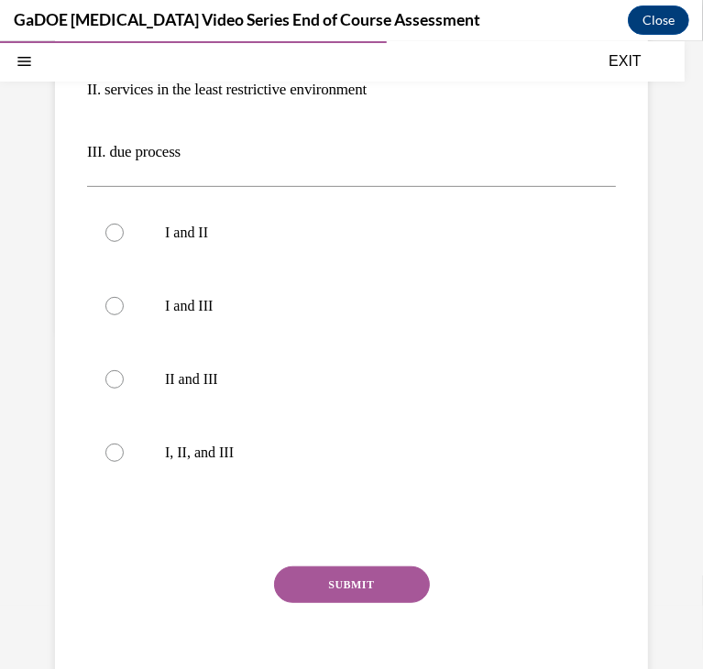
click at [195, 462] on label "I, II, and III" at bounding box center [351, 451] width 529 height 73
click at [124, 461] on input "I, II, and III" at bounding box center [114, 452] width 18 height 18
radio input "true"
click at [365, 584] on button "SUBMIT" at bounding box center [352, 583] width 156 height 37
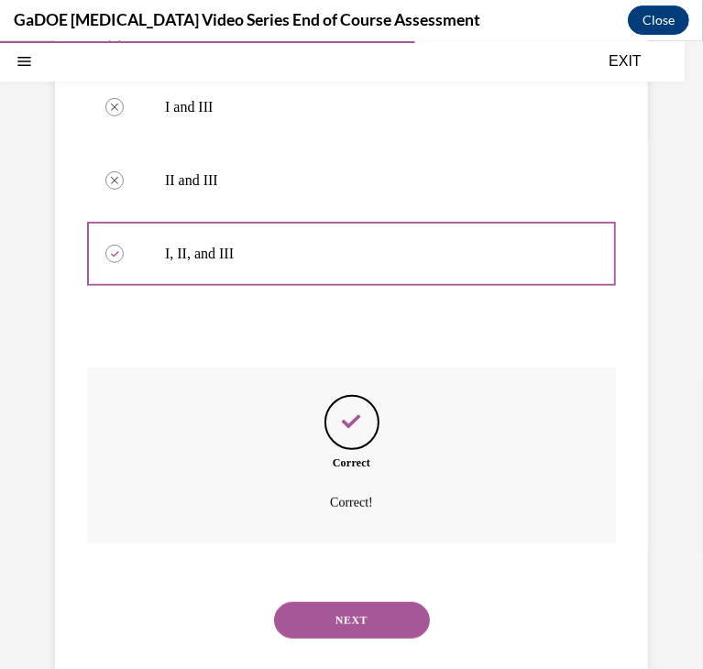
scroll to position [622, 0]
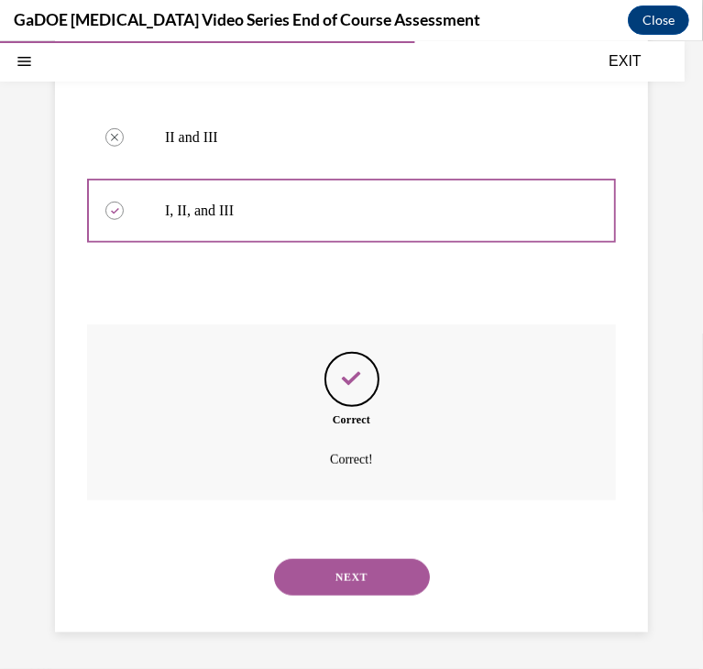
click at [366, 570] on button "NEXT" at bounding box center [352, 576] width 156 height 37
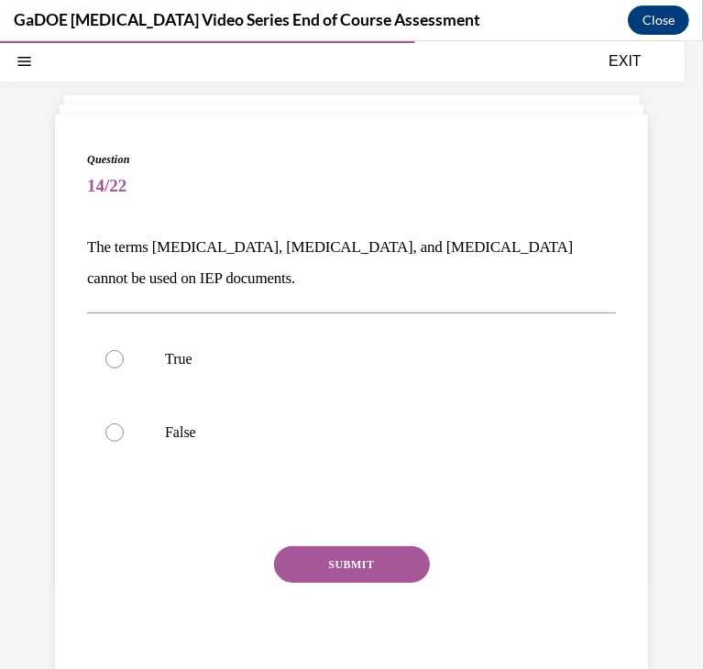
scroll to position [66, 0]
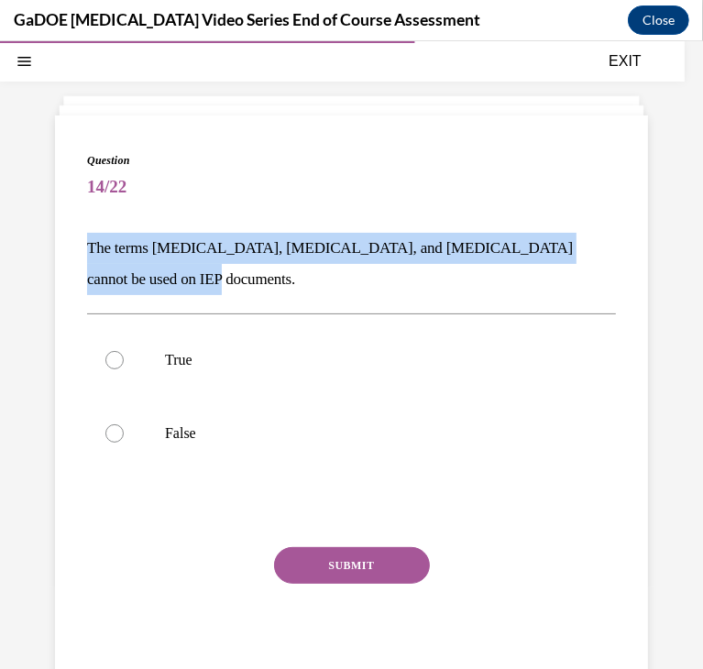
drag, startPoint x: 84, startPoint y: 242, endPoint x: 220, endPoint y: 276, distance: 139.8
click at [220, 276] on div "Question 14/22 The terms [MEDICAL_DATA], [MEDICAL_DATA], and [MEDICAL_DATA] can…" at bounding box center [351, 410] width 593 height 591
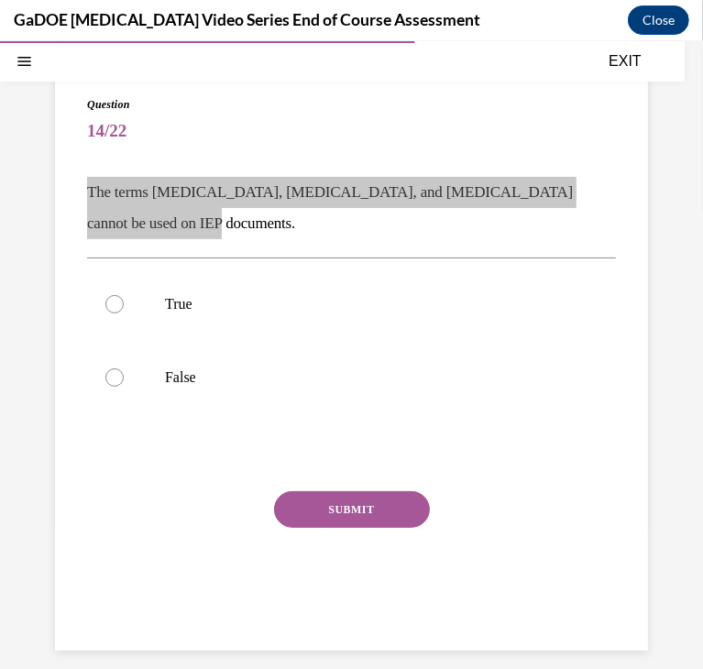
scroll to position [128, 0]
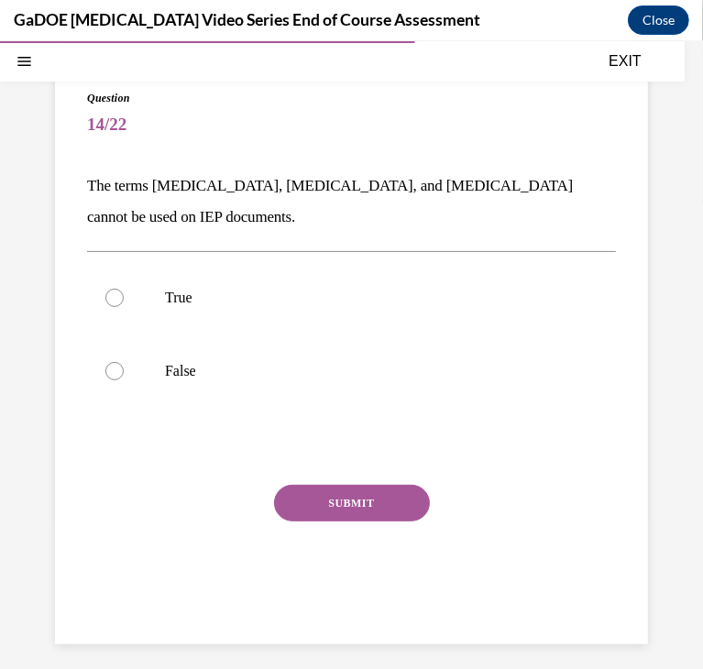
click at [176, 353] on label "False" at bounding box center [351, 369] width 529 height 73
click at [124, 361] on input "False" at bounding box center [114, 370] width 18 height 18
radio input "true"
click at [313, 498] on button "SUBMIT" at bounding box center [352, 502] width 156 height 37
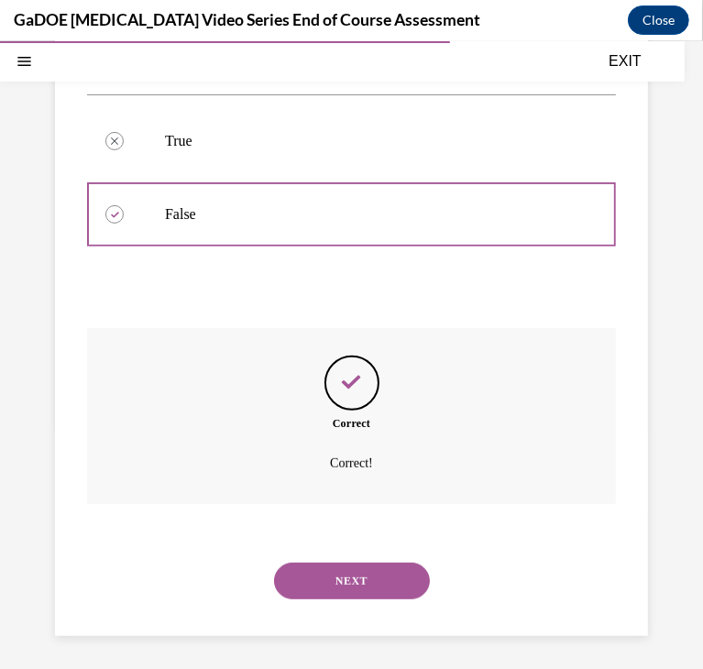
scroll to position [289, 0]
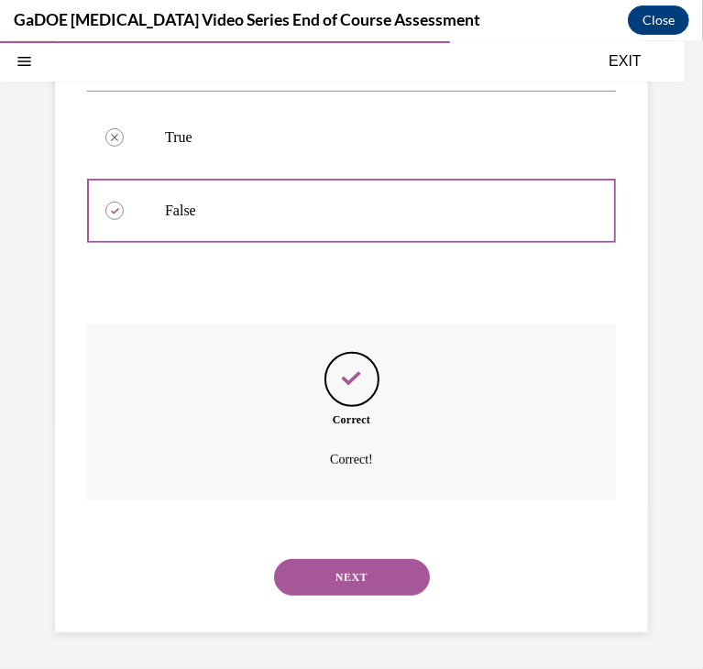
click at [354, 577] on button "NEXT" at bounding box center [352, 576] width 156 height 37
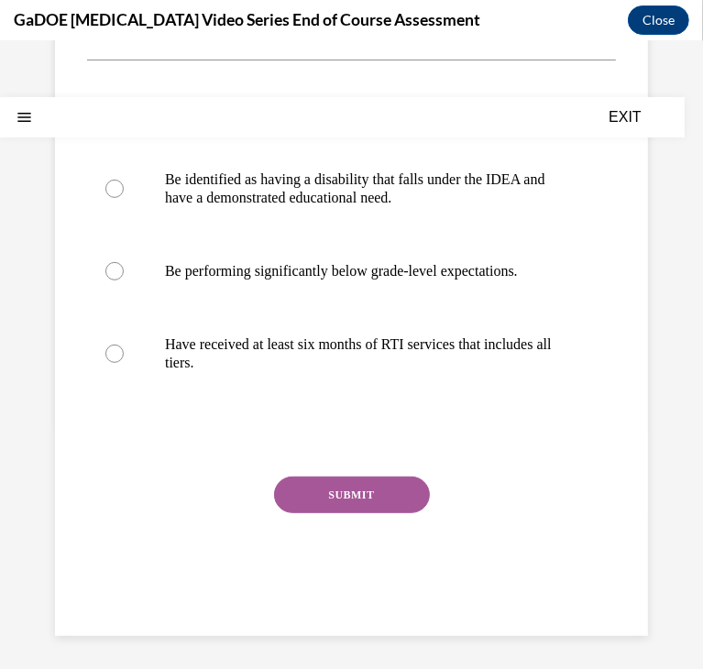
scroll to position [0, 0]
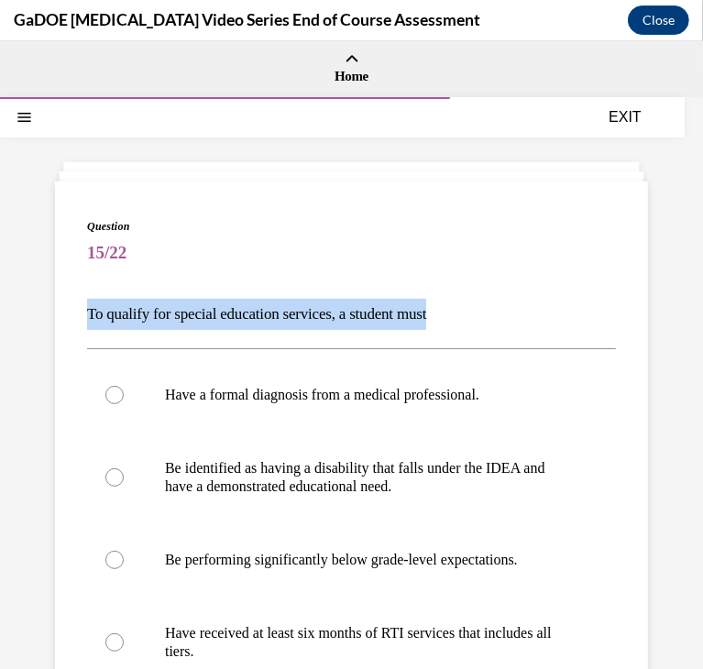
drag, startPoint x: 84, startPoint y: 311, endPoint x: 483, endPoint y: 293, distance: 399.0
click at [483, 293] on div "Question 15/22 To qualify for special education services, a student must Have a…" at bounding box center [351, 551] width 593 height 743
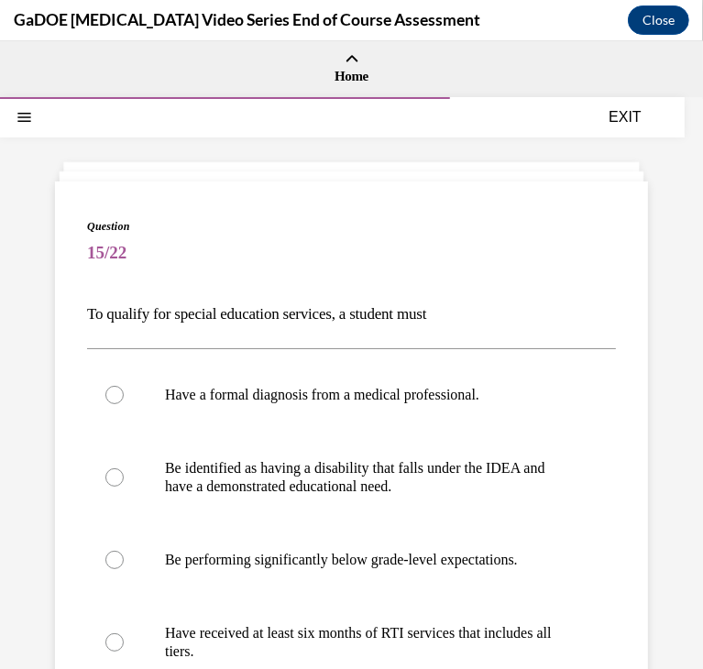
click at [209, 265] on span "15/22" at bounding box center [351, 252] width 529 height 37
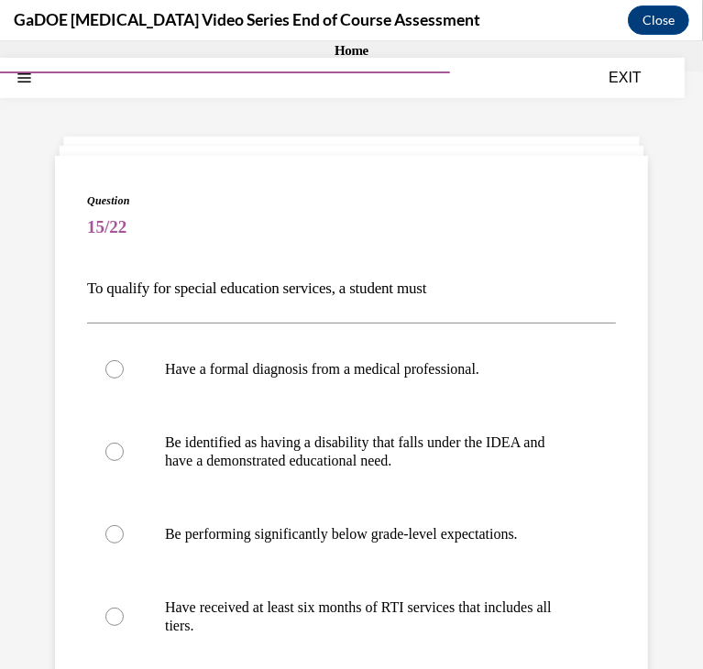
scroll to position [99, 0]
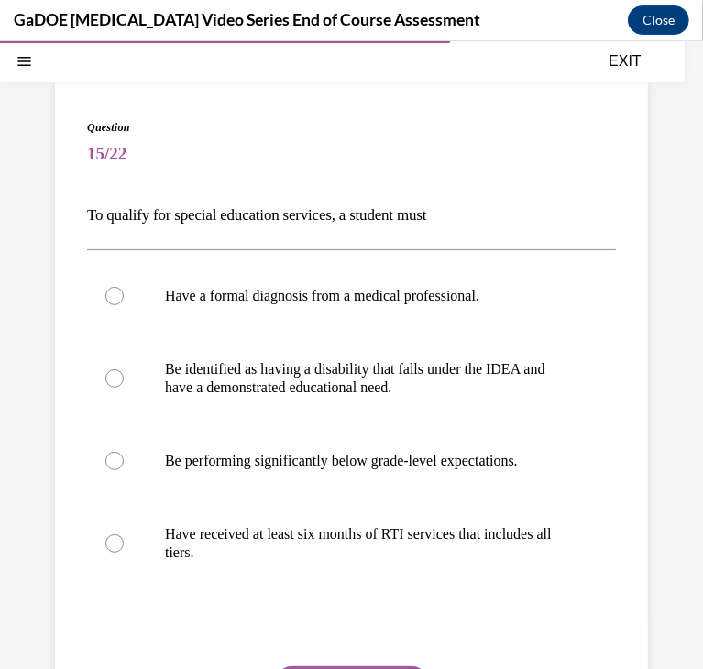
click at [234, 363] on p "Be identified as having a disability that falls under the IDEA and have a demon…" at bounding box center [367, 377] width 405 height 37
click at [124, 368] on input "Be identified as having a disability that falls under the IDEA and have a demon…" at bounding box center [114, 377] width 18 height 18
radio input "true"
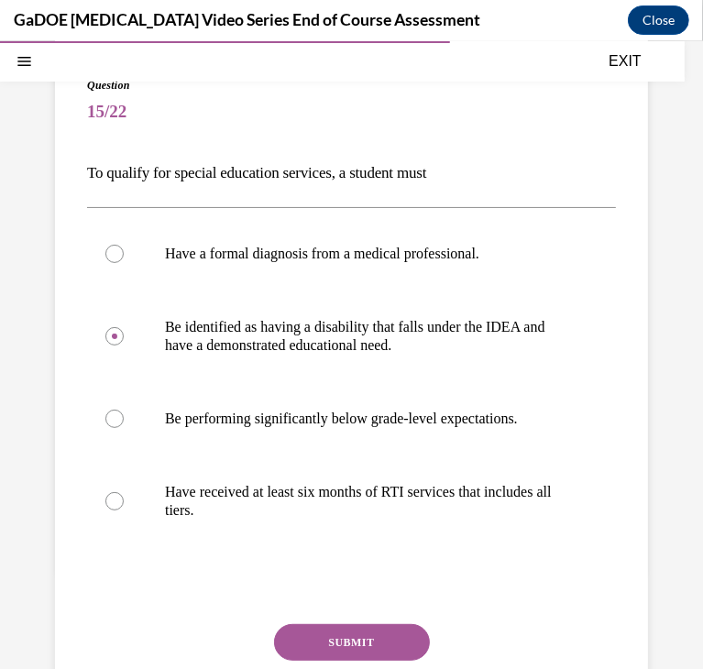
scroll to position [159, 0]
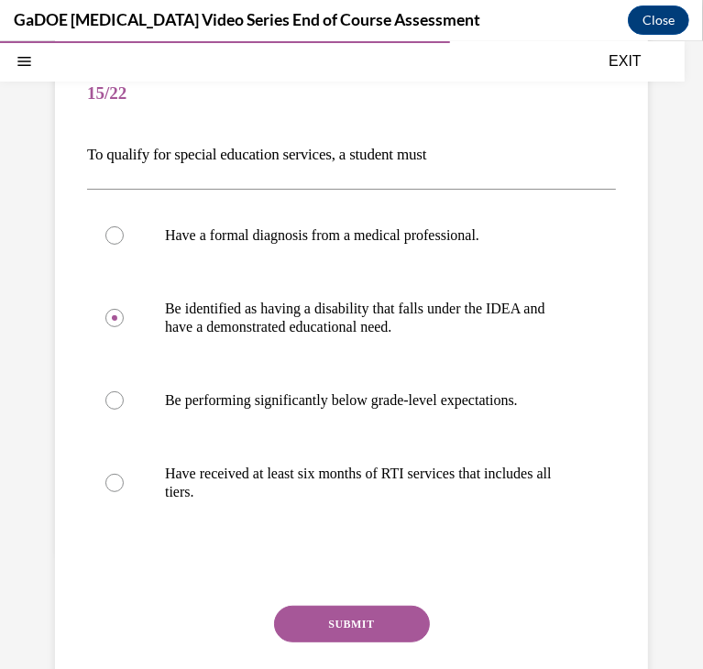
click at [348, 634] on button "SUBMIT" at bounding box center [352, 623] width 156 height 37
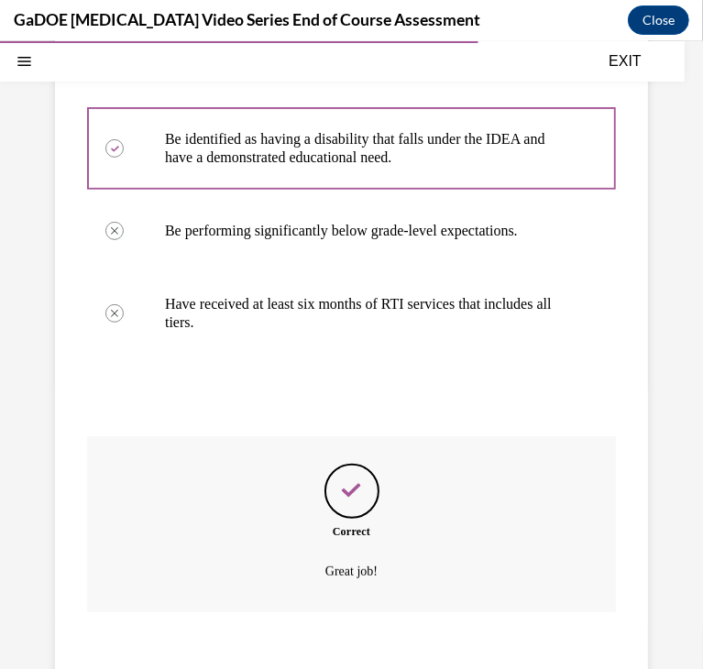
scroll to position [440, 0]
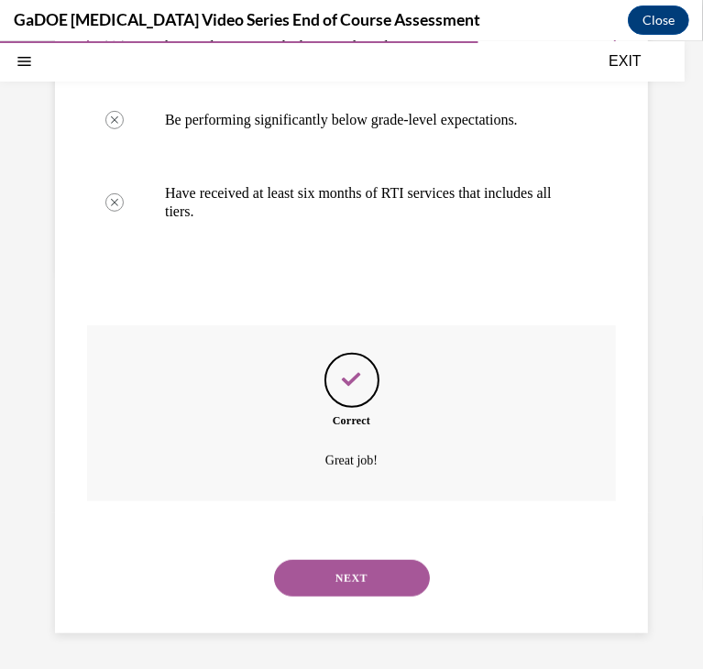
click at [352, 560] on button "NEXT" at bounding box center [352, 577] width 156 height 37
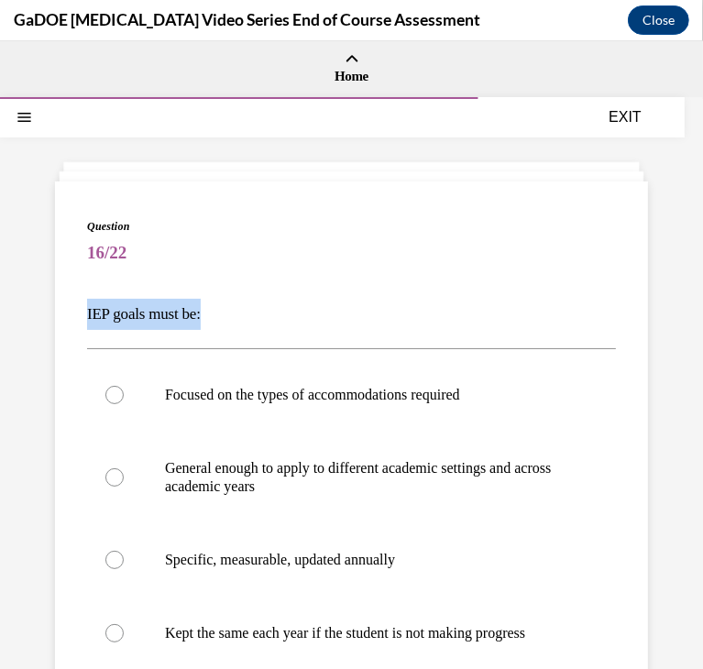
drag, startPoint x: 82, startPoint y: 311, endPoint x: 228, endPoint y: 298, distance: 146.2
click at [228, 298] on div "Question 16/22 IEP goals must be: Focused on the types of accommodations requir…" at bounding box center [351, 542] width 593 height 725
click at [293, 316] on p "IEP goals must be:" at bounding box center [351, 313] width 529 height 31
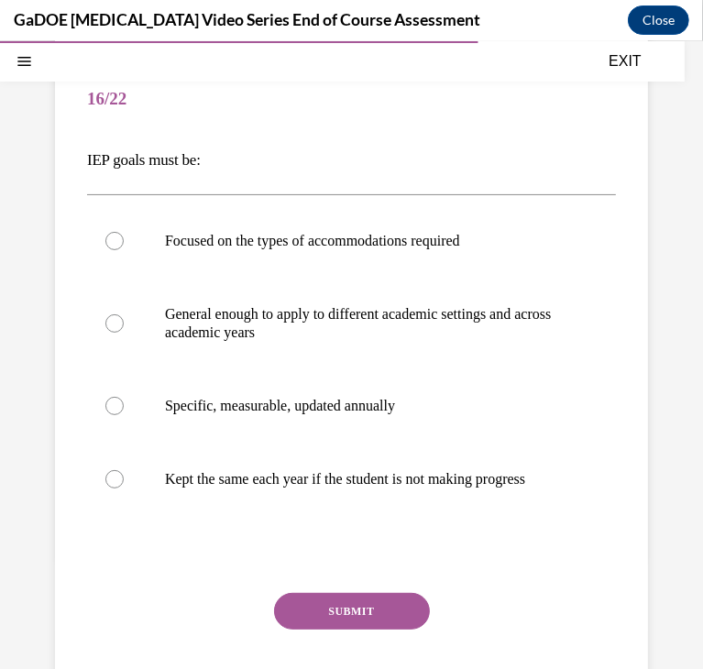
scroll to position [154, 0]
click at [283, 418] on label "Specific, measurable, updated annually" at bounding box center [351, 404] width 529 height 73
click at [124, 414] on input "Specific, measurable, updated annually" at bounding box center [114, 405] width 18 height 18
radio input "true"
click at [348, 628] on button "SUBMIT" at bounding box center [352, 610] width 156 height 37
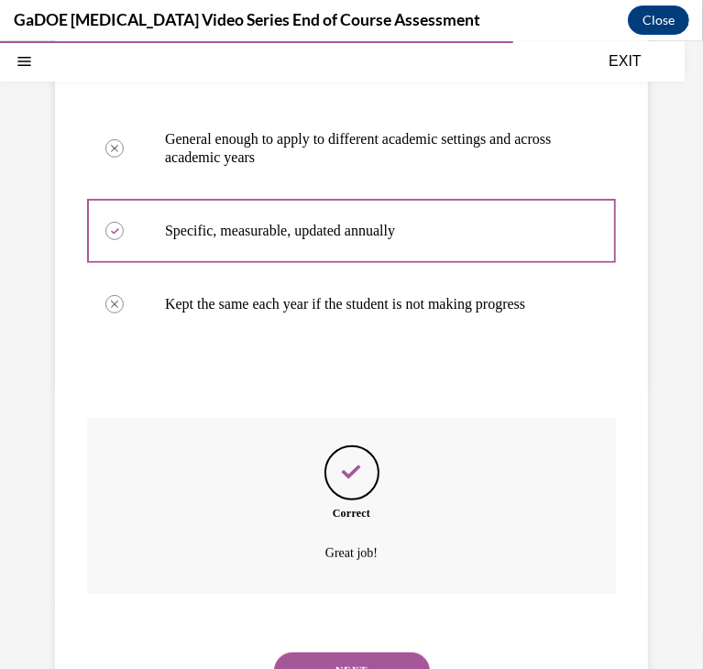
scroll to position [440, 0]
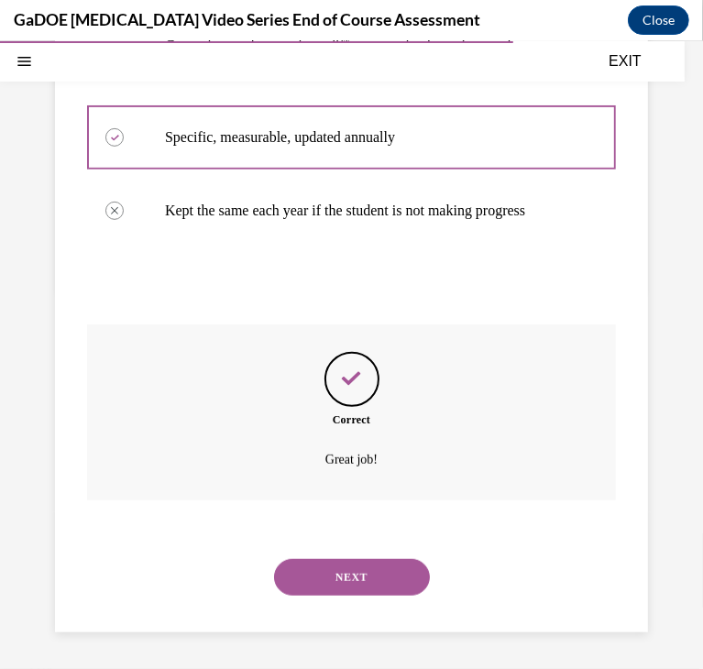
click at [339, 585] on button "NEXT" at bounding box center [352, 576] width 156 height 37
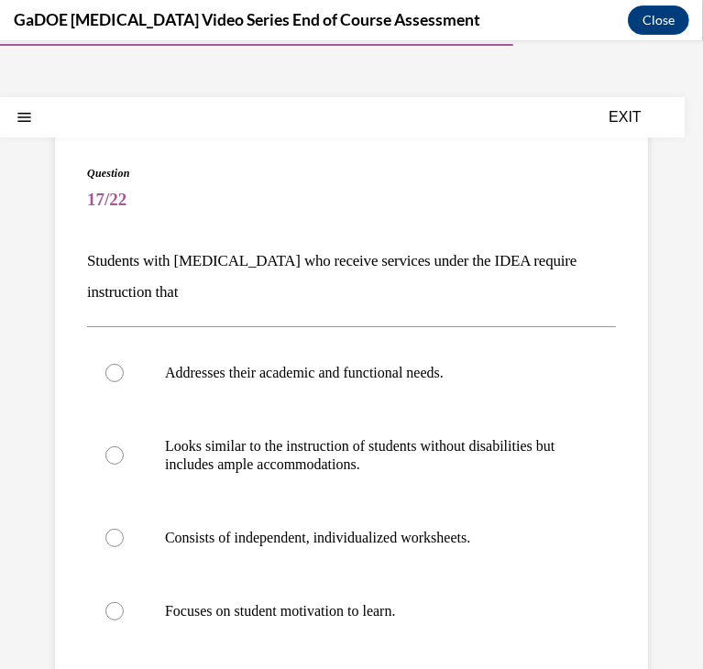
scroll to position [51, 0]
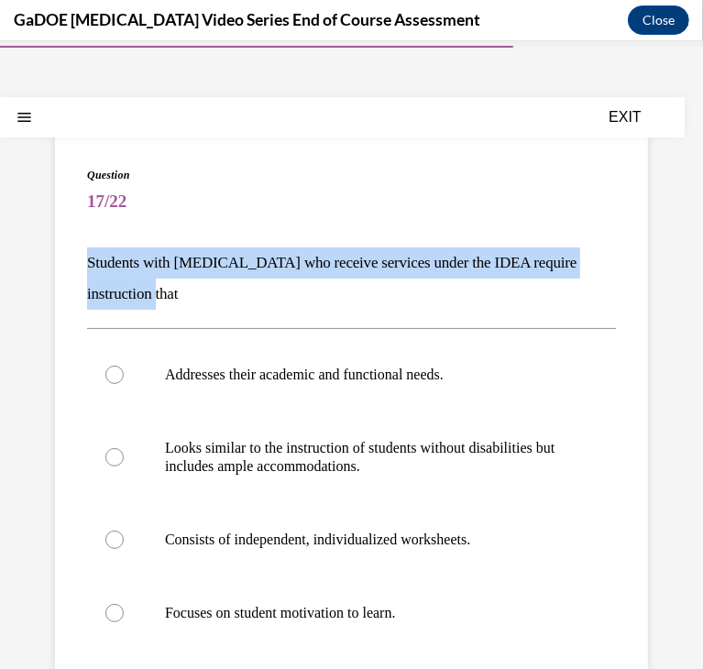
drag, startPoint x: 75, startPoint y: 273, endPoint x: 235, endPoint y: 303, distance: 162.3
click at [235, 303] on div "Question 17/22 Students with [MEDICAL_DATA] who receive services under the IDEA…" at bounding box center [351, 507] width 593 height 756
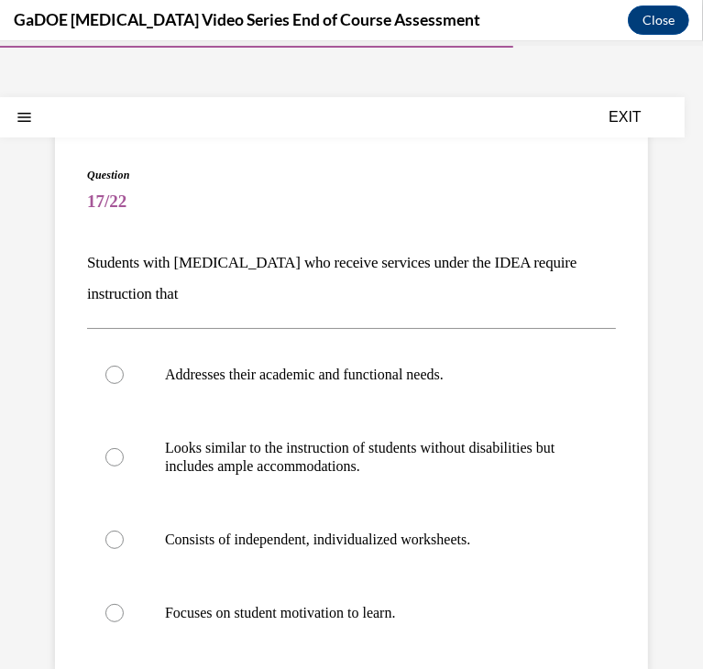
click at [394, 180] on span "Question" at bounding box center [351, 174] width 529 height 16
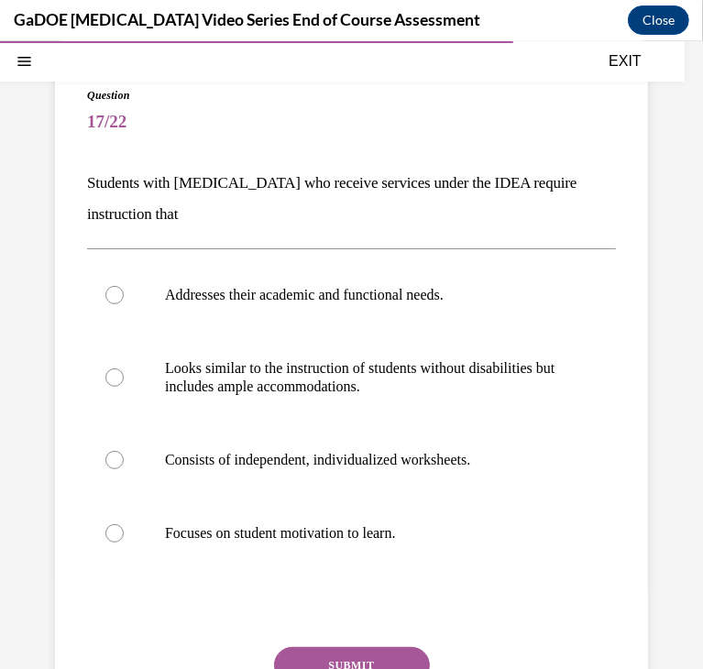
scroll to position [134, 0]
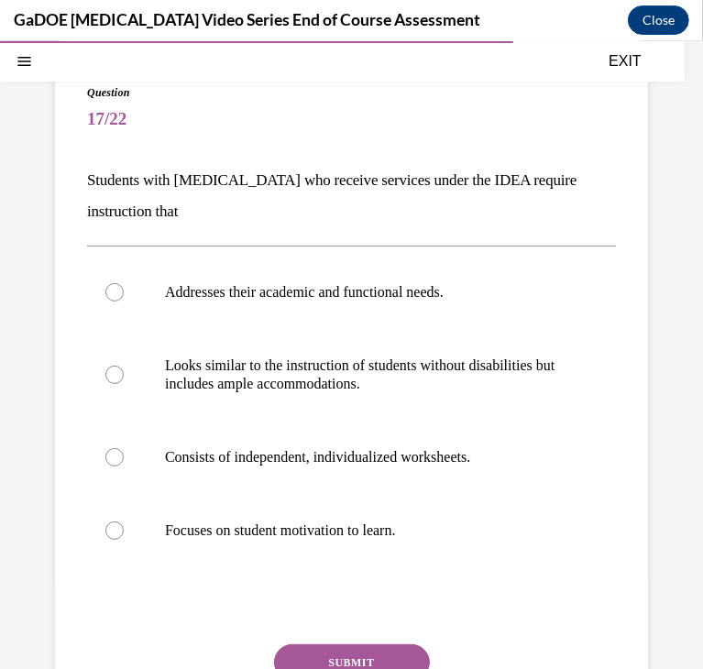
click at [233, 298] on p "Addresses their academic and functional needs." at bounding box center [367, 291] width 405 height 18
click at [124, 298] on input "Addresses their academic and functional needs." at bounding box center [114, 291] width 18 height 18
radio input "true"
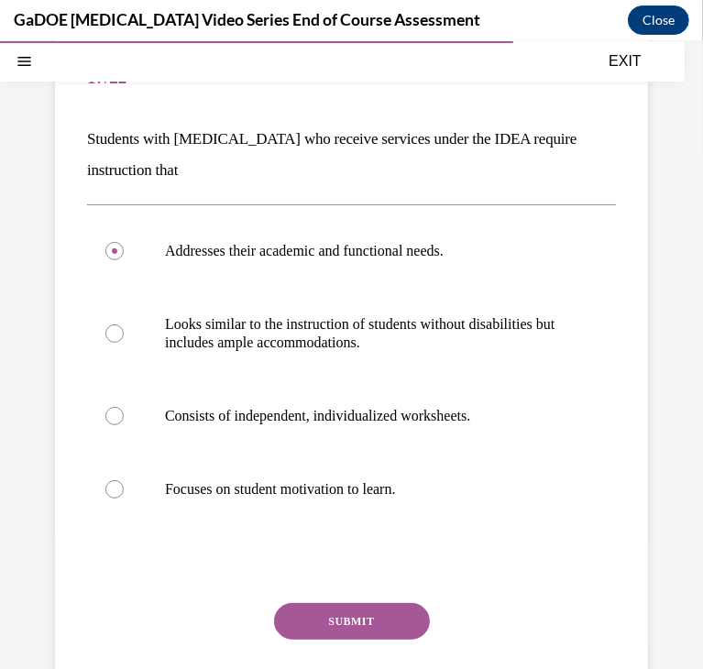
scroll to position [174, 0]
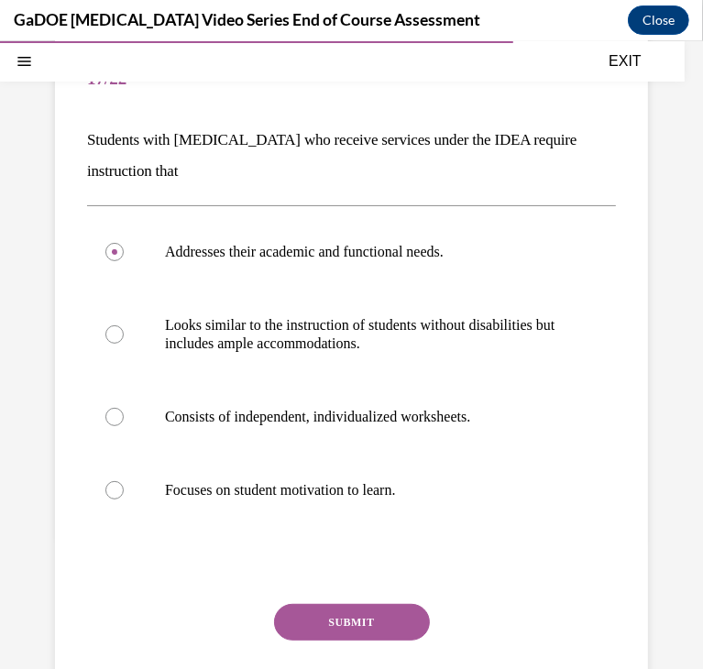
click at [341, 625] on button "SUBMIT" at bounding box center [352, 621] width 156 height 37
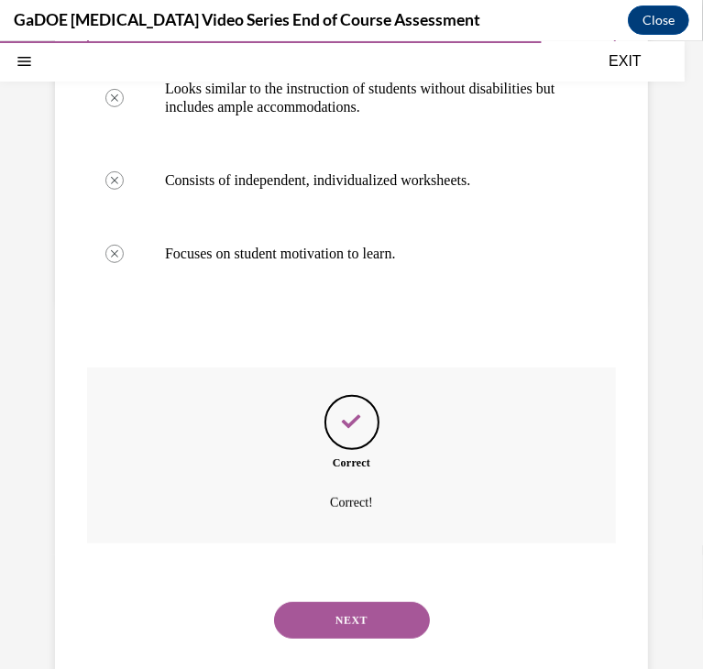
scroll to position [453, 0]
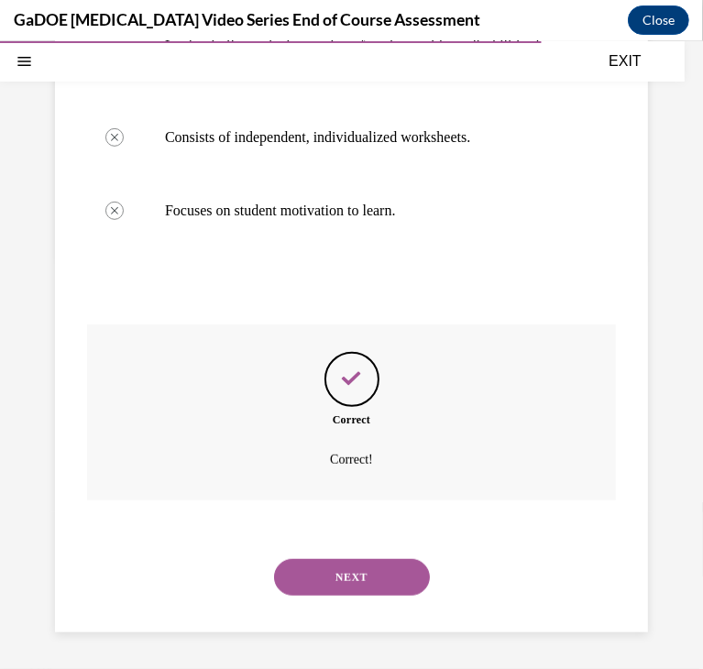
click at [334, 572] on button "NEXT" at bounding box center [352, 576] width 156 height 37
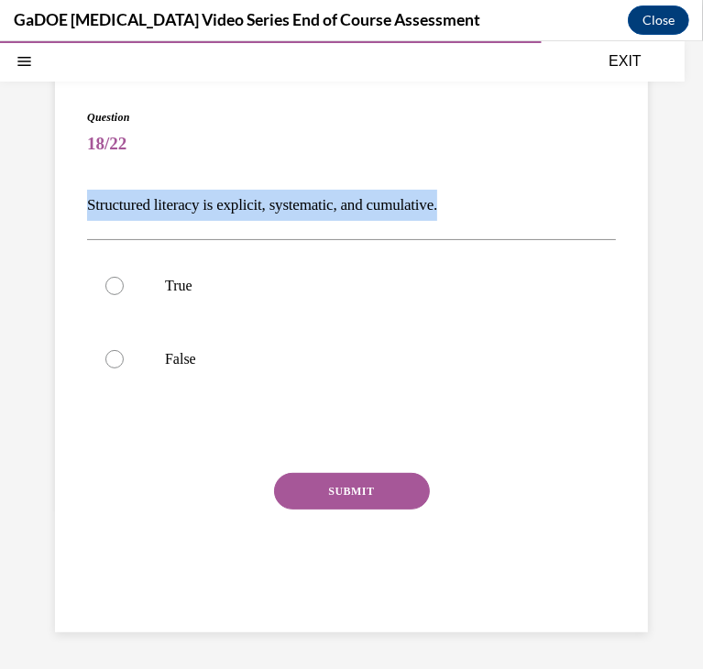
drag, startPoint x: 68, startPoint y: 203, endPoint x: 492, endPoint y: 191, distance: 424.4
click at [492, 191] on div "Question 18/22 Structured literacy is explicit, systematic, and cumulative. Tru…" at bounding box center [351, 351] width 593 height 560
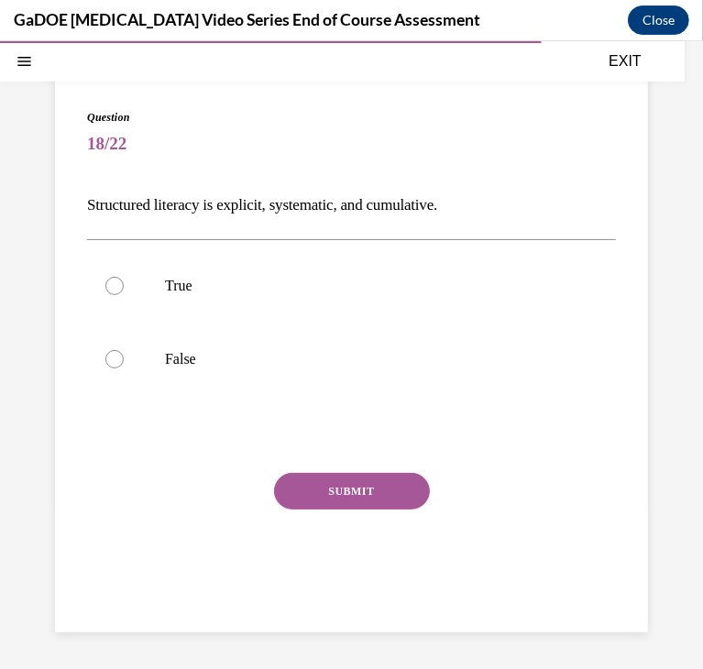
click at [168, 316] on label "True" at bounding box center [351, 284] width 529 height 73
click at [124, 294] on input "True" at bounding box center [114, 285] width 18 height 18
radio input "true"
click at [348, 490] on button "SUBMIT" at bounding box center [352, 490] width 156 height 37
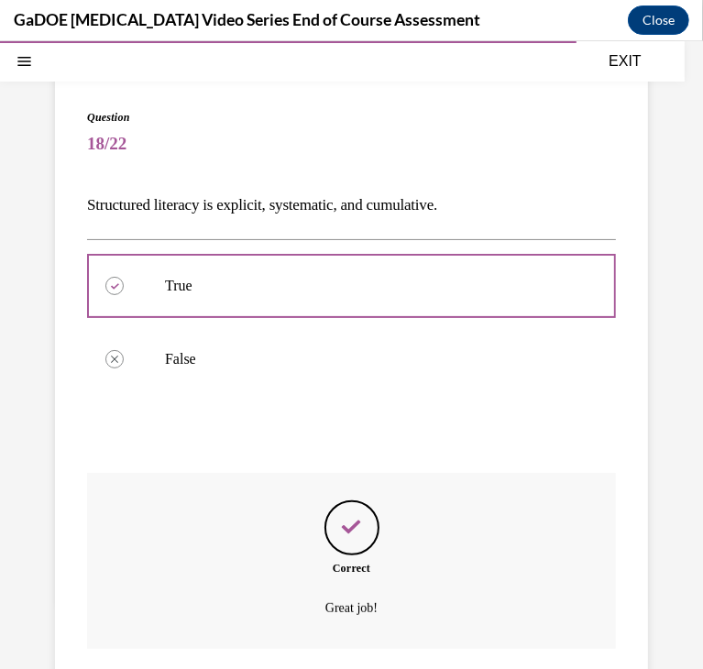
scroll to position [257, 0]
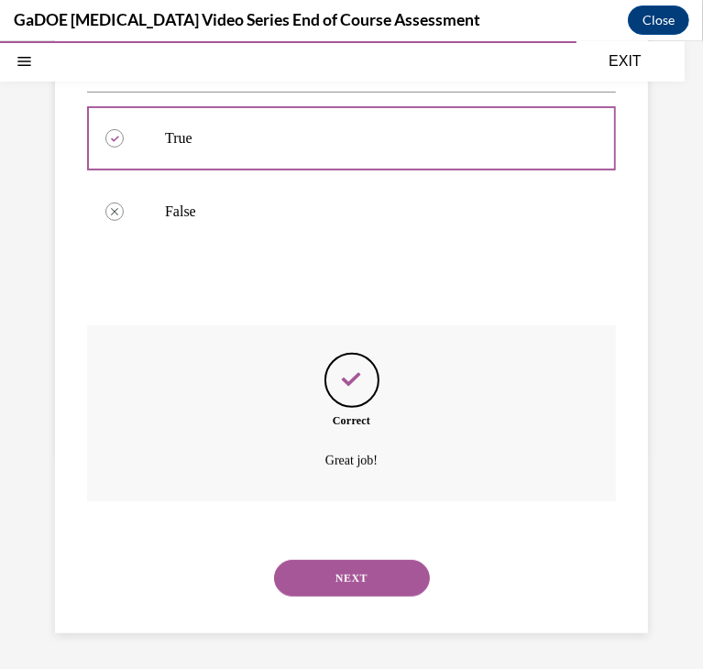
click at [326, 586] on button "NEXT" at bounding box center [352, 577] width 156 height 37
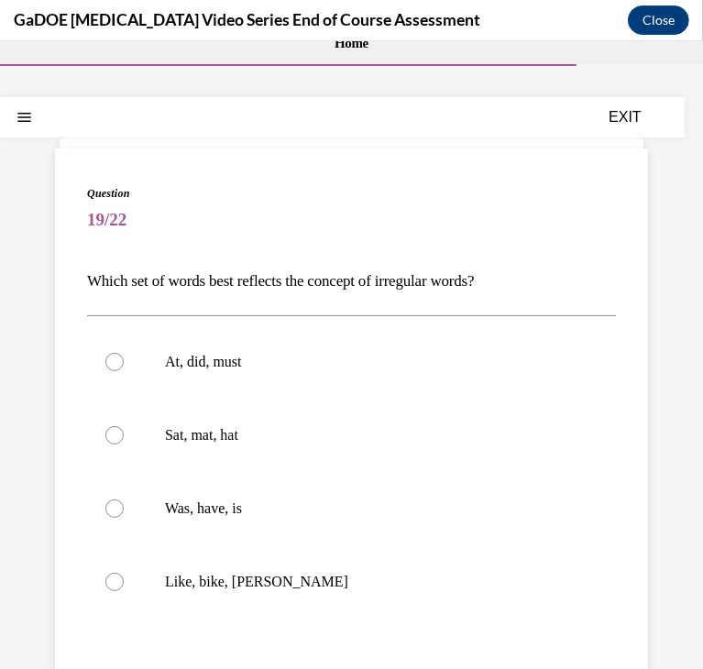
scroll to position [73, 0]
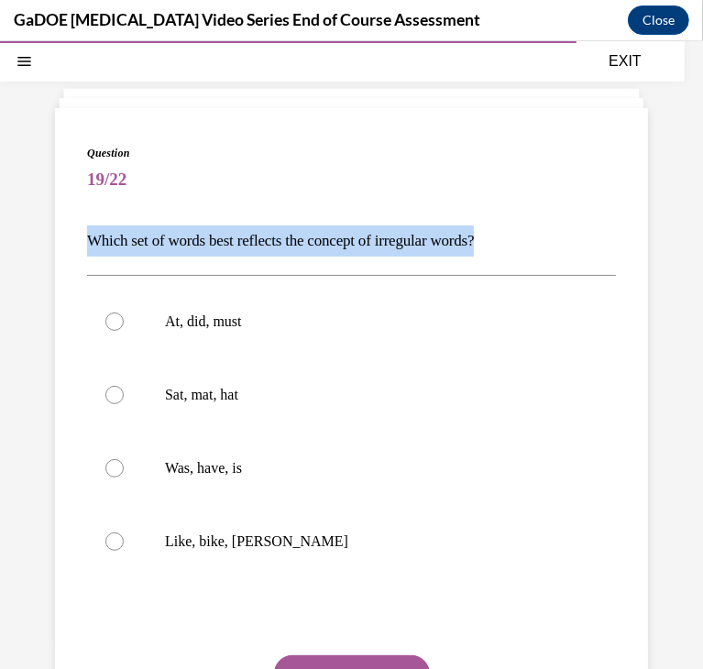
drag, startPoint x: 71, startPoint y: 238, endPoint x: 536, endPoint y: 220, distance: 465.8
click at [536, 220] on div "Question 19/22 Which set of words best reflects the concept of irregular words?…" at bounding box center [351, 460] width 593 height 706
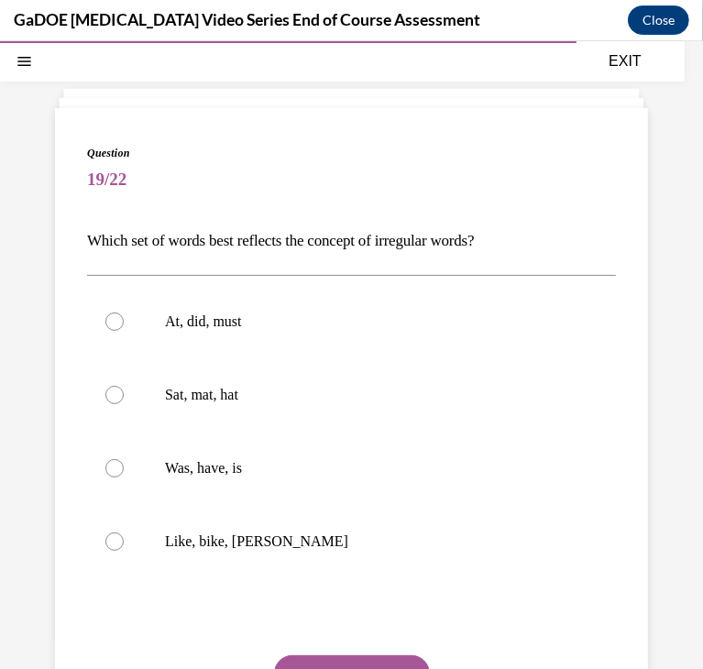
click at [213, 453] on label "Was, have, is" at bounding box center [351, 467] width 529 height 73
click at [124, 458] on input "Was, have, is" at bounding box center [114, 467] width 18 height 18
radio input "true"
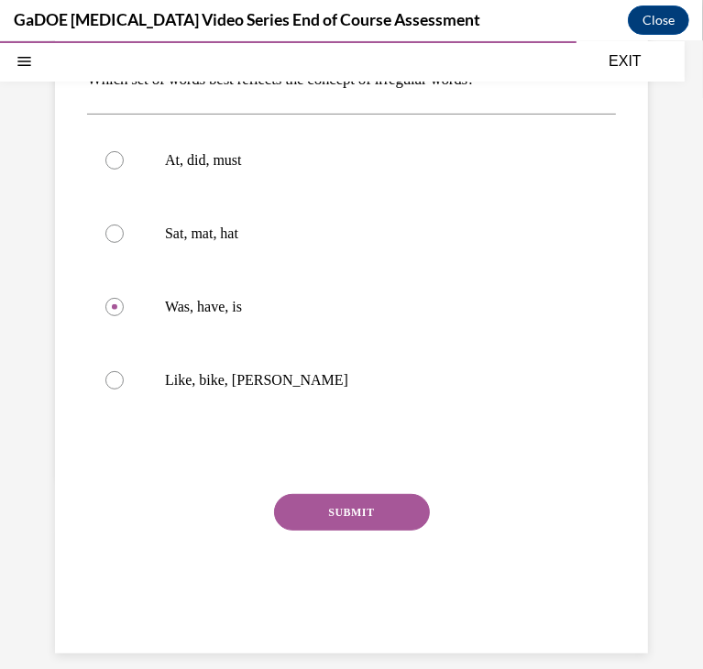
click at [344, 502] on button "SUBMIT" at bounding box center [352, 511] width 156 height 37
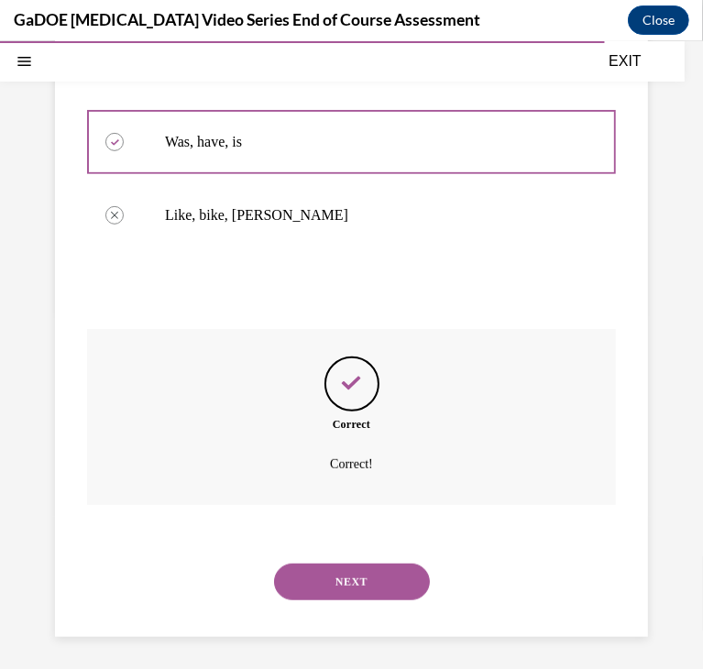
scroll to position [403, 0]
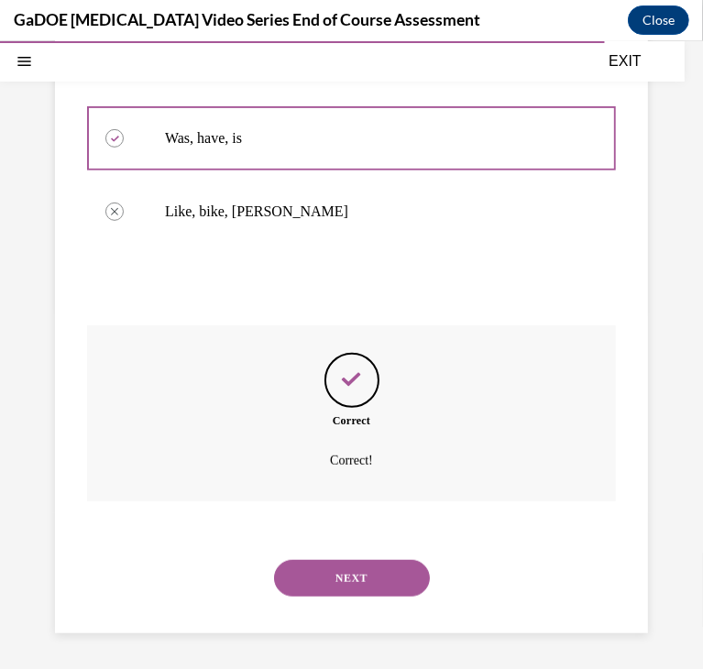
click at [331, 559] on button "NEXT" at bounding box center [352, 577] width 156 height 37
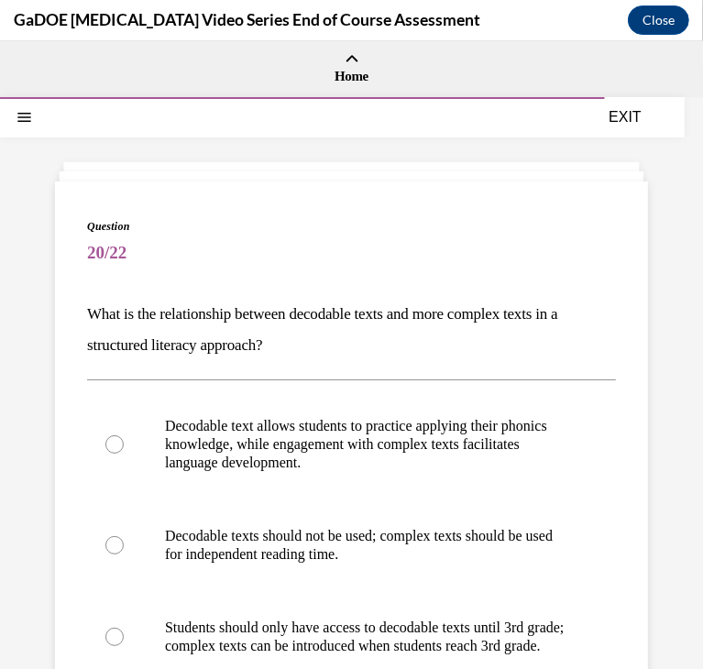
drag, startPoint x: 79, startPoint y: 303, endPoint x: 322, endPoint y: 336, distance: 245.0
click at [322, 336] on div "Question 20/22 What is the relationship between decodable texts and more comple…" at bounding box center [351, 594] width 593 height 829
click at [295, 278] on div "Question 20/22 What is the relationship between decodable texts and more comple…" at bounding box center [351, 608] width 529 height 783
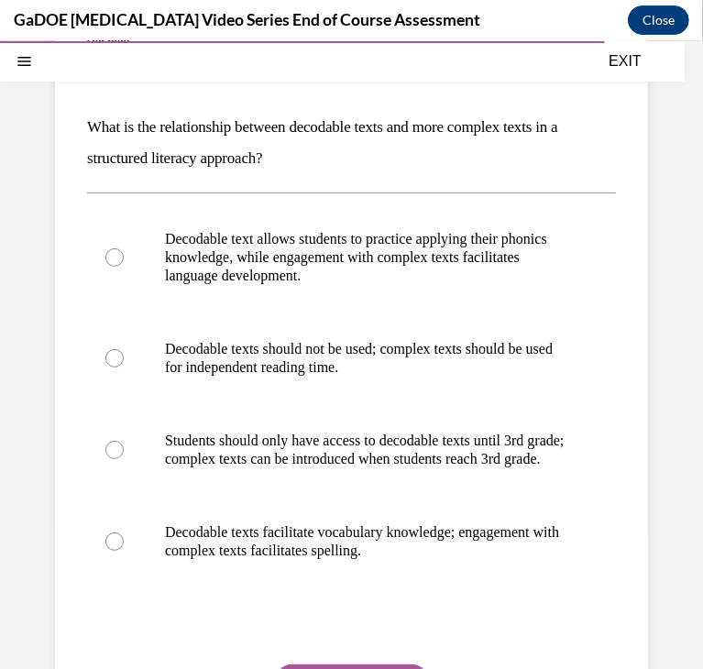
scroll to position [193, 0]
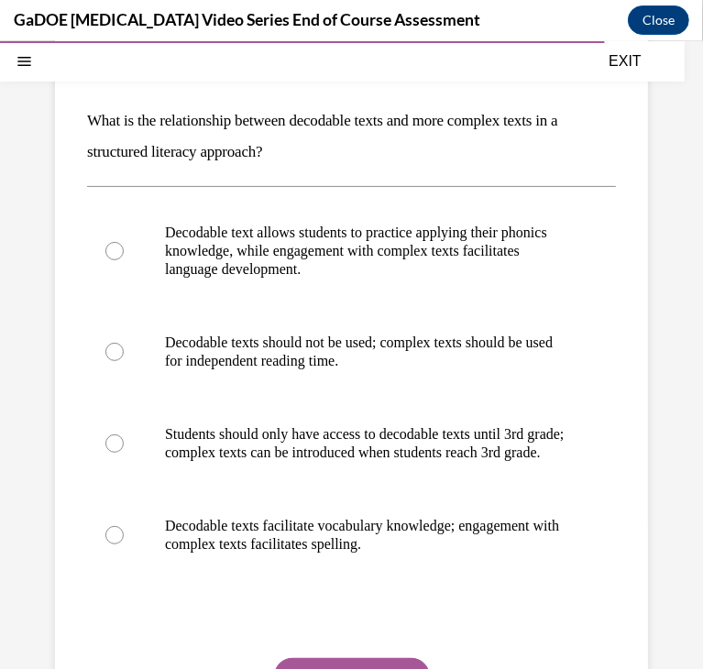
click at [266, 283] on label "Decodable text allows students to practice applying their phonics knowledge, wh…" at bounding box center [351, 250] width 529 height 110
click at [124, 259] on input "Decodable text allows students to practice applying their phonics knowledge, wh…" at bounding box center [114, 250] width 18 height 18
radio input "true"
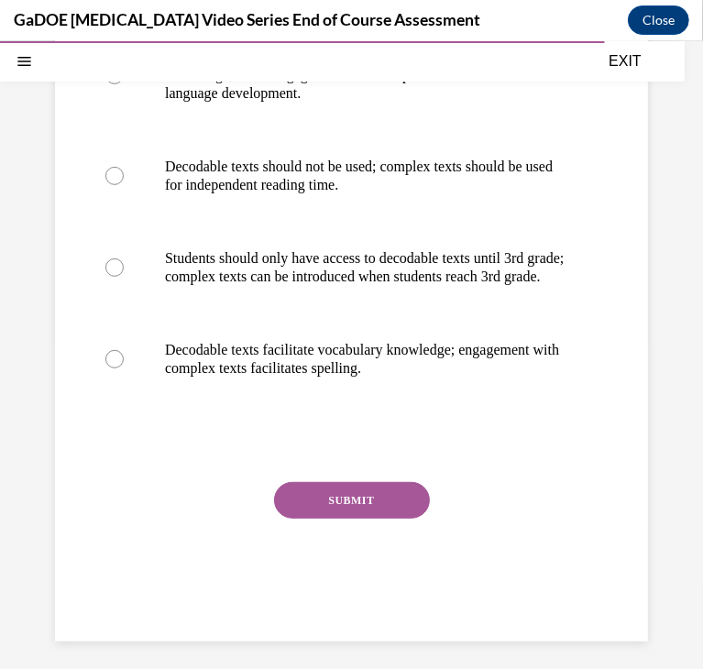
click at [401, 515] on button "SUBMIT" at bounding box center [352, 499] width 156 height 37
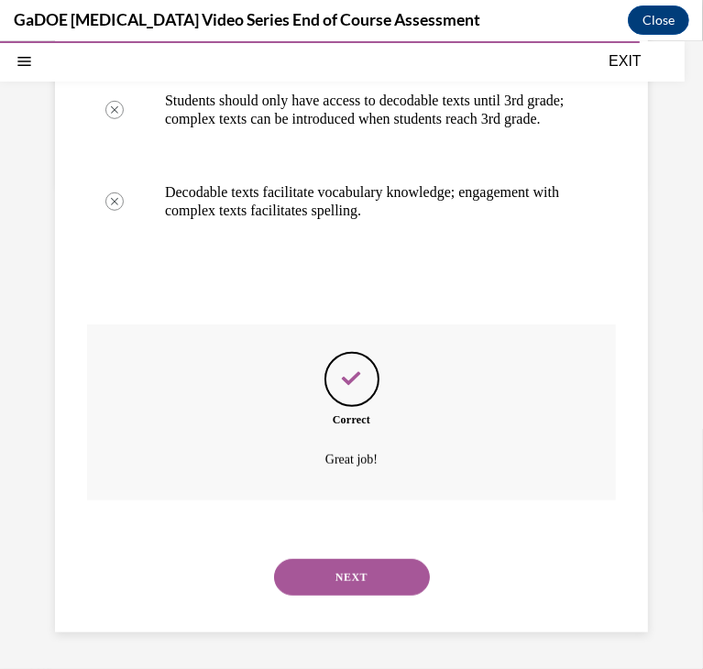
scroll to position [545, 0]
click at [337, 579] on button "NEXT" at bounding box center [352, 576] width 156 height 37
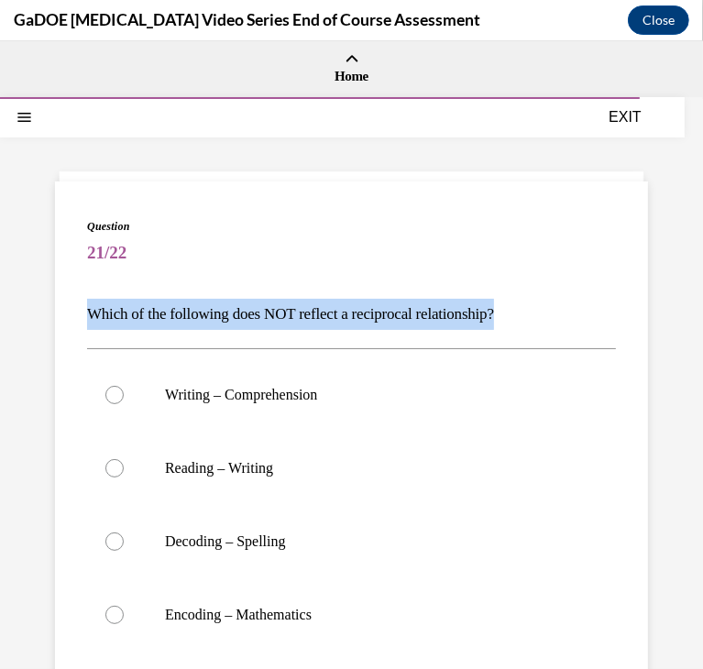
drag, startPoint x: 75, startPoint y: 325, endPoint x: 526, endPoint y: 317, distance: 450.8
click at [526, 317] on div "Question 21/22 Which of the following does NOT reflect a reciprocal relationshi…" at bounding box center [351, 533] width 593 height 706
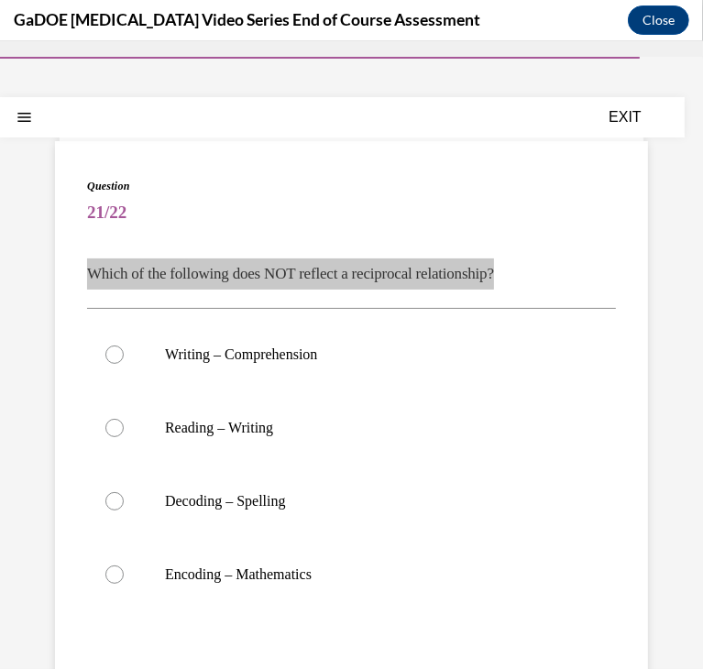
scroll to position [48, 0]
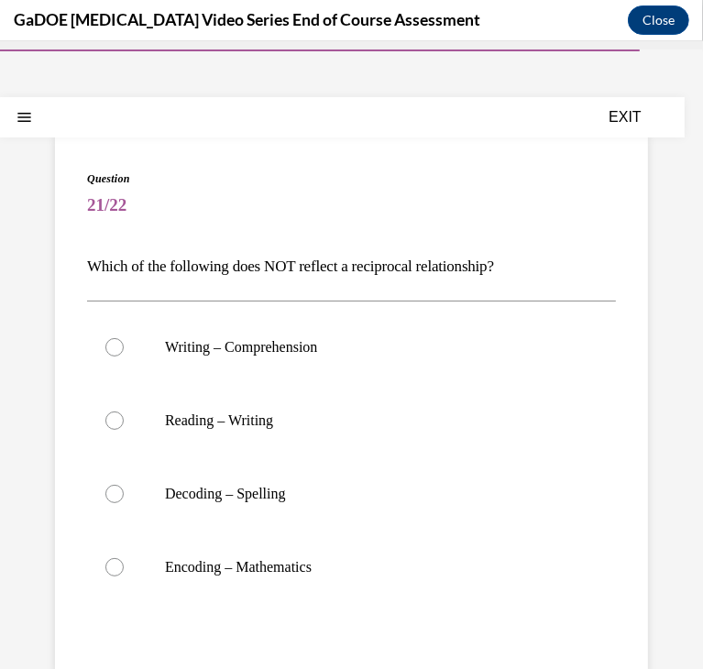
click at [366, 497] on p "Decoding – Spelling" at bounding box center [367, 493] width 405 height 18
click at [124, 497] on input "Decoding – Spelling" at bounding box center [114, 493] width 18 height 18
radio input "true"
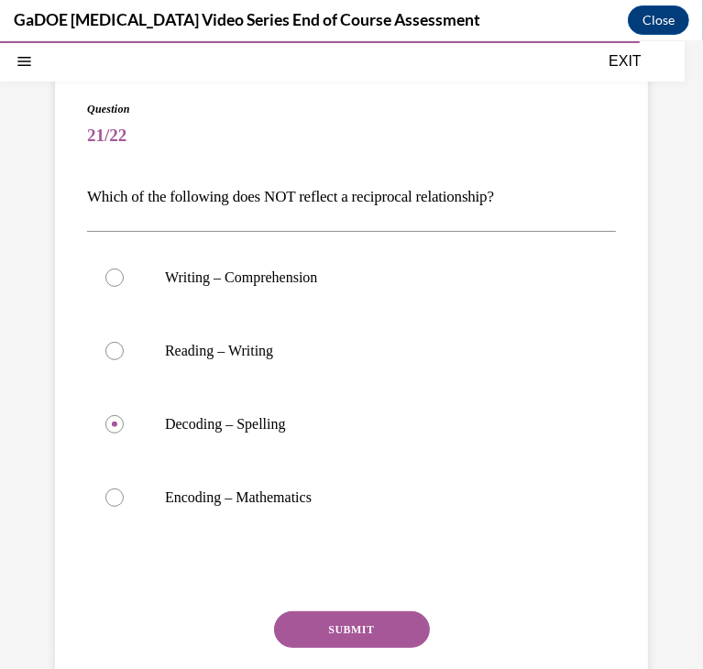
scroll to position [136, 0]
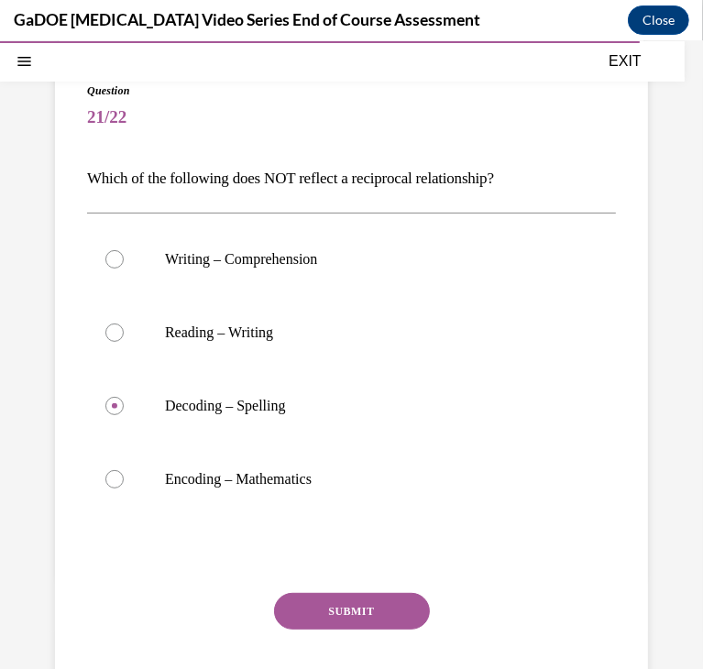
click at [341, 606] on button "SUBMIT" at bounding box center [352, 610] width 156 height 37
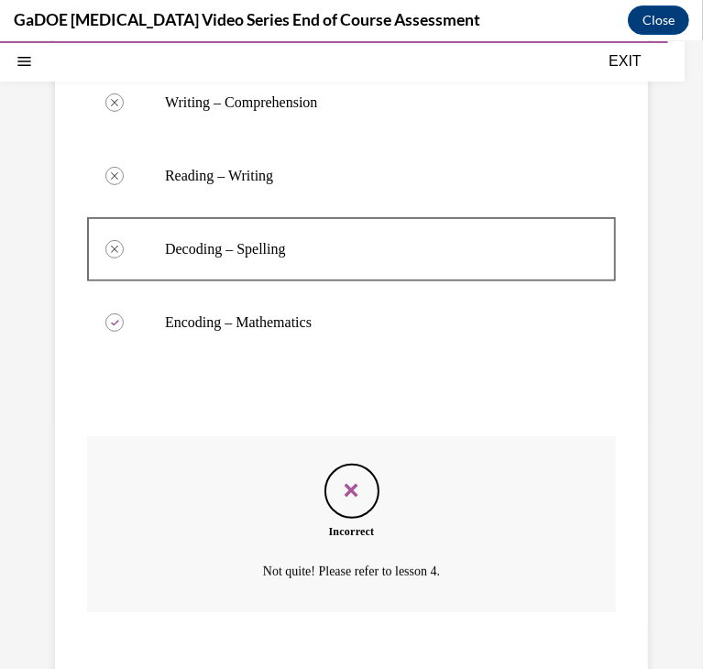
scroll to position [403, 0]
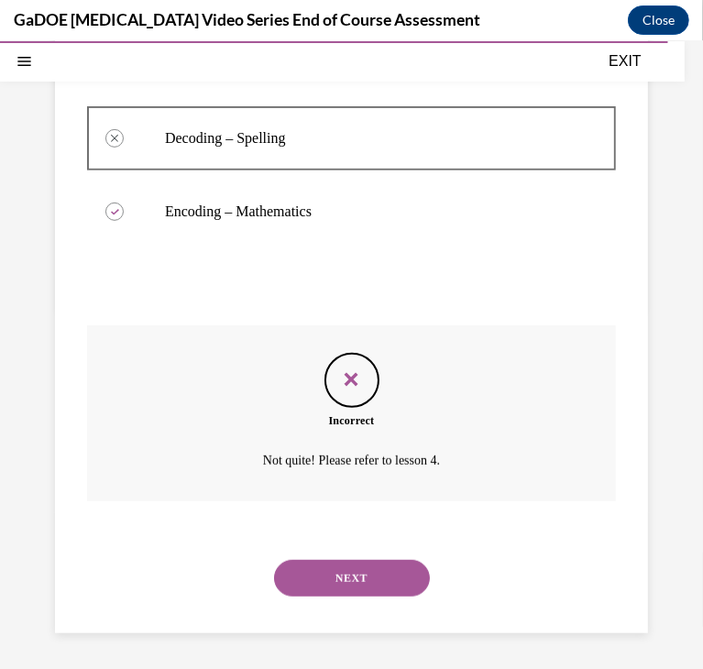
click at [322, 585] on button "NEXT" at bounding box center [352, 577] width 156 height 37
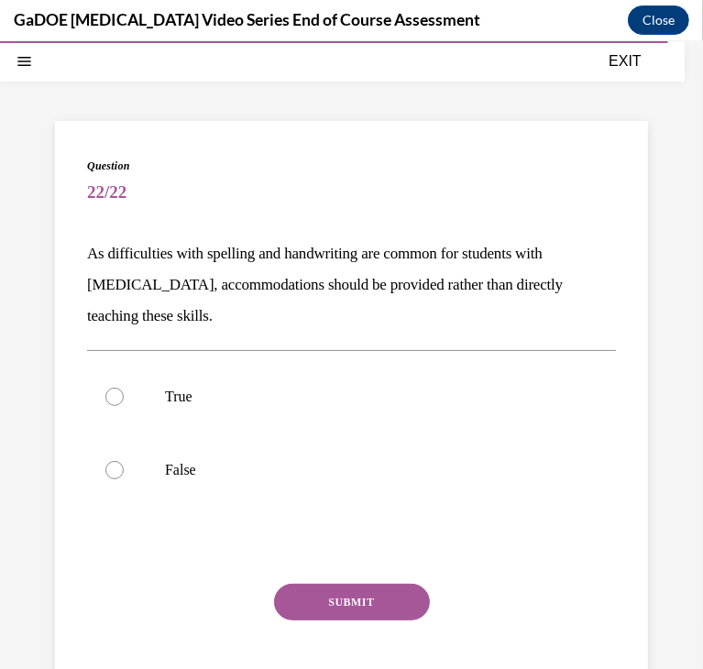
scroll to position [56, 0]
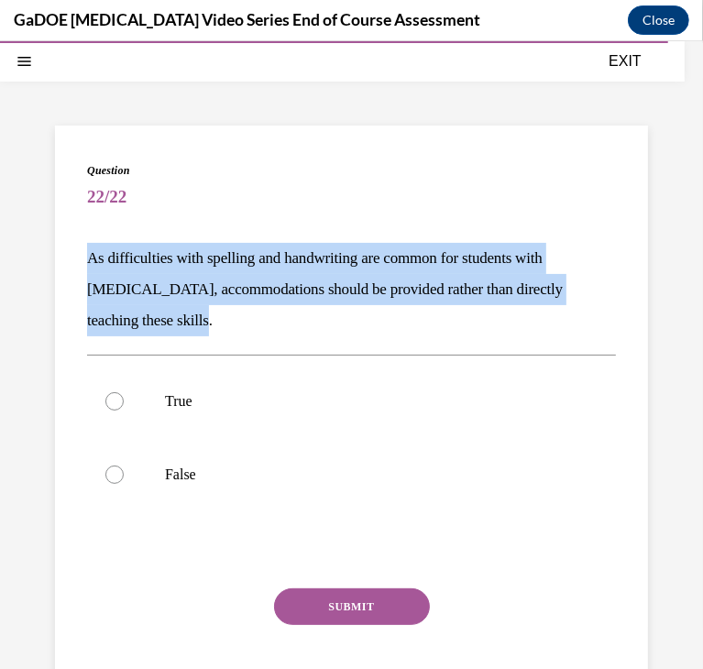
drag, startPoint x: 78, startPoint y: 251, endPoint x: 303, endPoint y: 326, distance: 237.6
click at [303, 326] on div "Question 22/22 As difficulties with spelling and handwriting are common for stu…" at bounding box center [351, 436] width 593 height 622
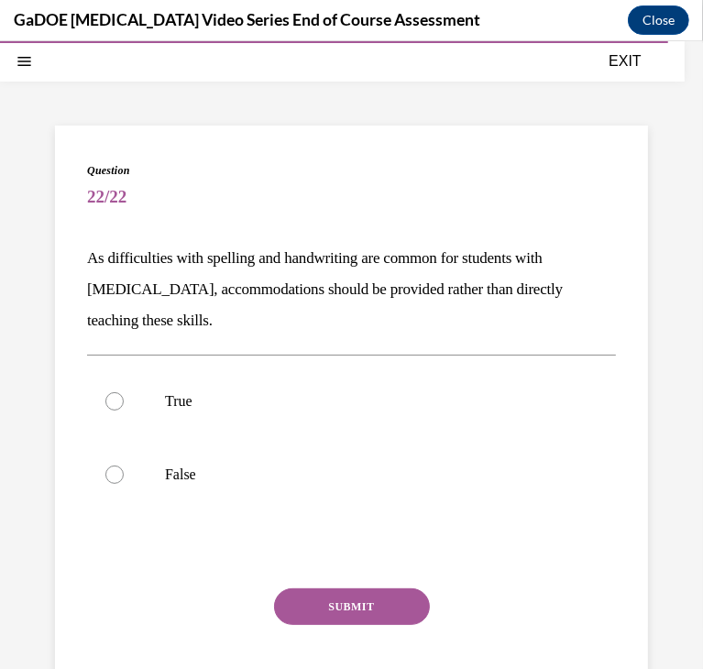
click at [158, 448] on label "False" at bounding box center [351, 473] width 529 height 73
click at [124, 464] on input "False" at bounding box center [114, 473] width 18 height 18
radio input "true"
click at [364, 596] on button "SUBMIT" at bounding box center [352, 605] width 156 height 37
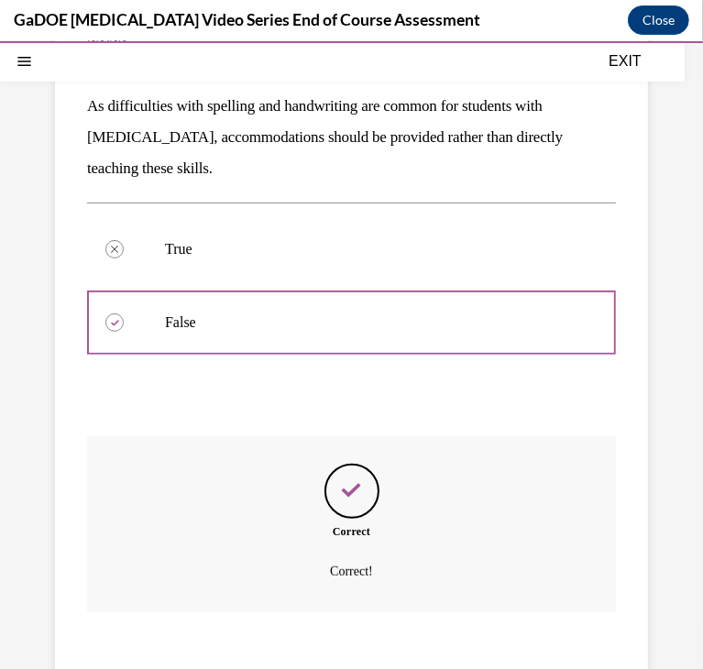
scroll to position [319, 0]
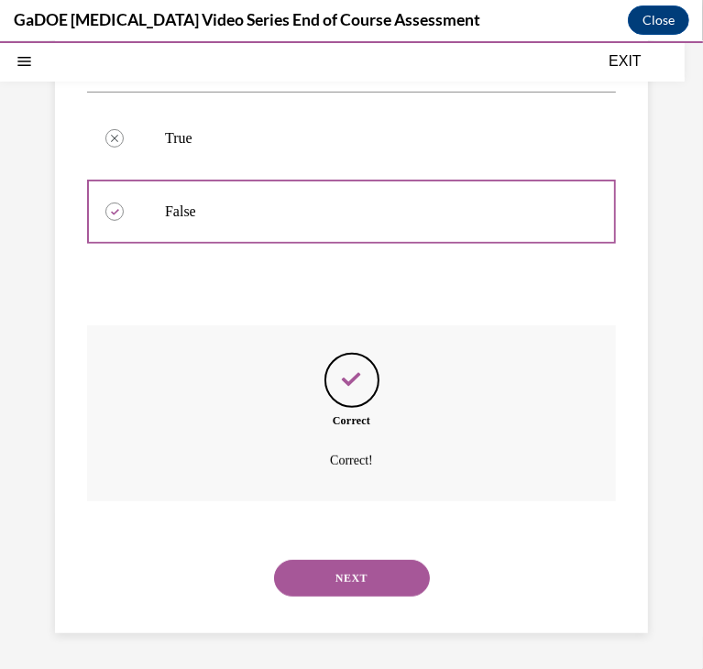
click at [370, 588] on button "NEXT" at bounding box center [352, 577] width 156 height 37
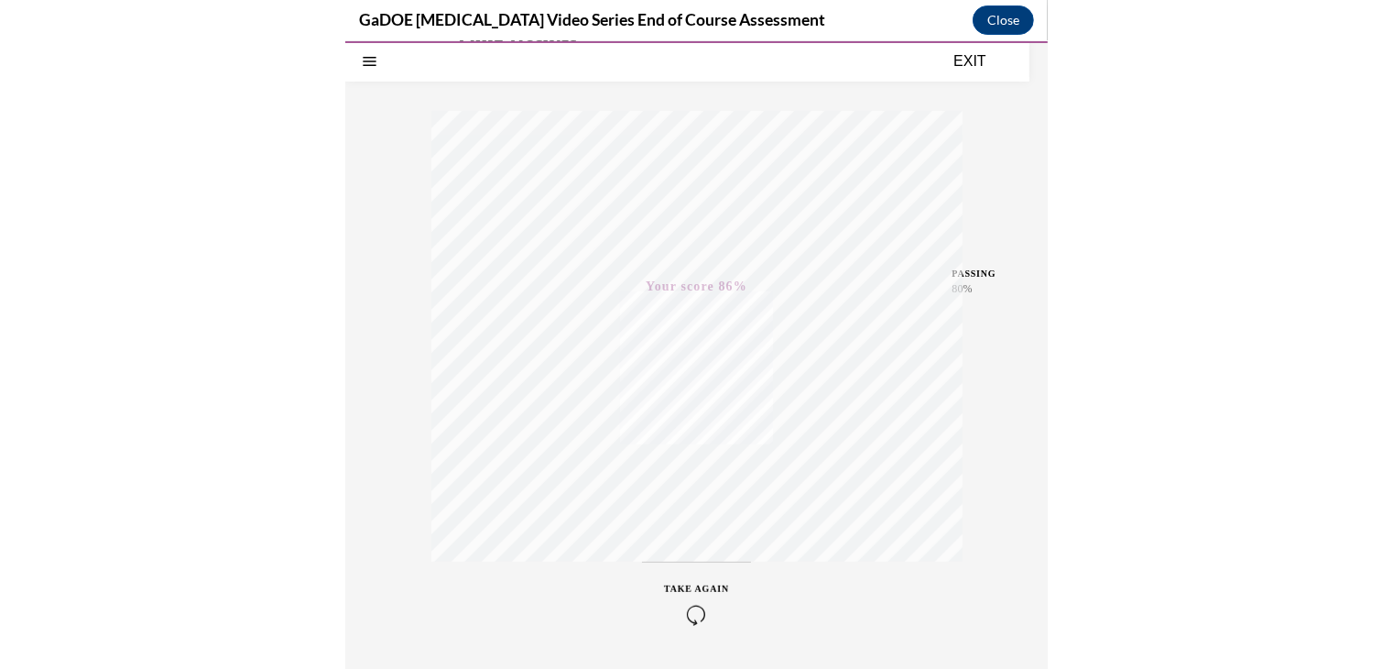
scroll to position [286, 0]
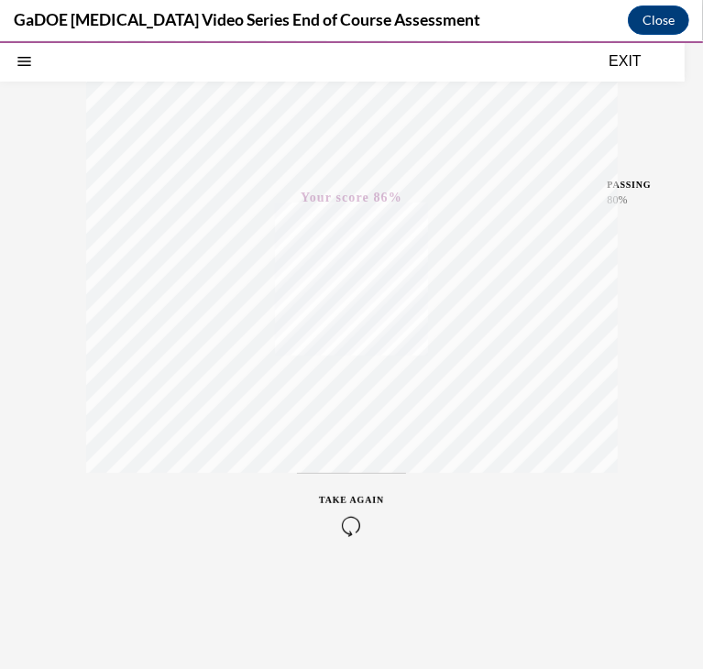
click at [634, 68] on button "EXIT" at bounding box center [625, 60] width 110 height 22
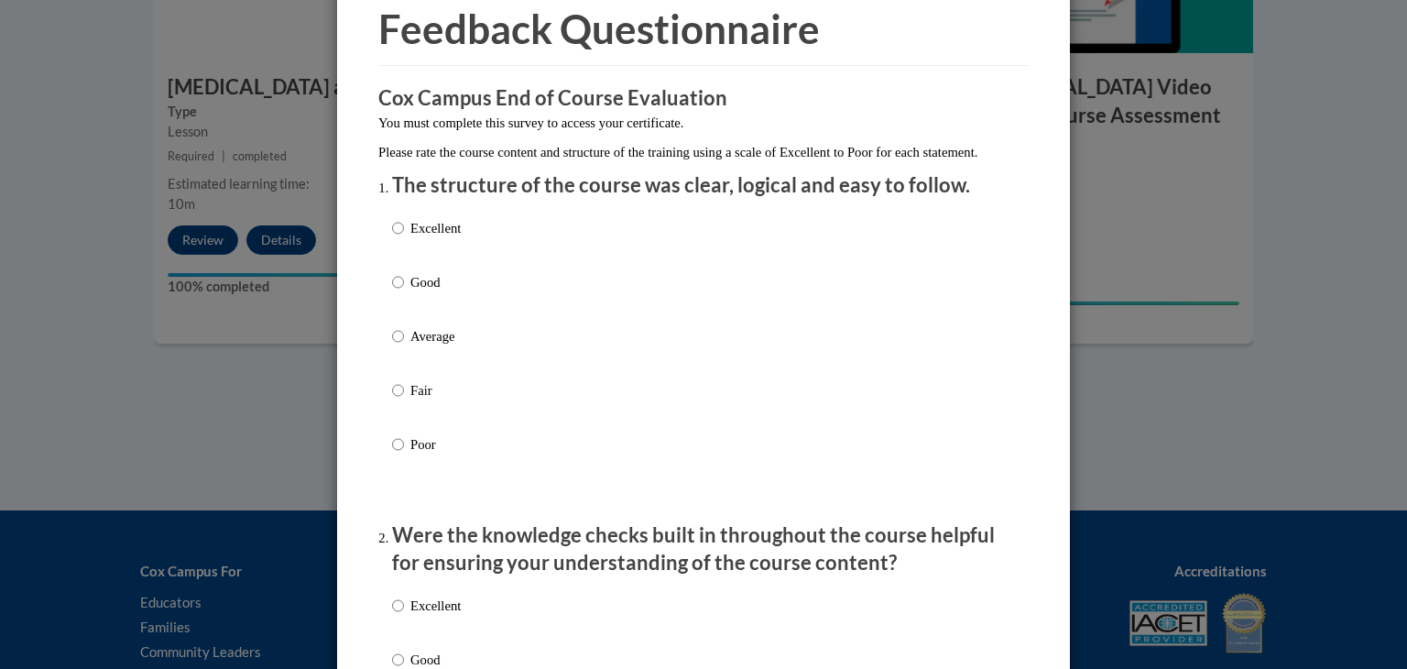
scroll to position [83, 0]
click at [445, 239] on p "Excellent" at bounding box center [435, 229] width 50 height 20
click at [404, 239] on input "Excellent" at bounding box center [398, 229] width 12 height 20
radio input "true"
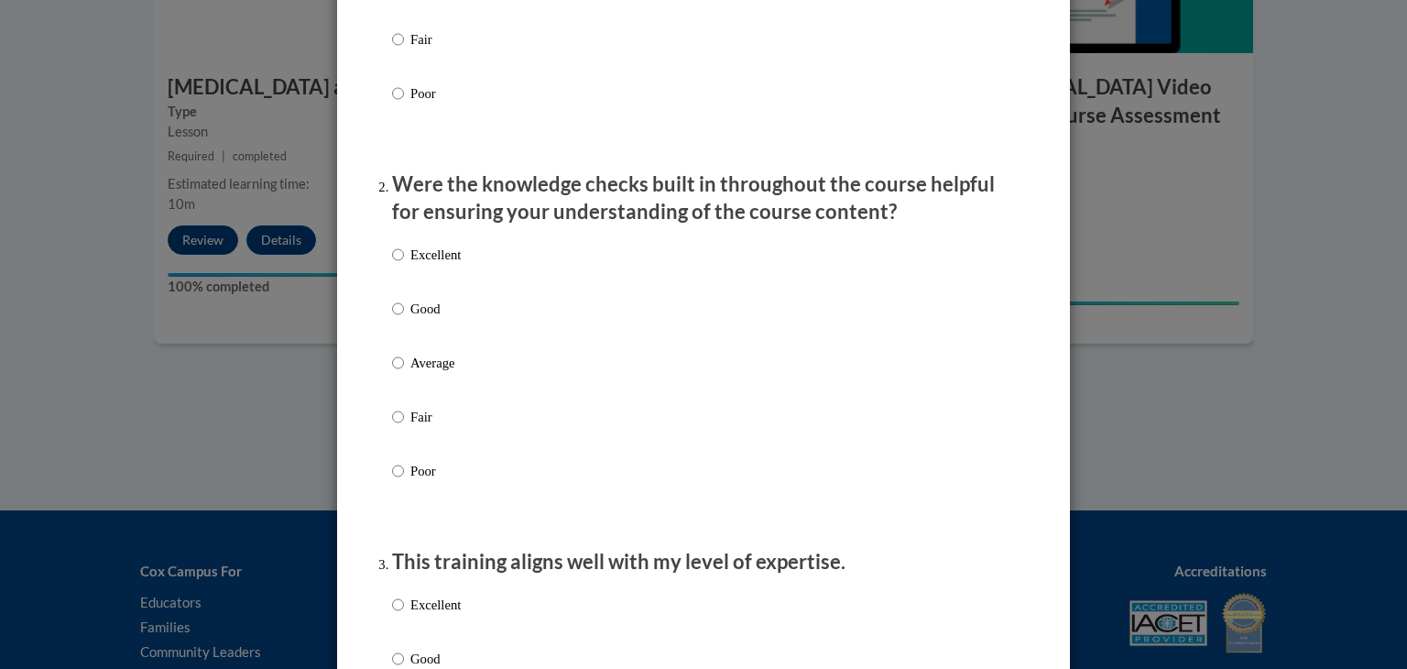
click at [421, 265] on p "Excellent" at bounding box center [435, 255] width 50 height 20
click at [404, 265] on input "Excellent" at bounding box center [398, 255] width 12 height 20
radio input "true"
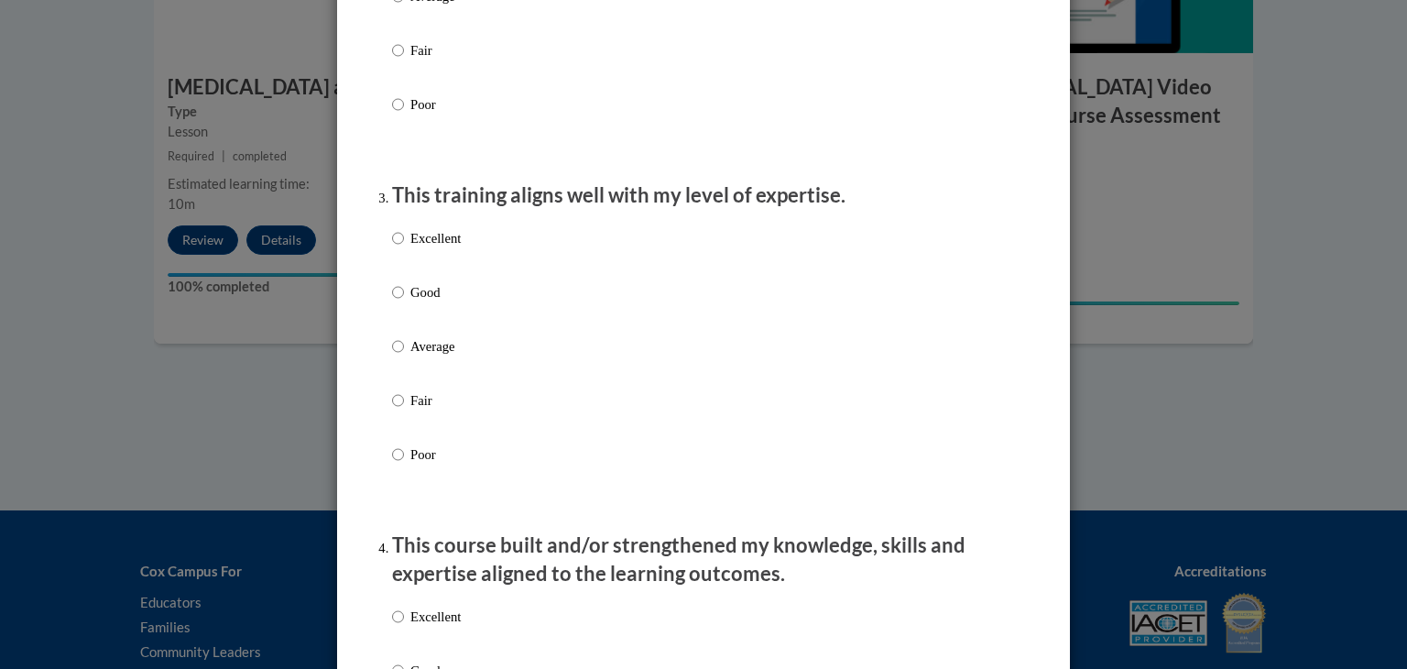
scroll to position [850, 0]
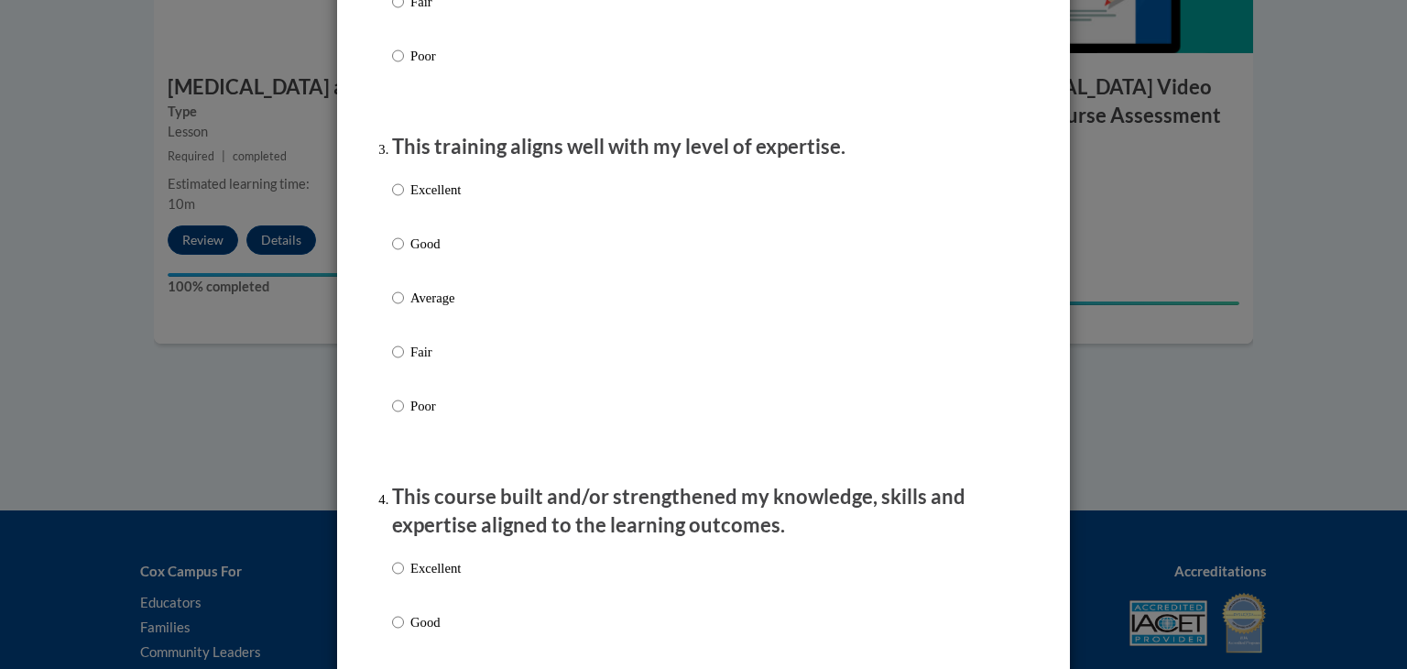
click at [445, 191] on div "Excellent Good Average Fair Poor" at bounding box center [426, 312] width 69 height 284
click at [436, 200] on p "Excellent" at bounding box center [435, 190] width 50 height 20
click at [404, 200] on input "Excellent" at bounding box center [398, 190] width 12 height 20
radio input "true"
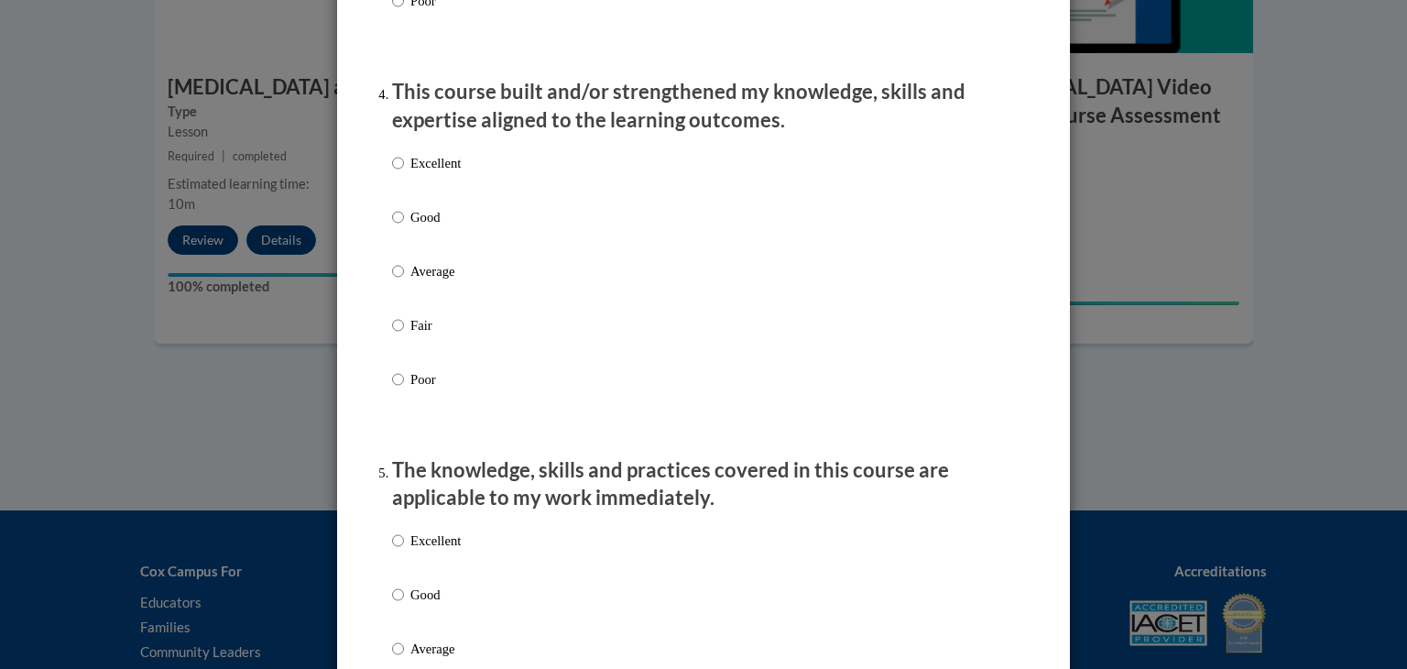
scroll to position [1297, 0]
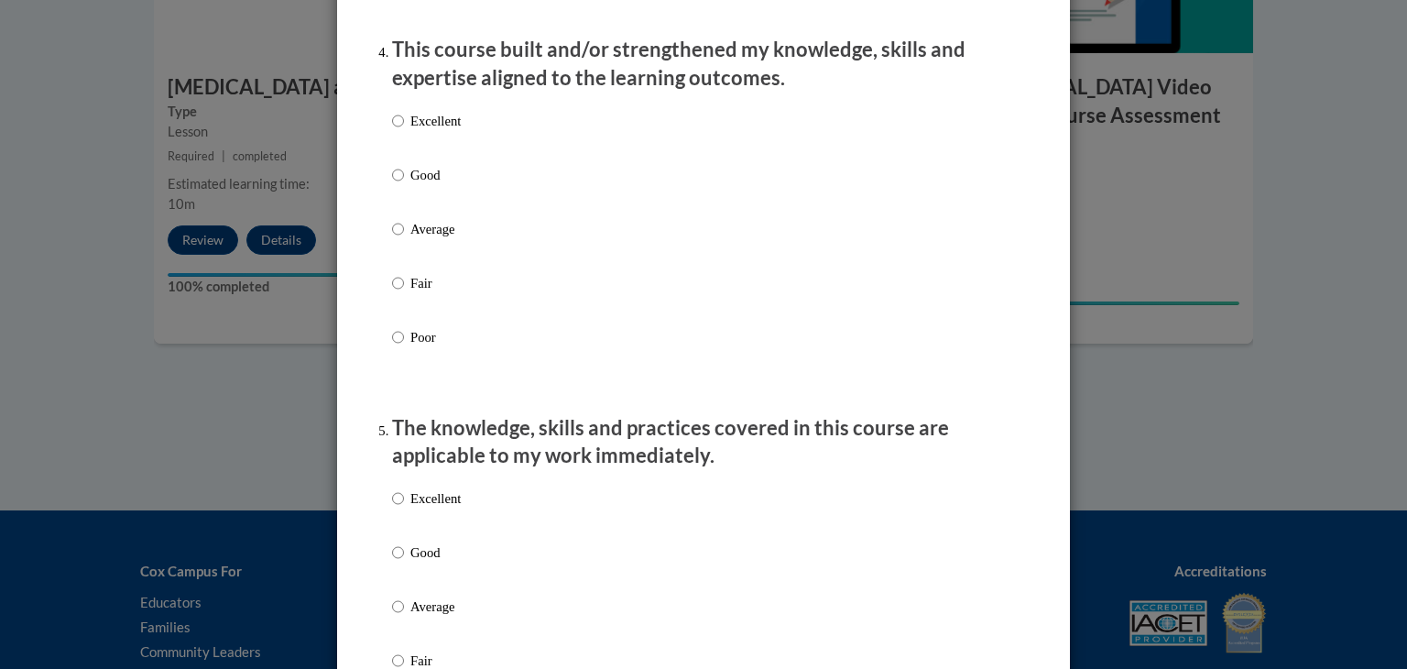
click at [442, 131] on p "Excellent" at bounding box center [435, 121] width 50 height 20
click at [404, 131] on input "Excellent" at bounding box center [398, 121] width 12 height 20
radio input "true"
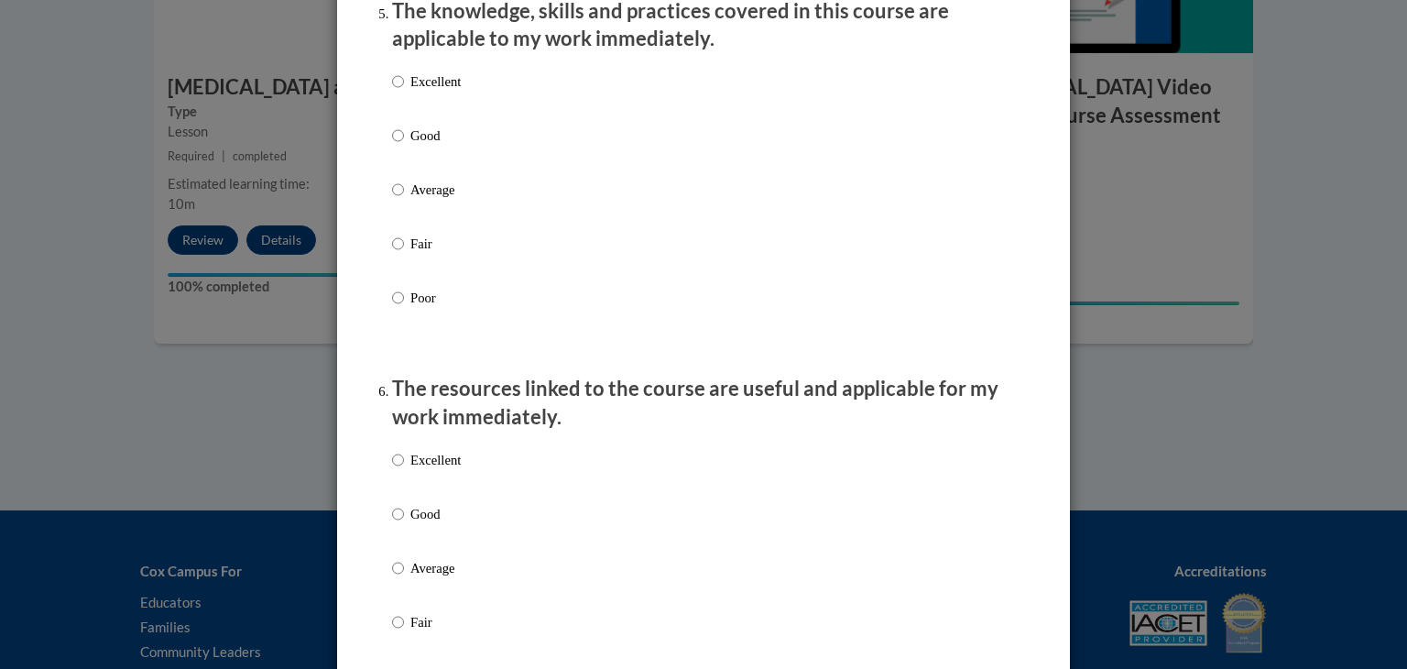
click at [429, 92] on p "Excellent" at bounding box center [435, 81] width 50 height 20
click at [404, 92] on input "Excellent" at bounding box center [398, 81] width 12 height 20
radio input "true"
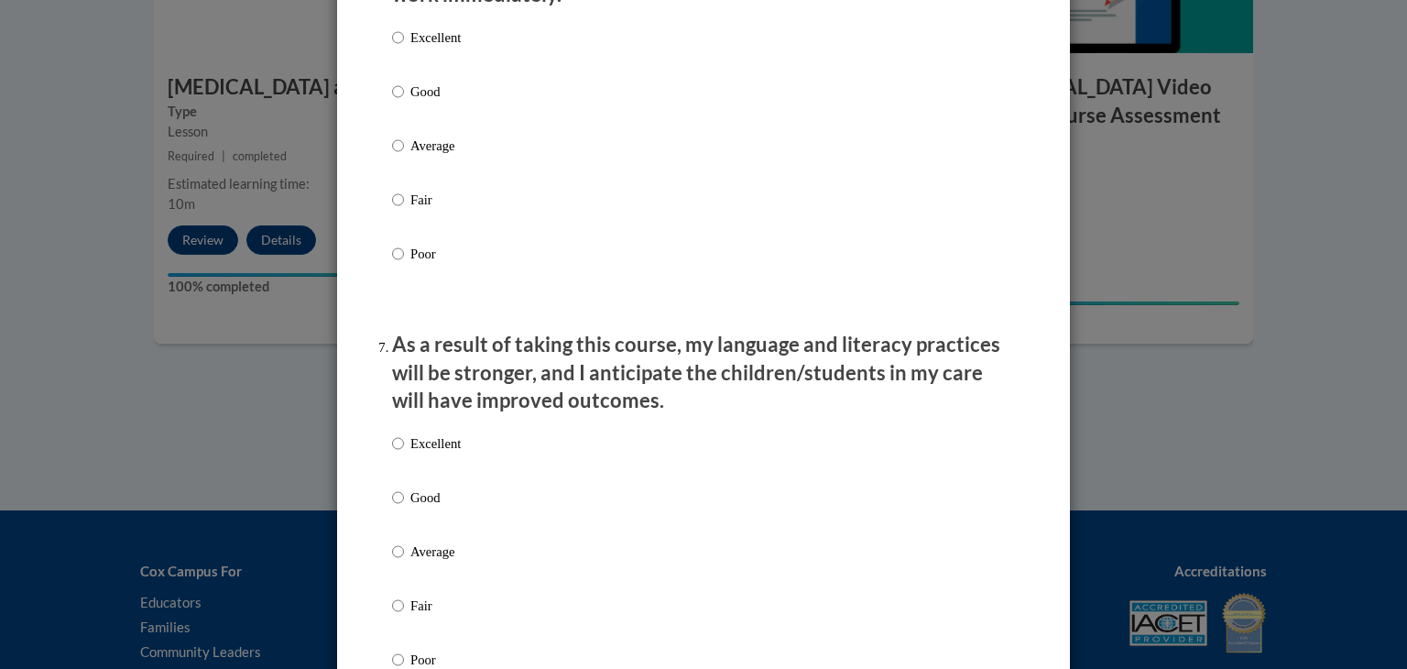
click at [427, 48] on p "Excellent" at bounding box center [435, 37] width 50 height 20
click at [404, 48] on input "Excellent" at bounding box center [398, 37] width 12 height 20
radio input "true"
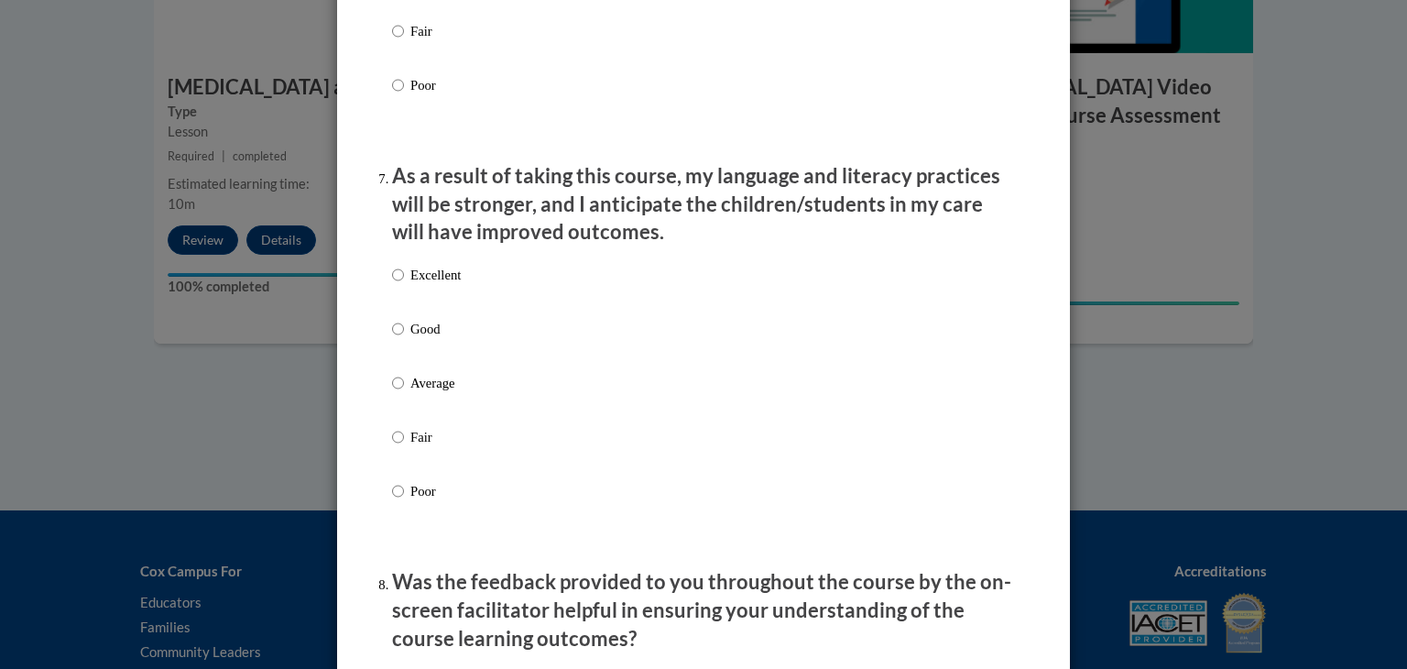
scroll to position [2399, 0]
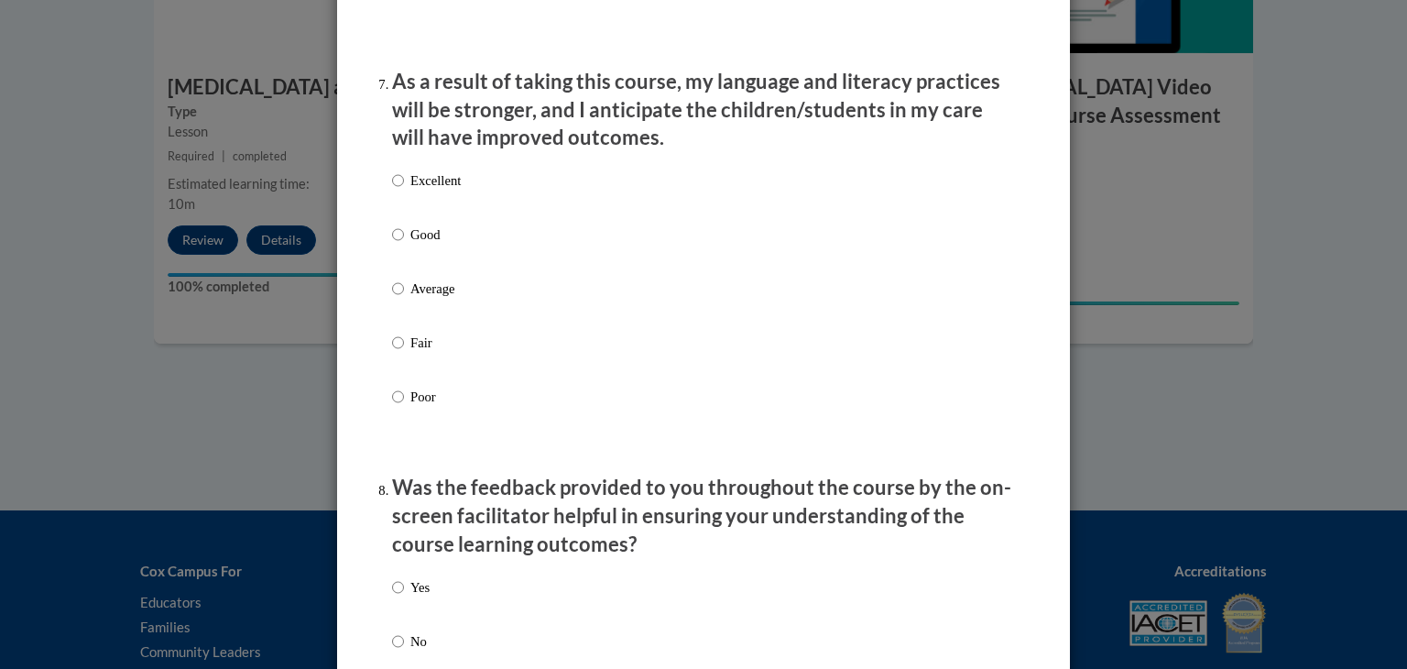
click at [414, 217] on label "Excellent" at bounding box center [426, 194] width 69 height 49
click at [404, 191] on input "Excellent" at bounding box center [398, 180] width 12 height 20
radio input "true"
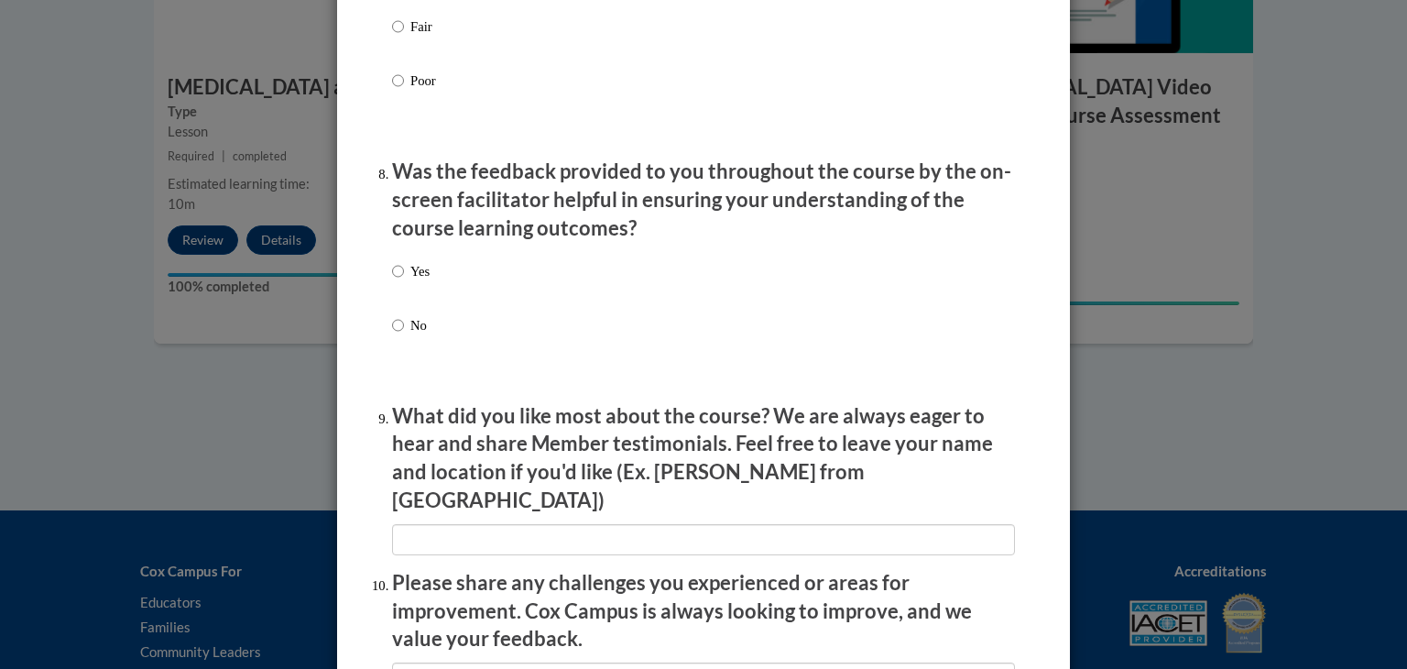
scroll to position [2734, 0]
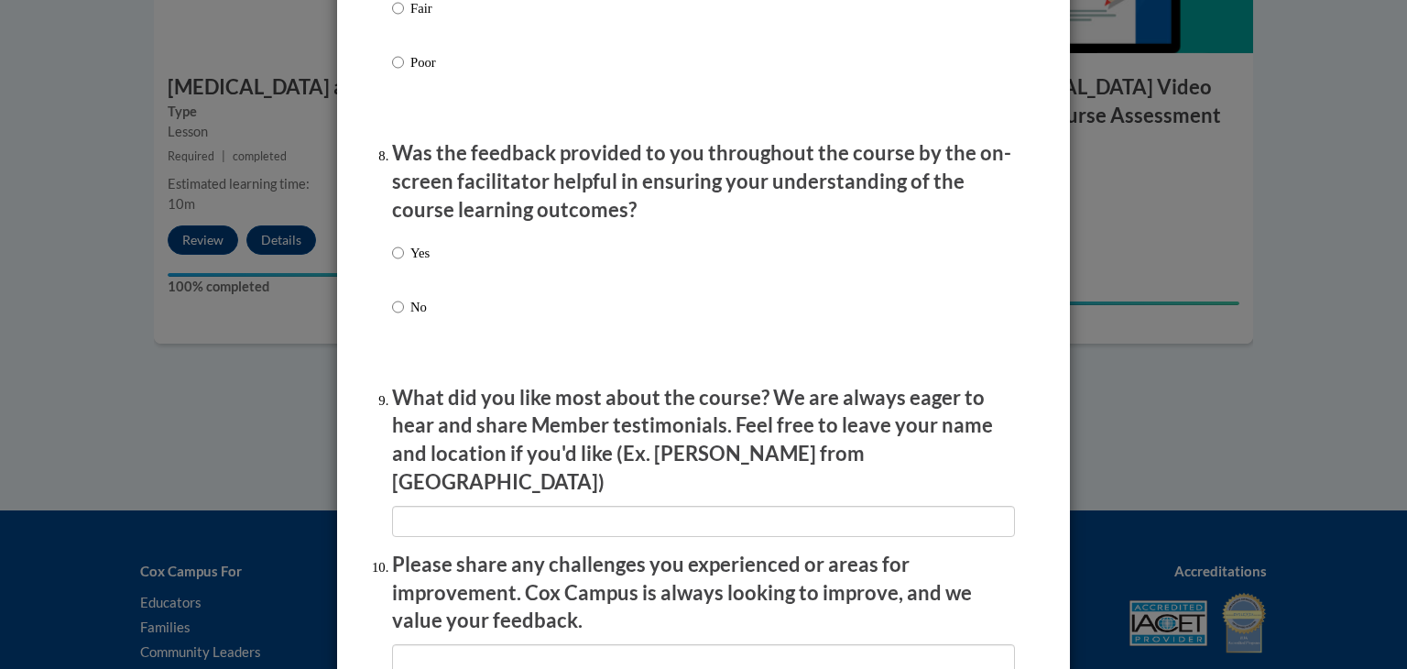
click at [401, 266] on label "Yes" at bounding box center [411, 267] width 38 height 49
click at [401, 263] on input "Yes" at bounding box center [398, 253] width 12 height 20
radio input "true"
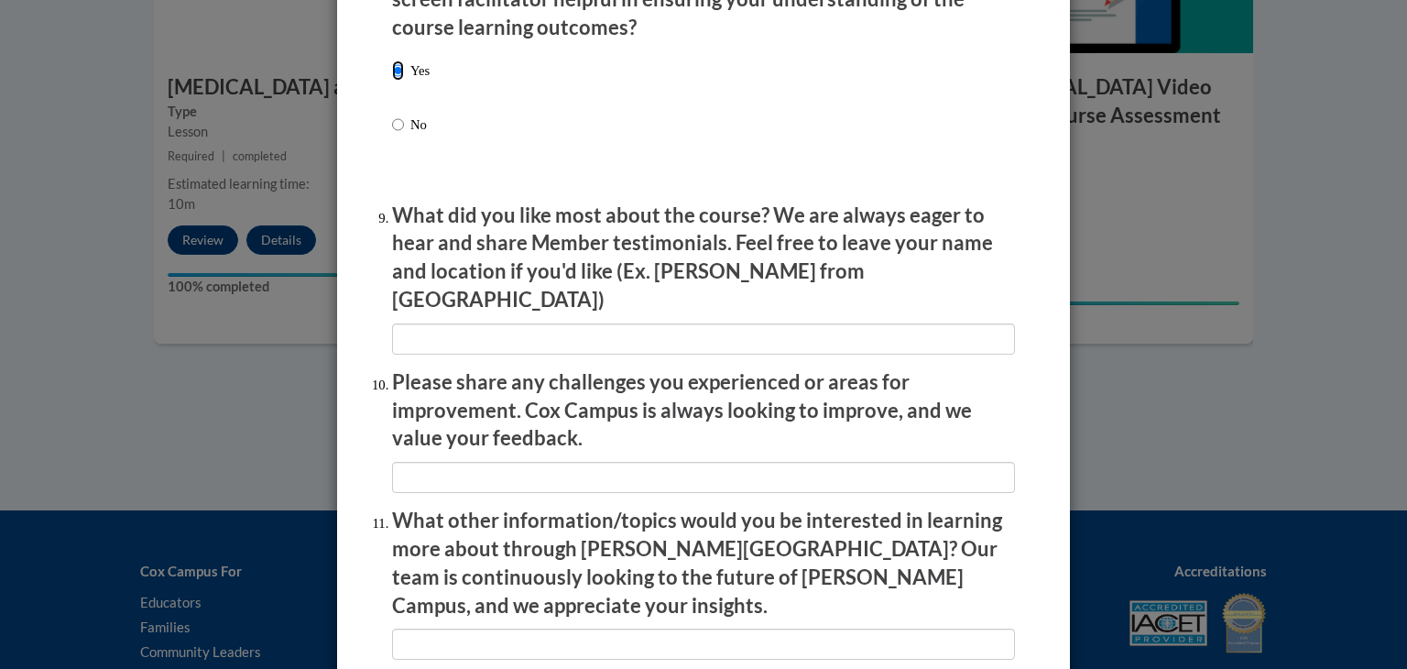
scroll to position [3147, 0]
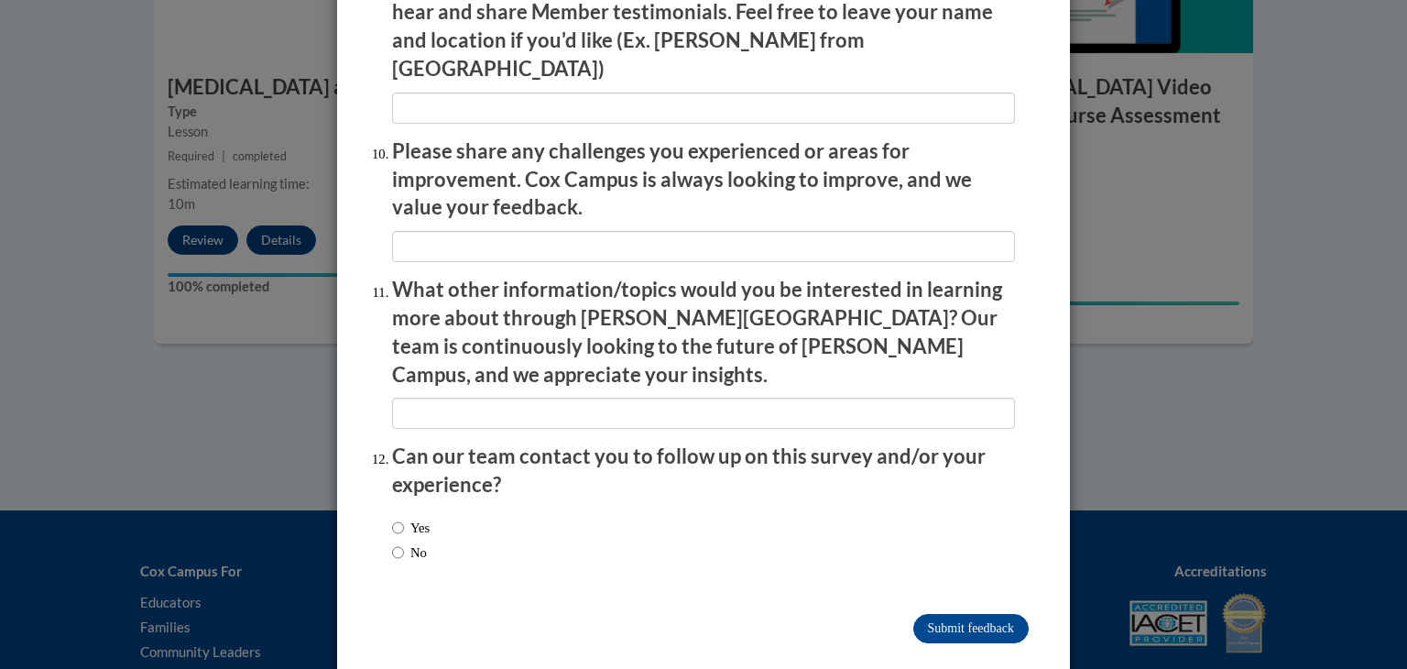
click at [403, 542] on label "No" at bounding box center [409, 552] width 35 height 20
click at [403, 542] on input "No" at bounding box center [398, 552] width 12 height 20
radio input "true"
click at [960, 614] on input "Submit feedback" at bounding box center [970, 628] width 115 height 29
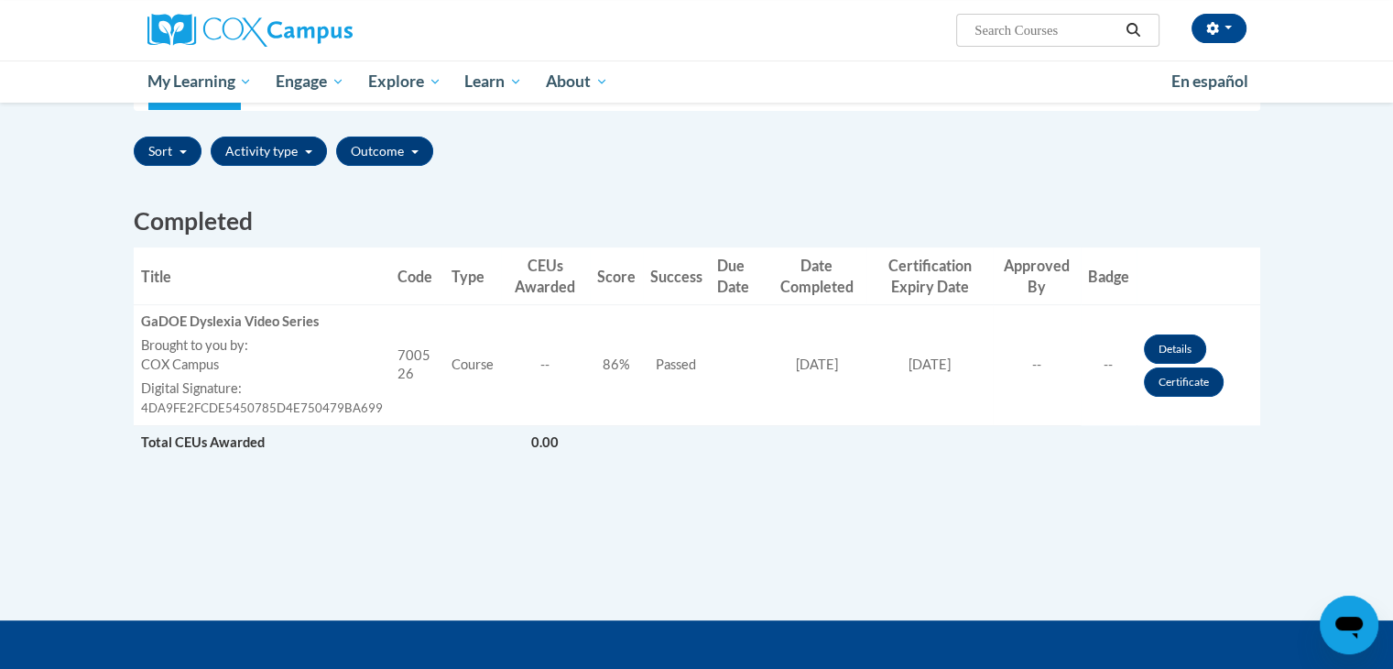
scroll to position [377, 0]
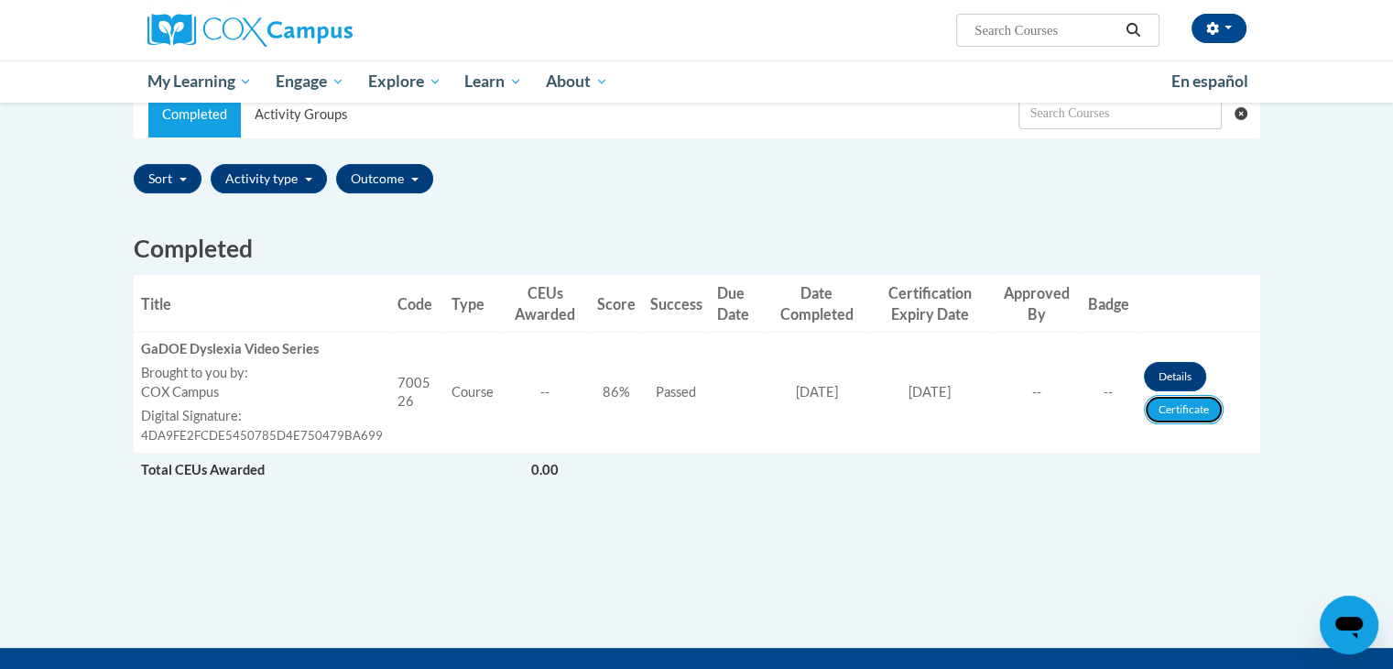
click at [1184, 411] on link "Certificate" at bounding box center [1184, 409] width 80 height 29
click at [1169, 414] on link "Certificate" at bounding box center [1184, 409] width 80 height 29
